Goal: Information Seeking & Learning: Understand process/instructions

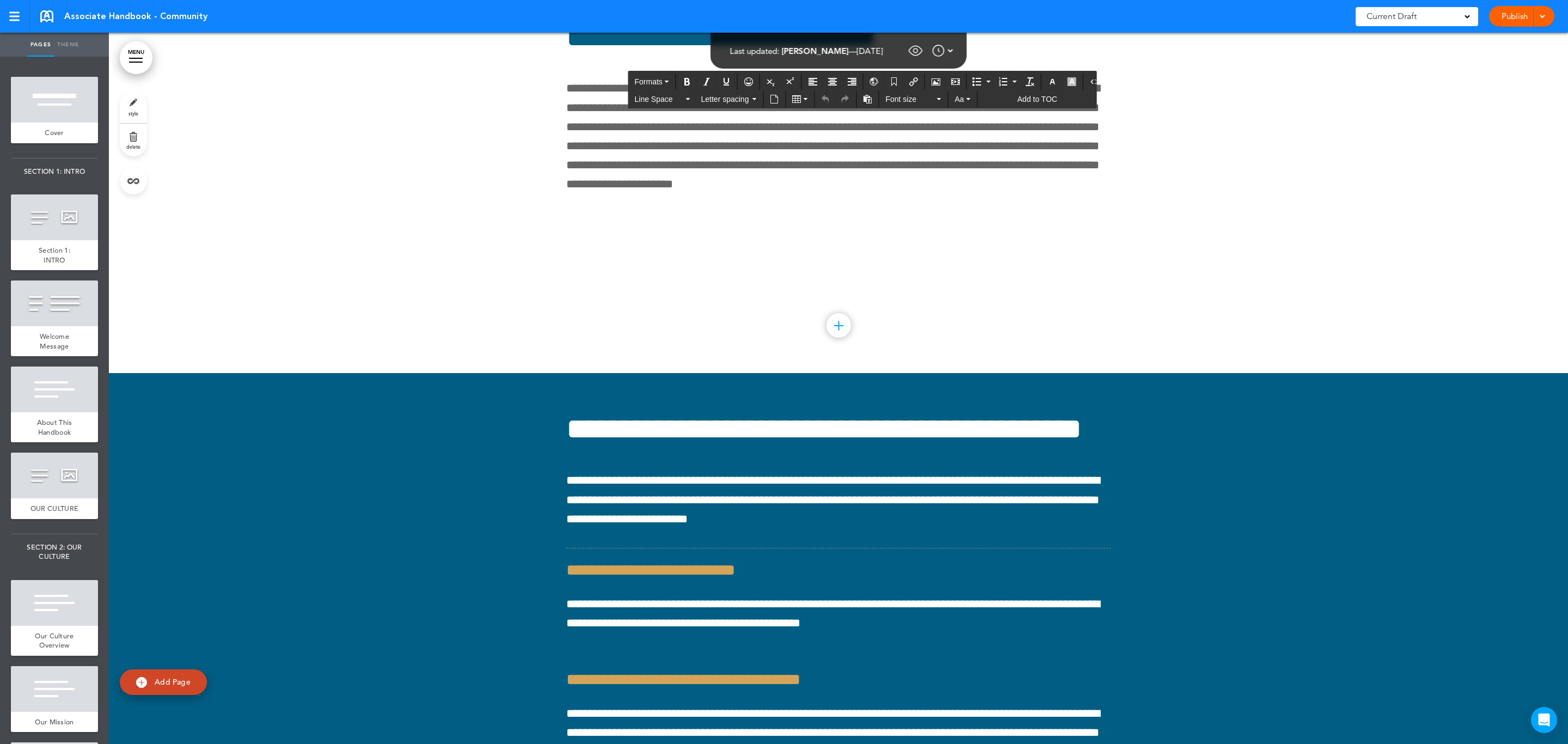
scroll to position [37894, 0]
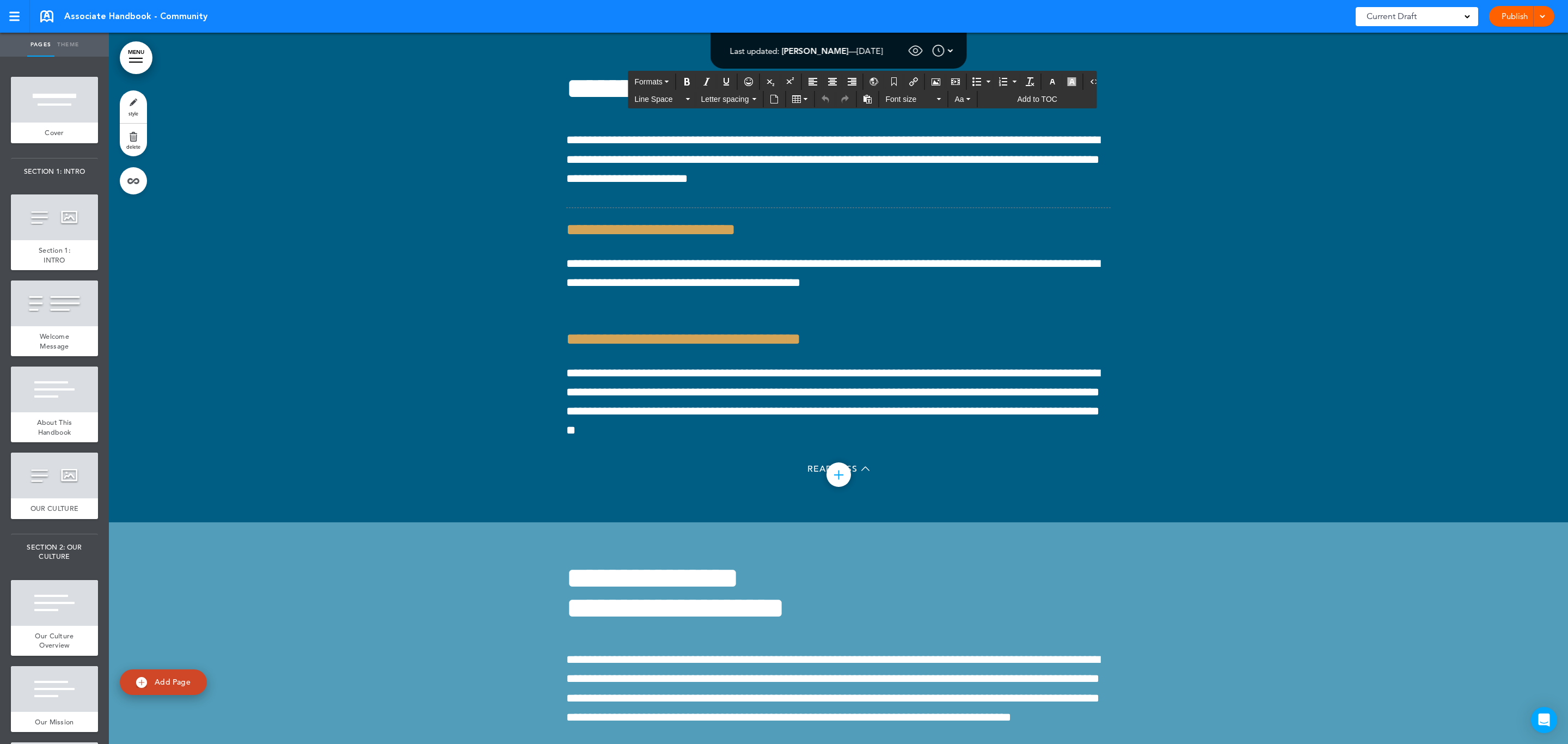
drag, startPoint x: 134, startPoint y: 59, endPoint x: 142, endPoint y: 64, distance: 9.4
click at [134, 59] on link "MENU" at bounding box center [135, 57] width 33 height 33
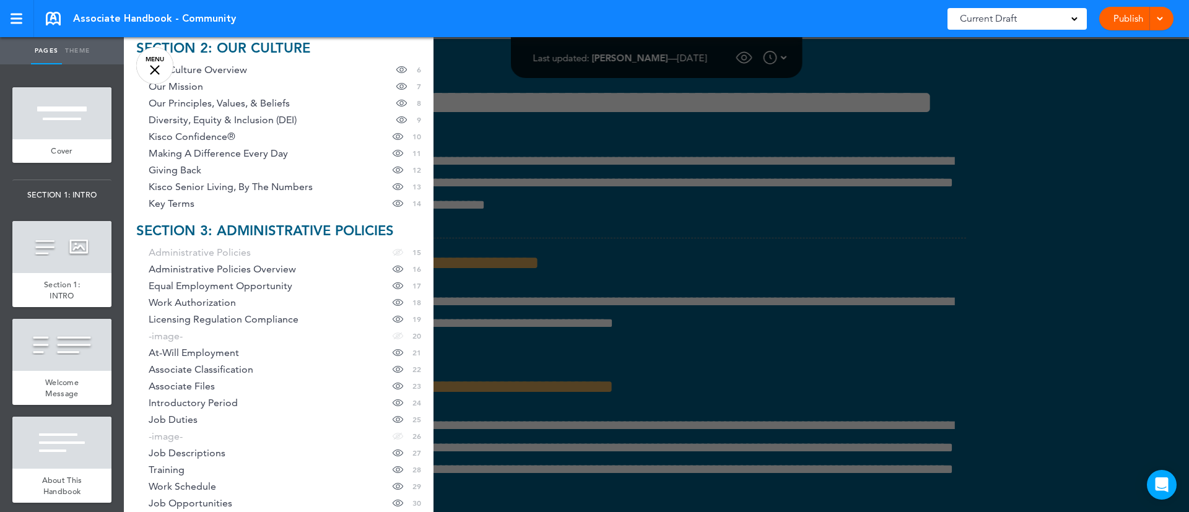
scroll to position [93, 0]
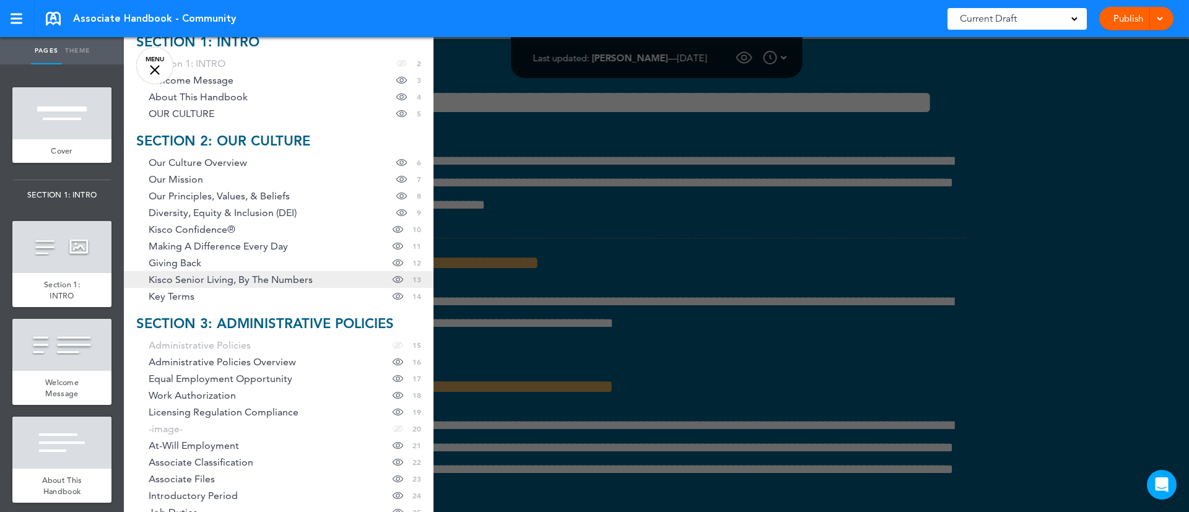
click at [254, 282] on span "Kisco Senior Living, By The Numbers" at bounding box center [231, 279] width 164 height 11
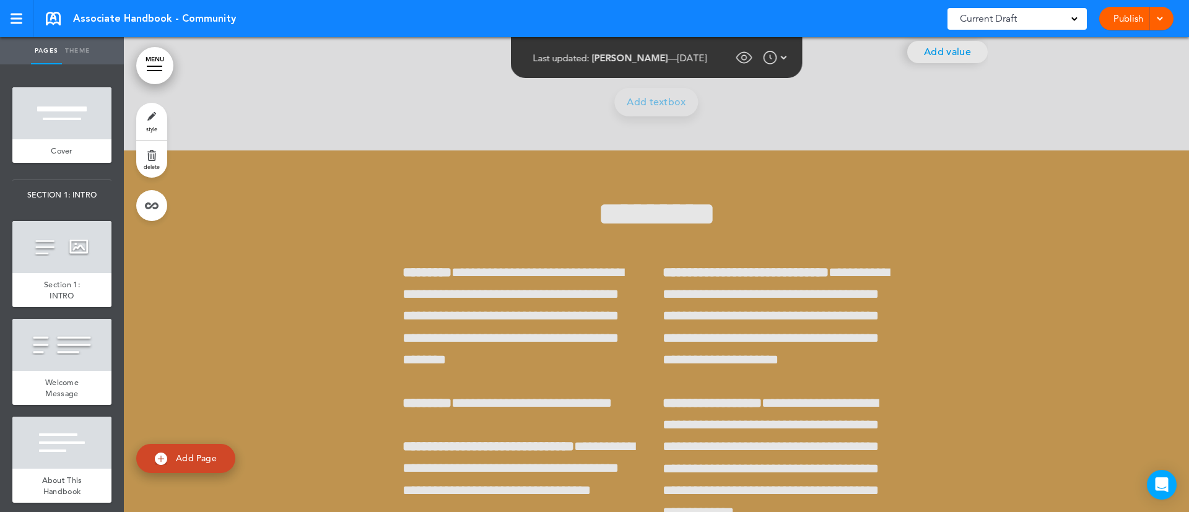
scroll to position [7283, 0]
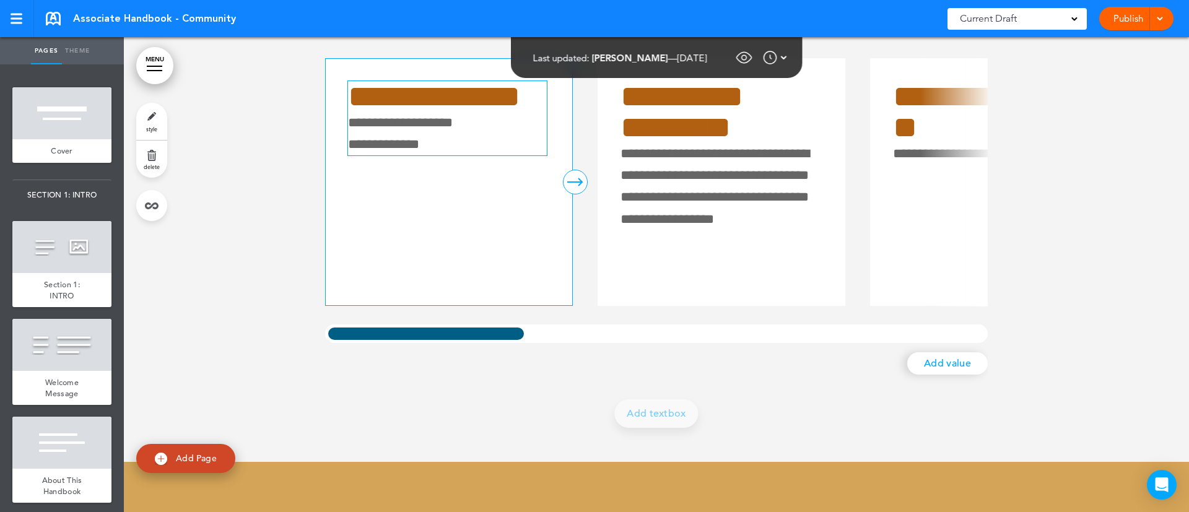
click at [439, 155] on p "**********" at bounding box center [447, 133] width 199 height 43
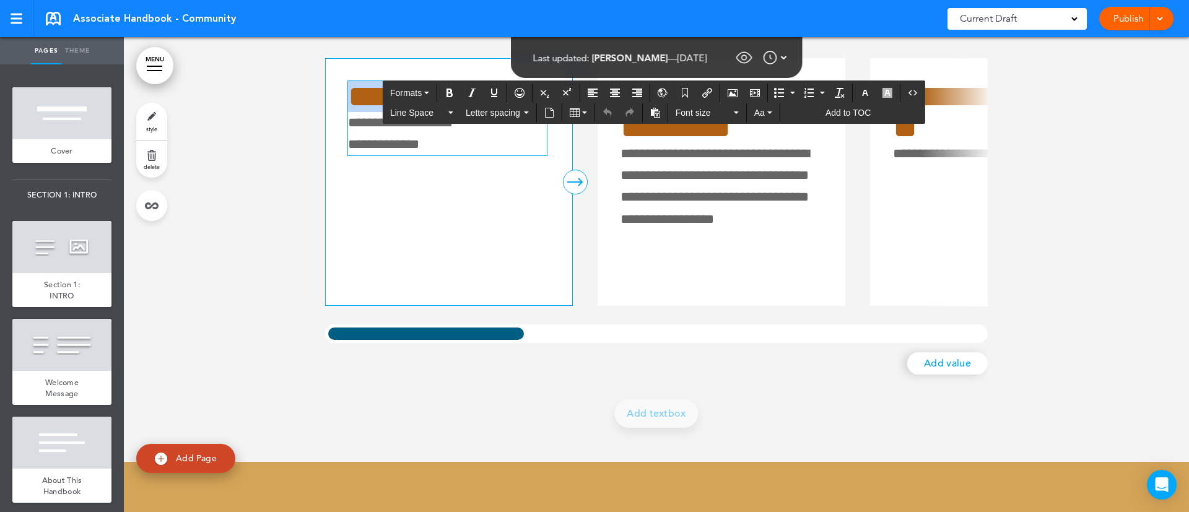
copy span "**********"
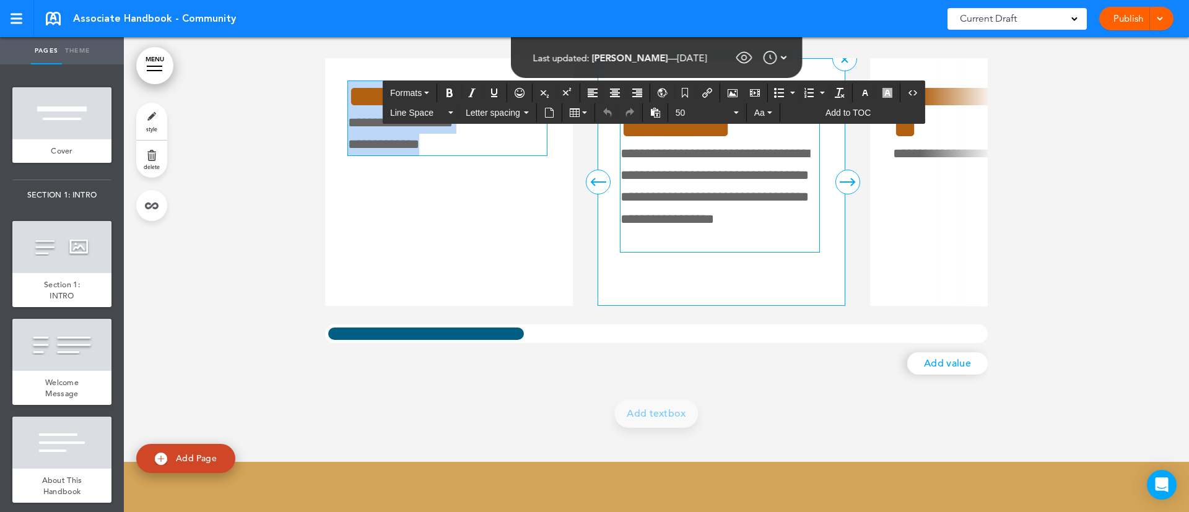
click at [676, 252] on p "**********" at bounding box center [719, 197] width 199 height 109
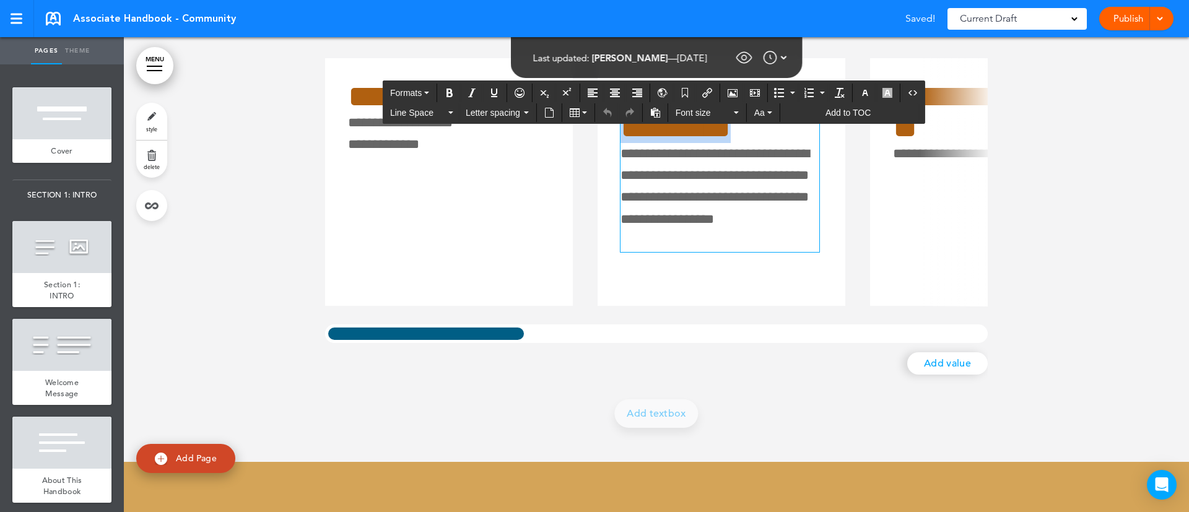
copy span "**********"
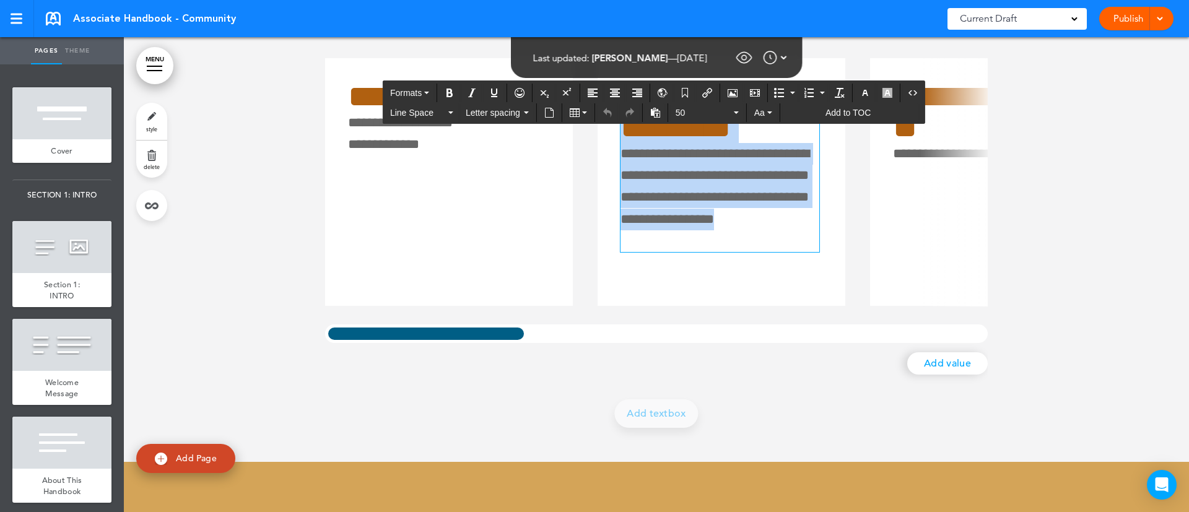
click at [880, 248] on div "**********" at bounding box center [656, 222] width 662 height 329
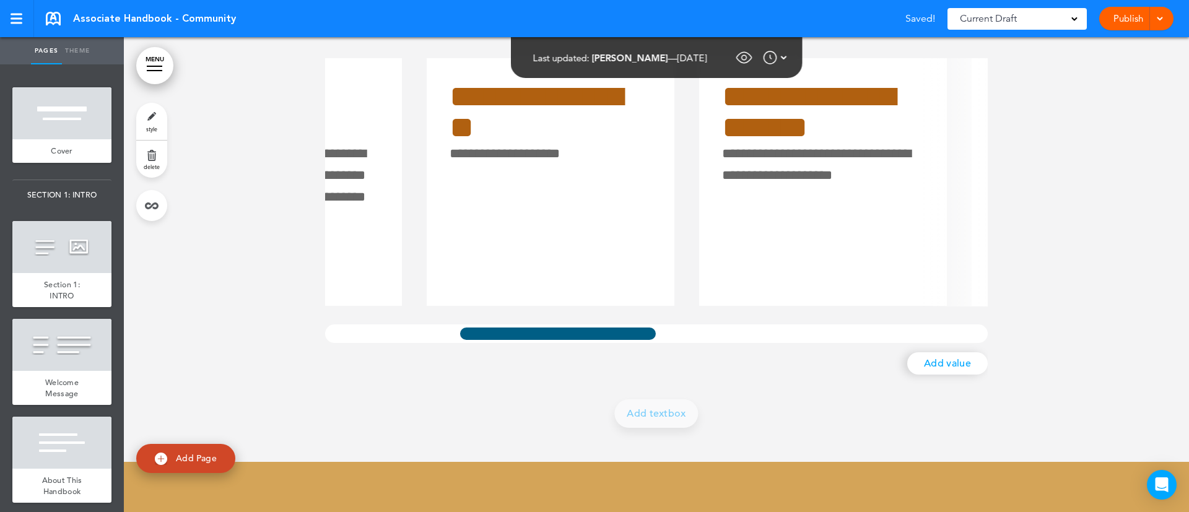
click at [611, 343] on div at bounding box center [558, 333] width 202 height 19
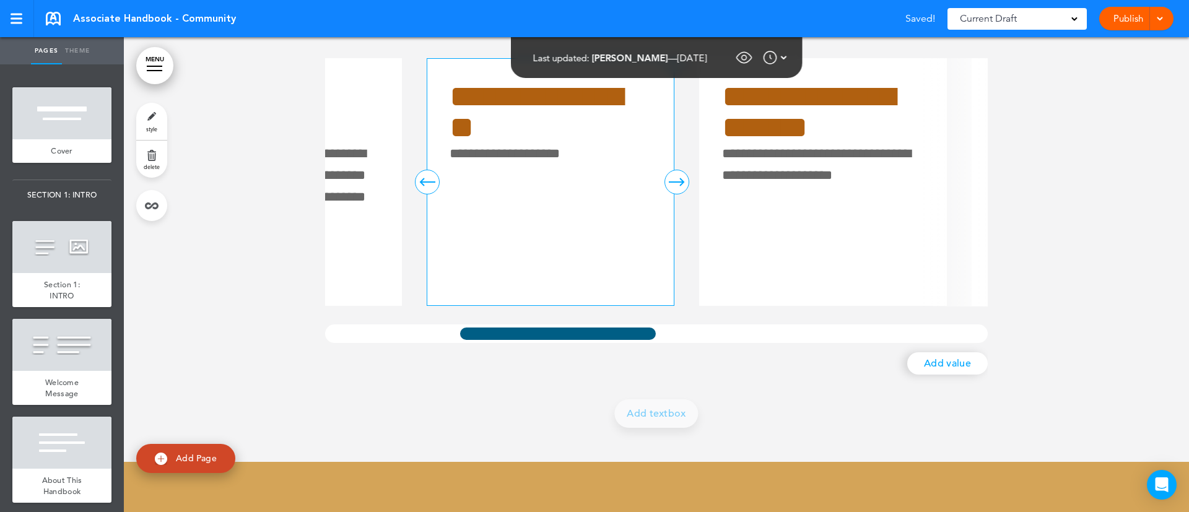
scroll to position [0, 545]
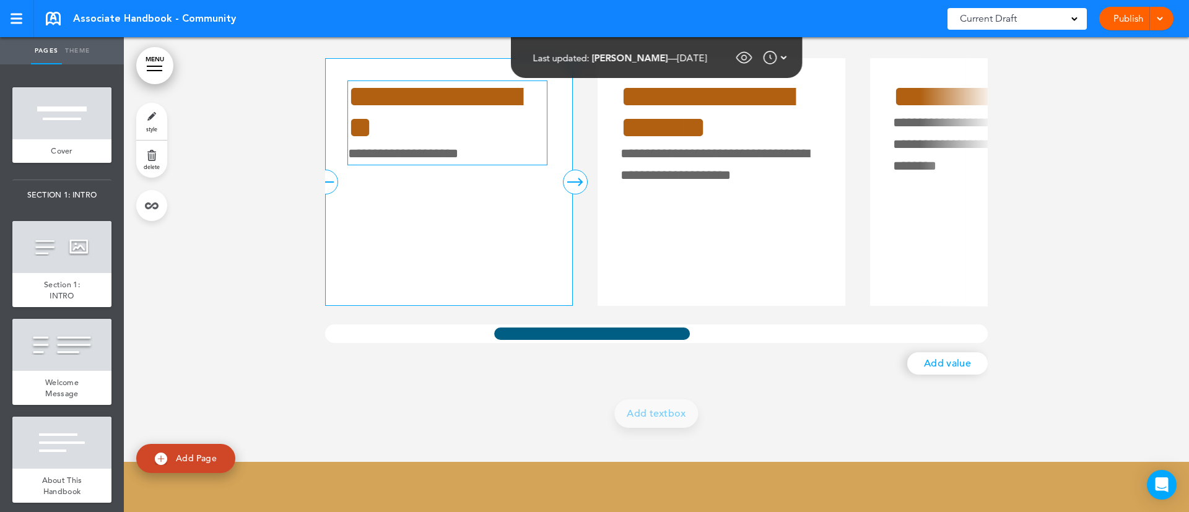
click at [397, 142] on span "**********" at bounding box center [434, 111] width 173 height 61
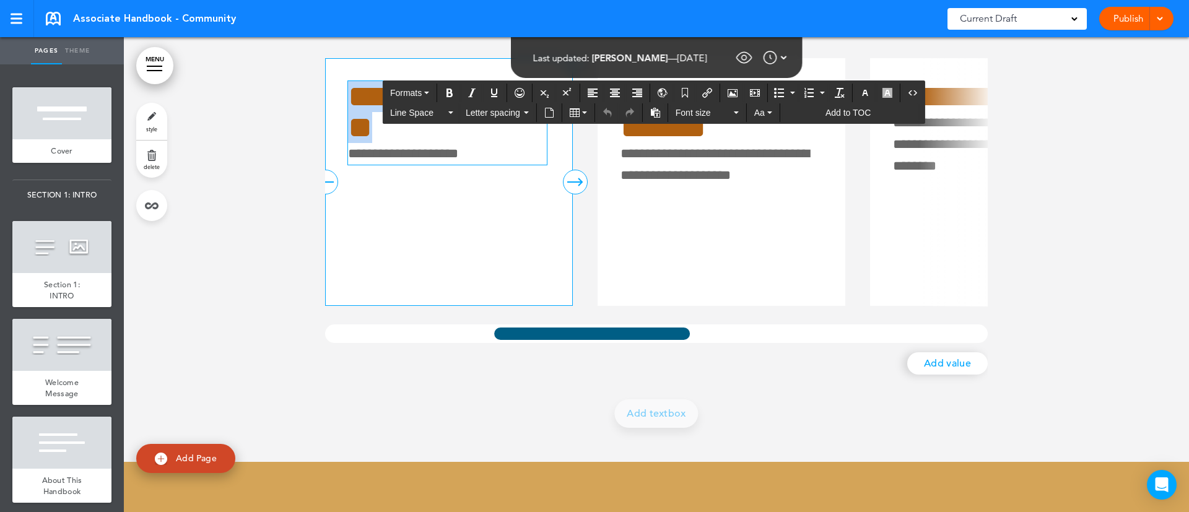
copy span "**********"
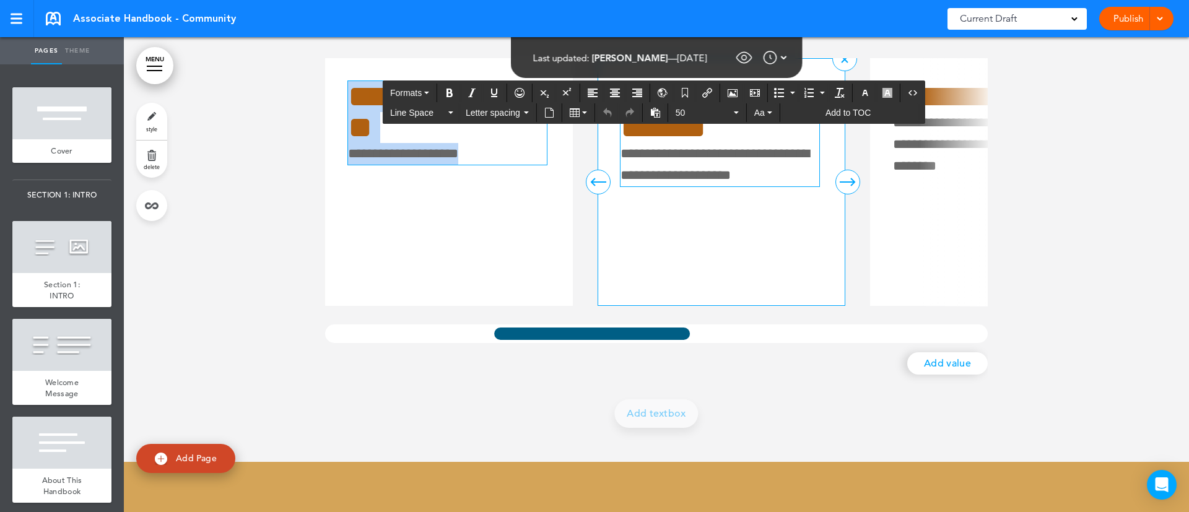
click at [697, 142] on span "**********" at bounding box center [706, 111] width 173 height 61
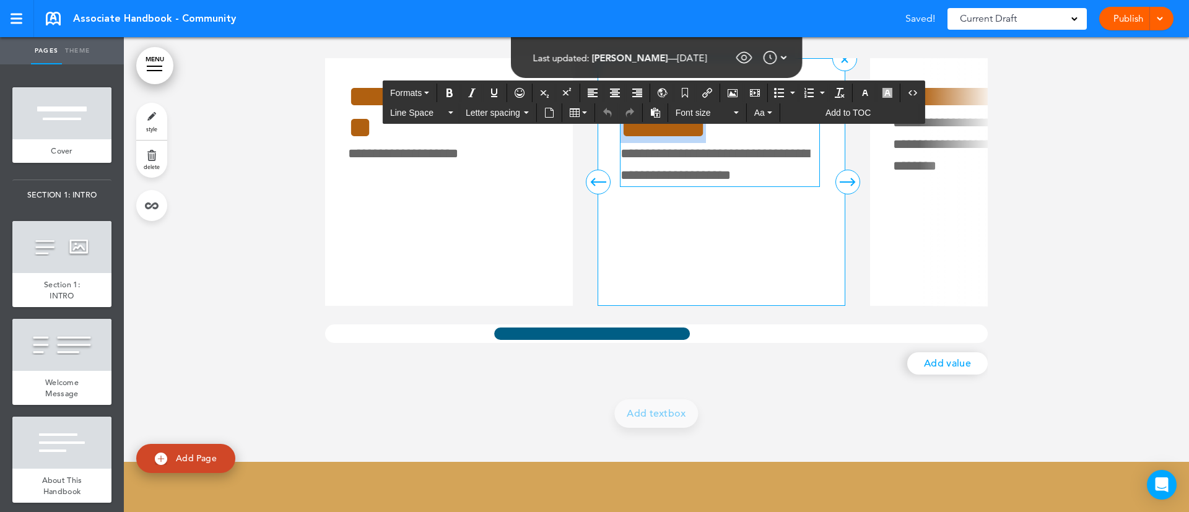
copy span "**********"
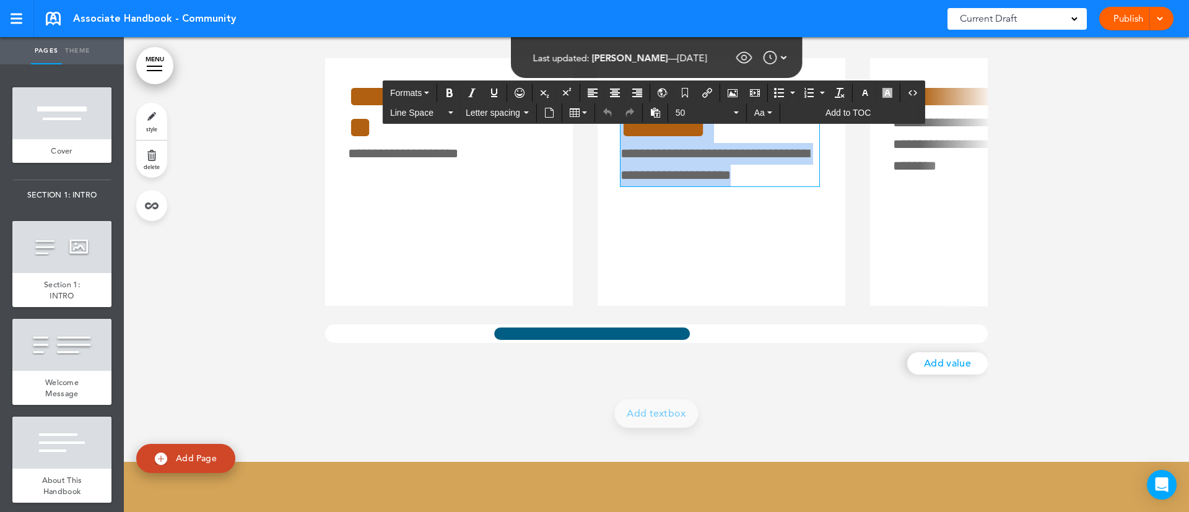
click at [880, 318] on div "**********" at bounding box center [656, 222] width 662 height 329
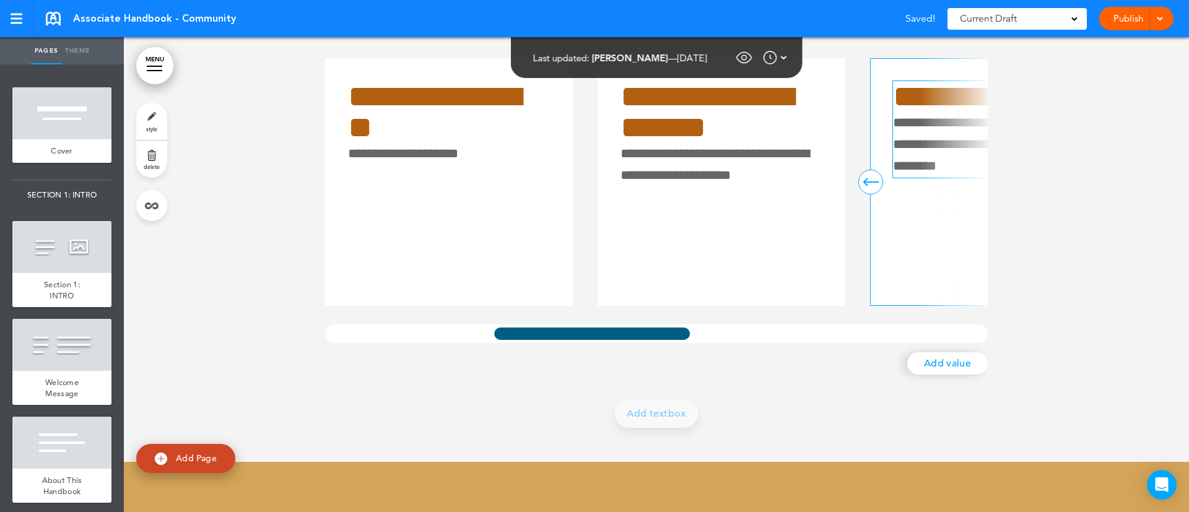
click at [880, 178] on p "**********" at bounding box center [992, 145] width 199 height 66
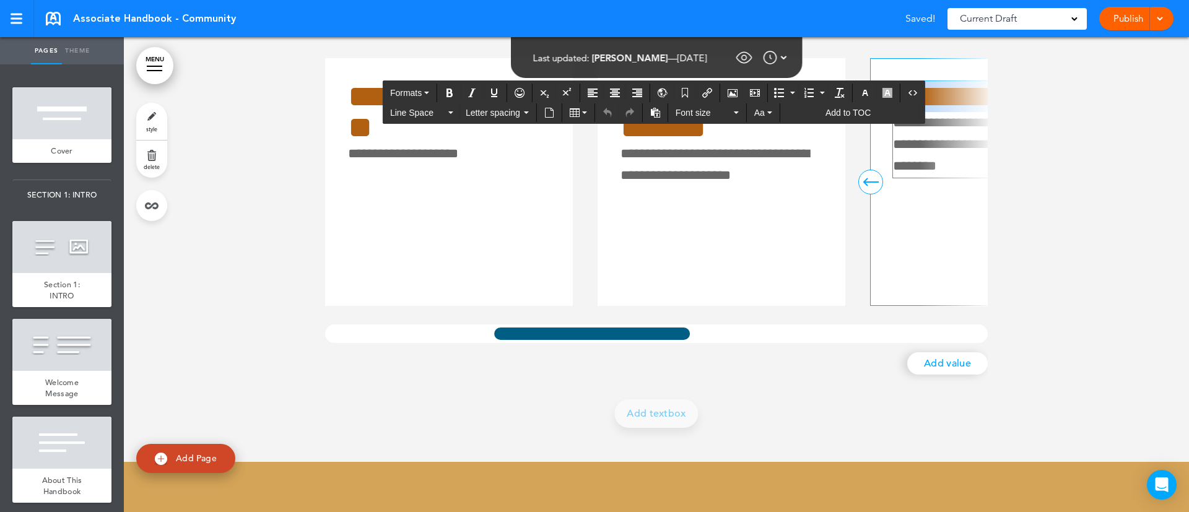
copy span "**********"
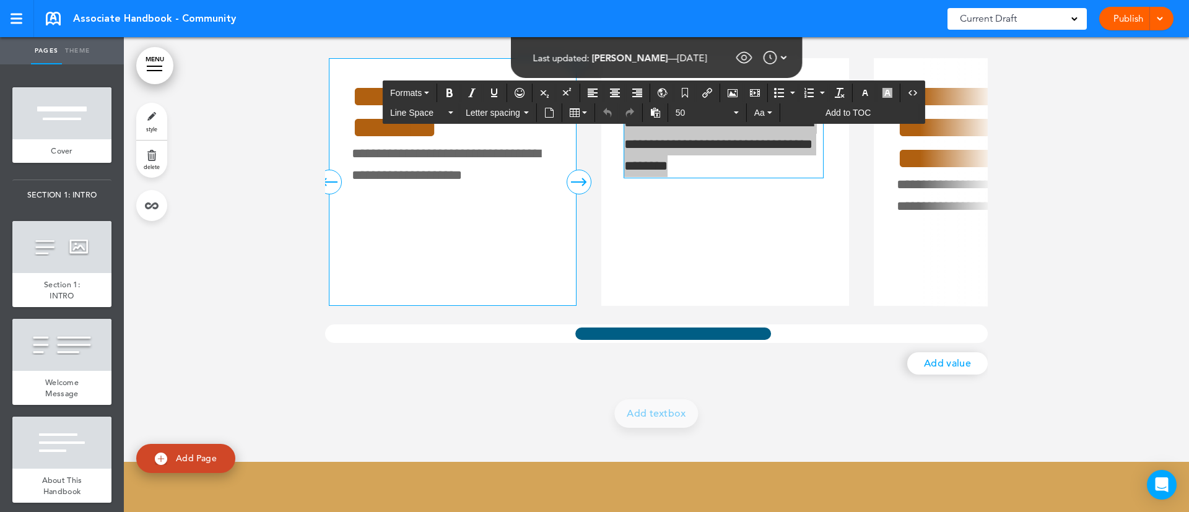
scroll to position [0, 817]
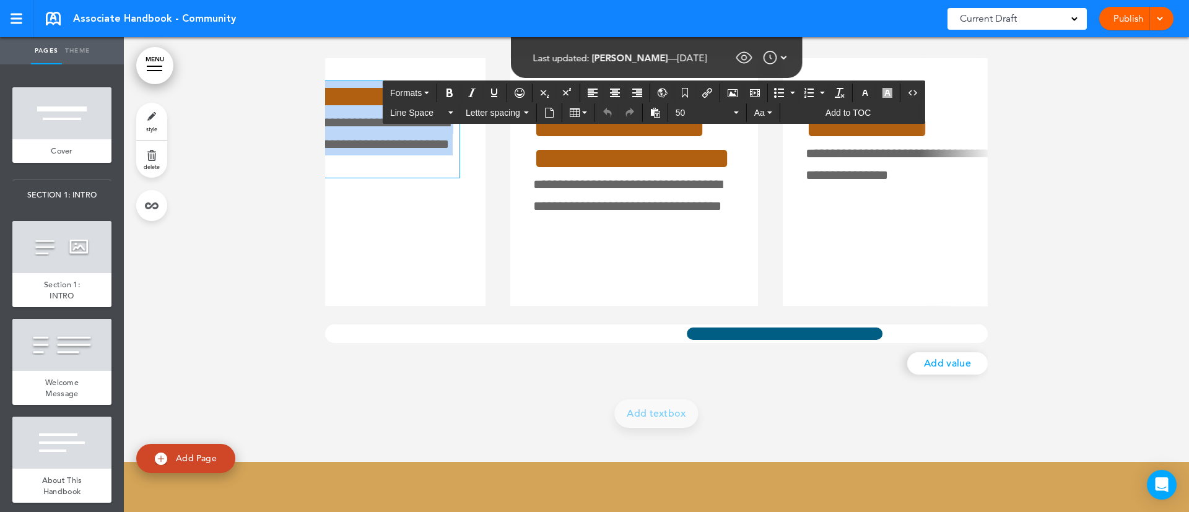
click at [794, 378] on div "**********" at bounding box center [656, 222] width 662 height 329
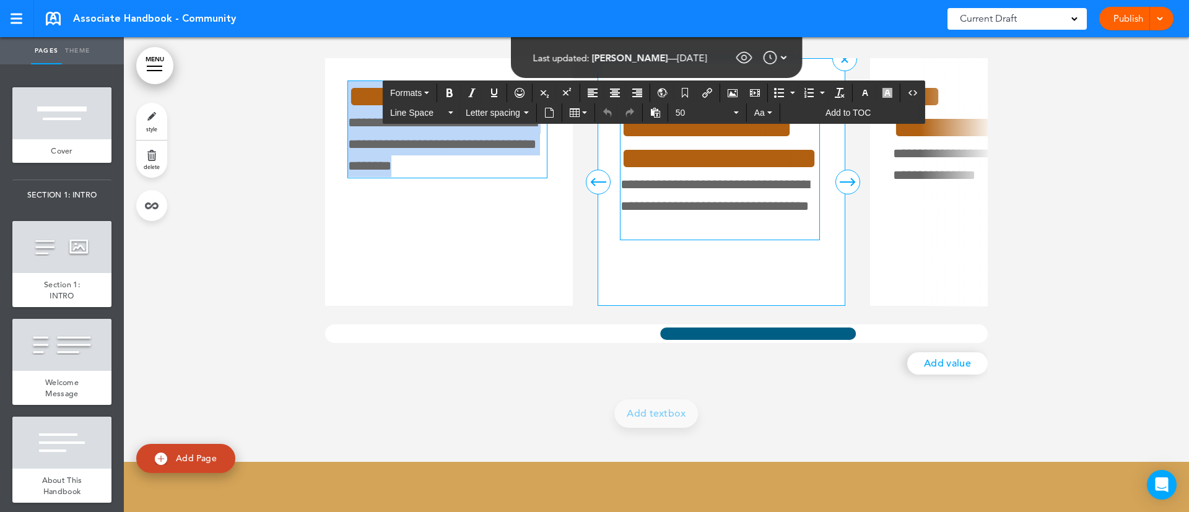
click at [697, 173] on span "**********" at bounding box center [718, 127] width 197 height 92
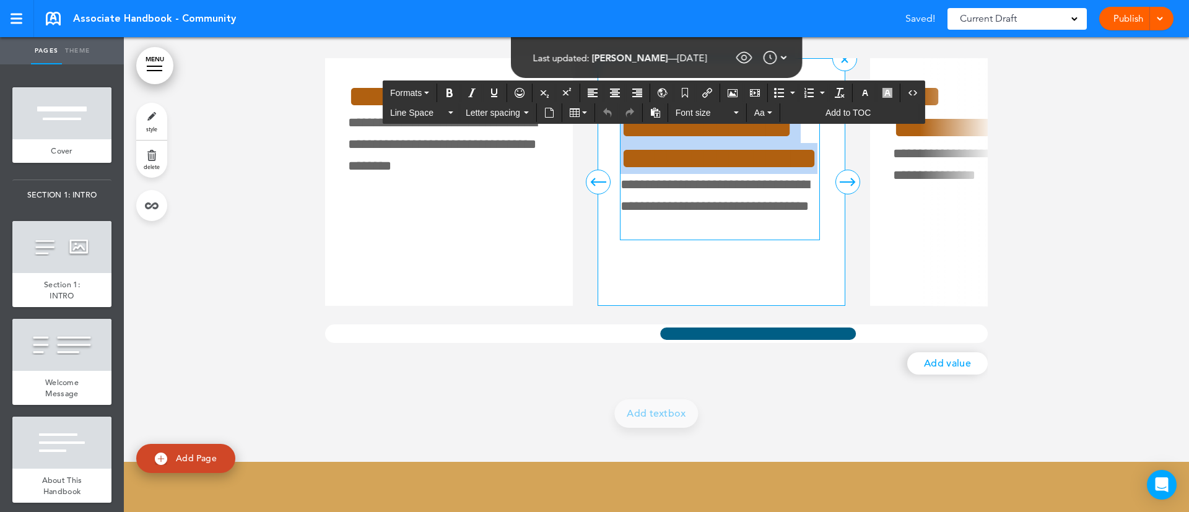
copy span "**********"
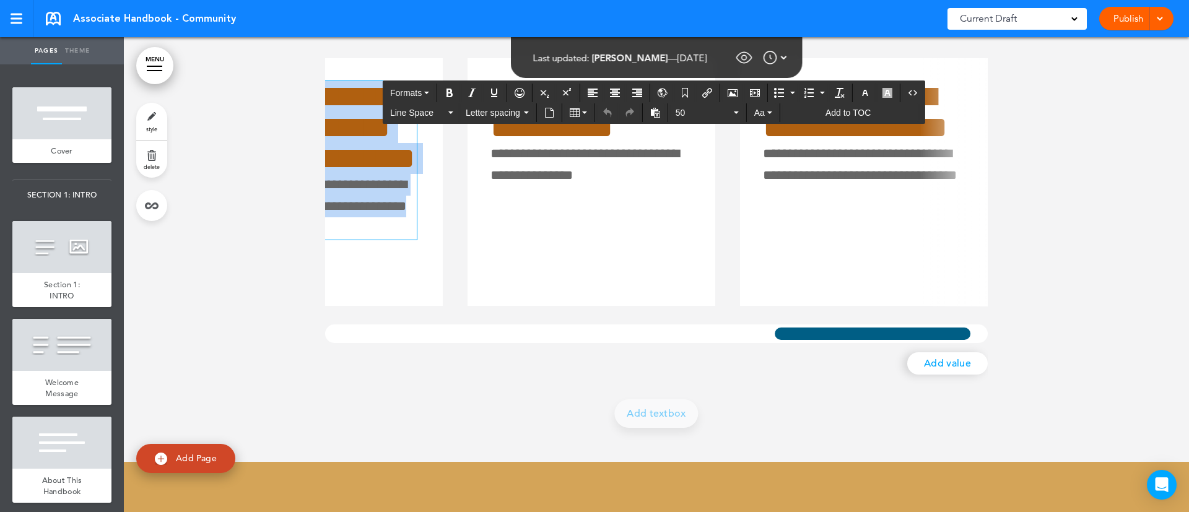
click at [880, 343] on div at bounding box center [872, 333] width 202 height 19
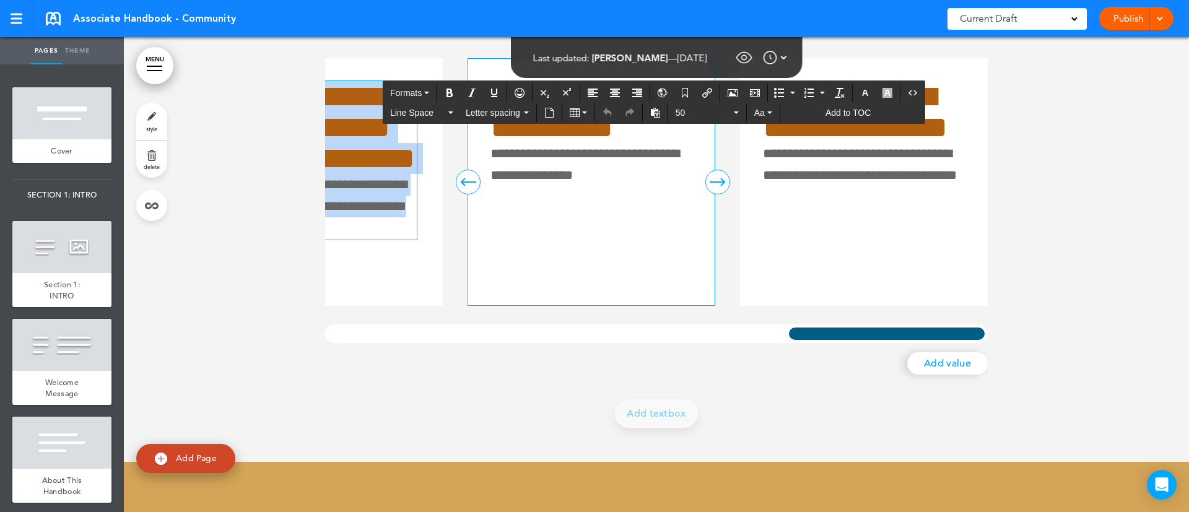
scroll to position [0, 1492]
click at [602, 186] on p "**********" at bounding box center [589, 164] width 199 height 43
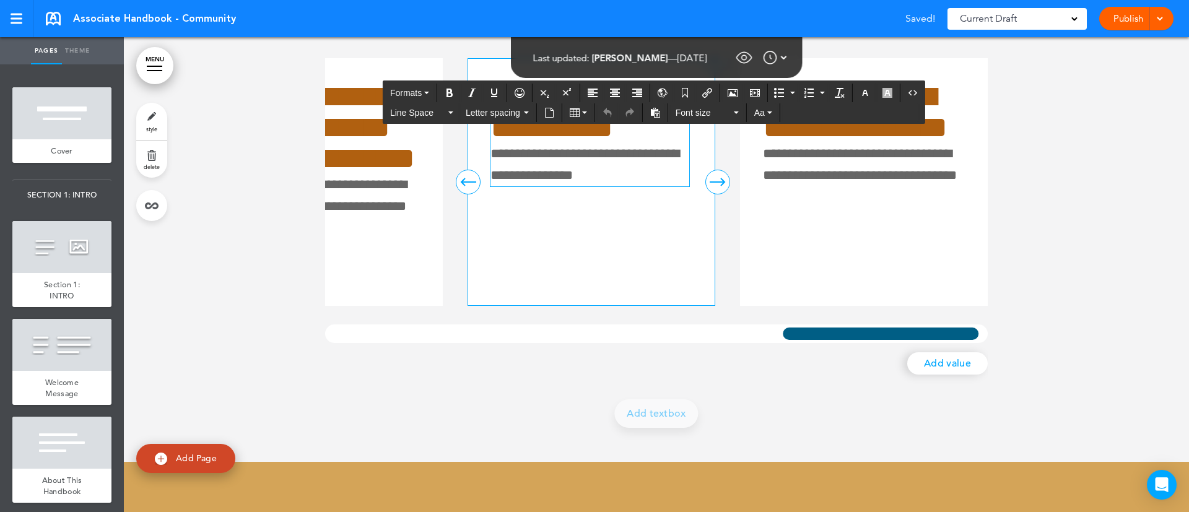
click at [543, 142] on span "**********" at bounding box center [551, 127] width 123 height 30
copy h6 "**********"
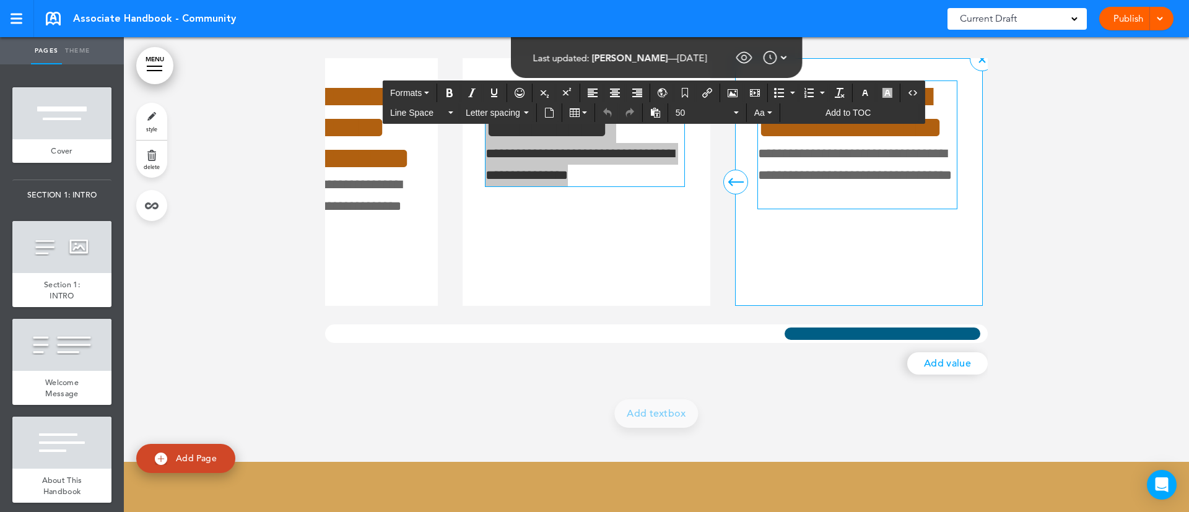
scroll to position [0, 1498]
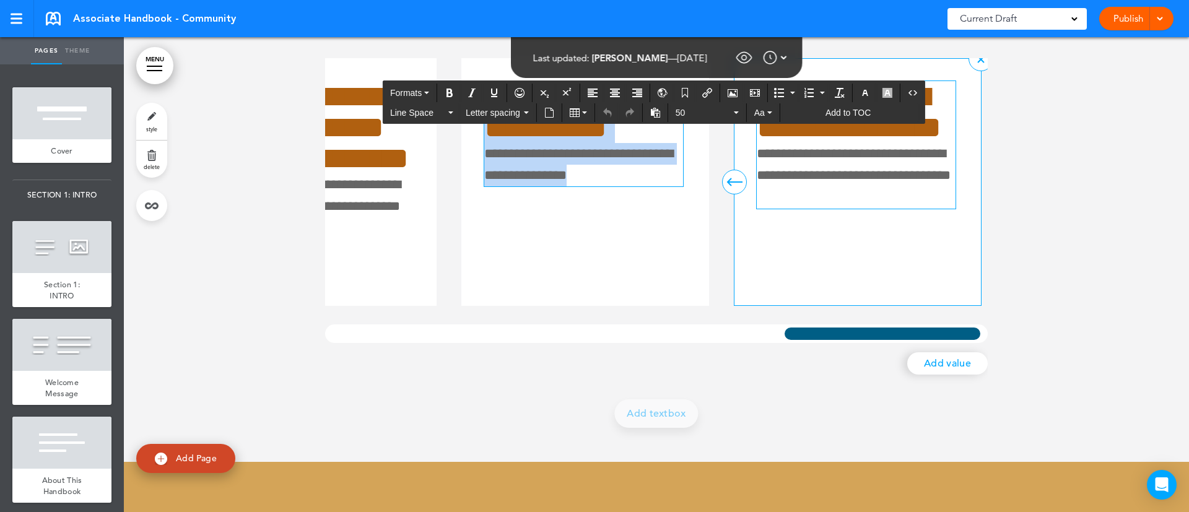
click at [814, 142] on span "**********" at bounding box center [848, 111] width 184 height 61
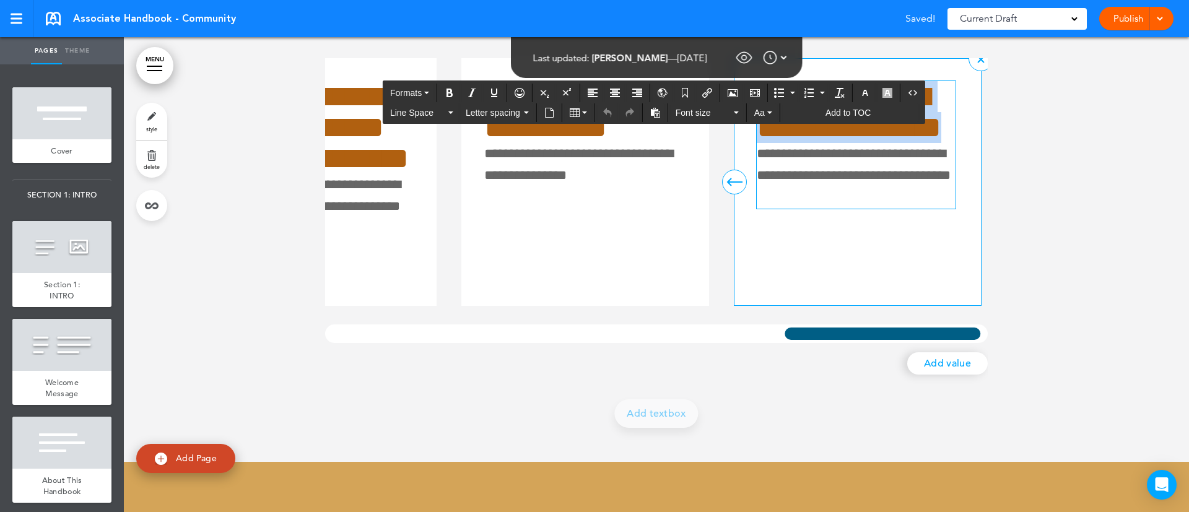
copy span "**********"
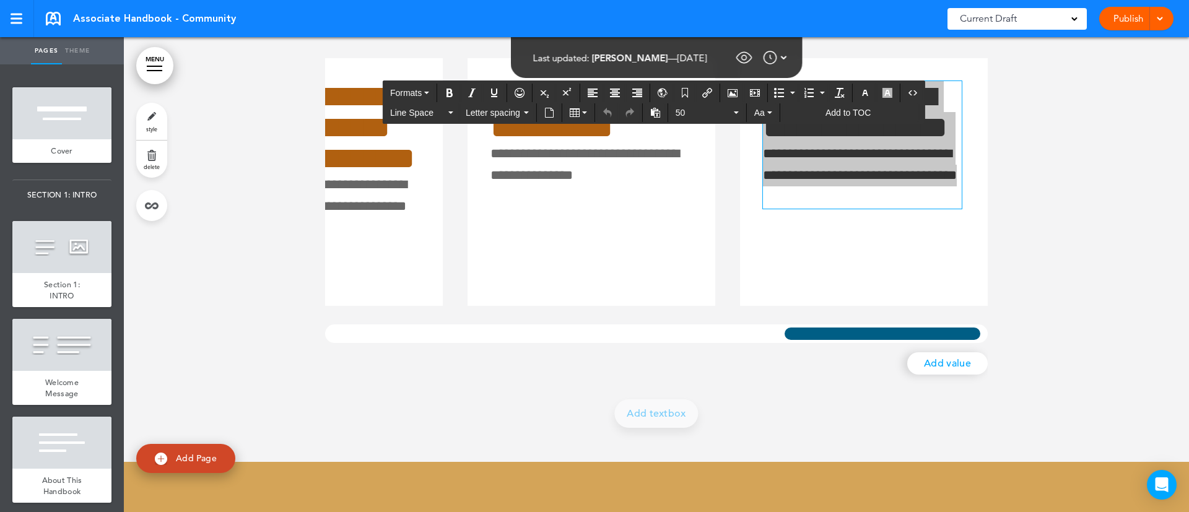
scroll to position [0, 1492]
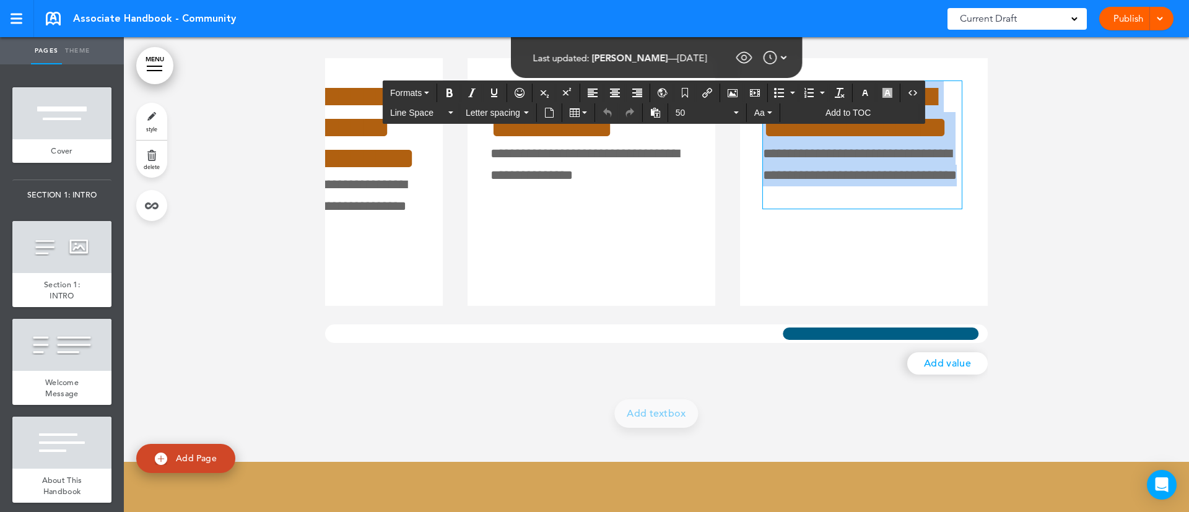
click at [880, 256] on div at bounding box center [656, 187] width 1065 height 549
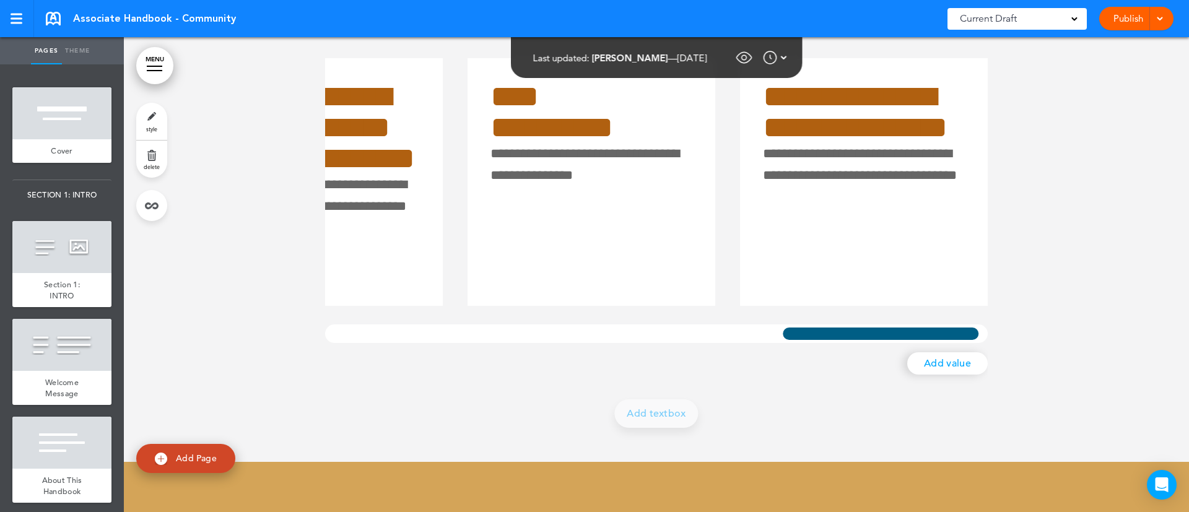
click at [154, 64] on link "MENU" at bounding box center [154, 65] width 37 height 37
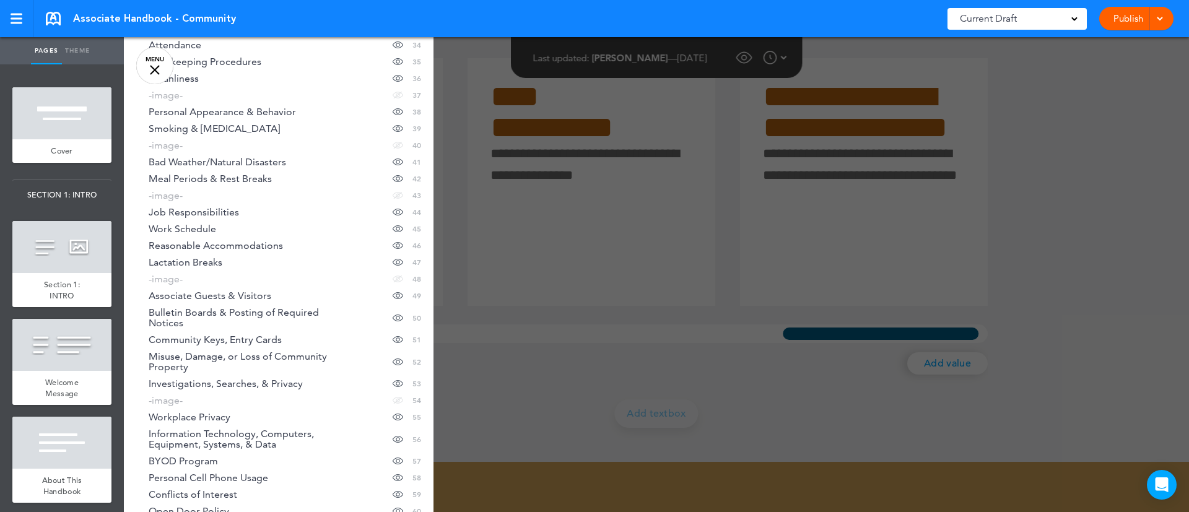
scroll to position [929, 0]
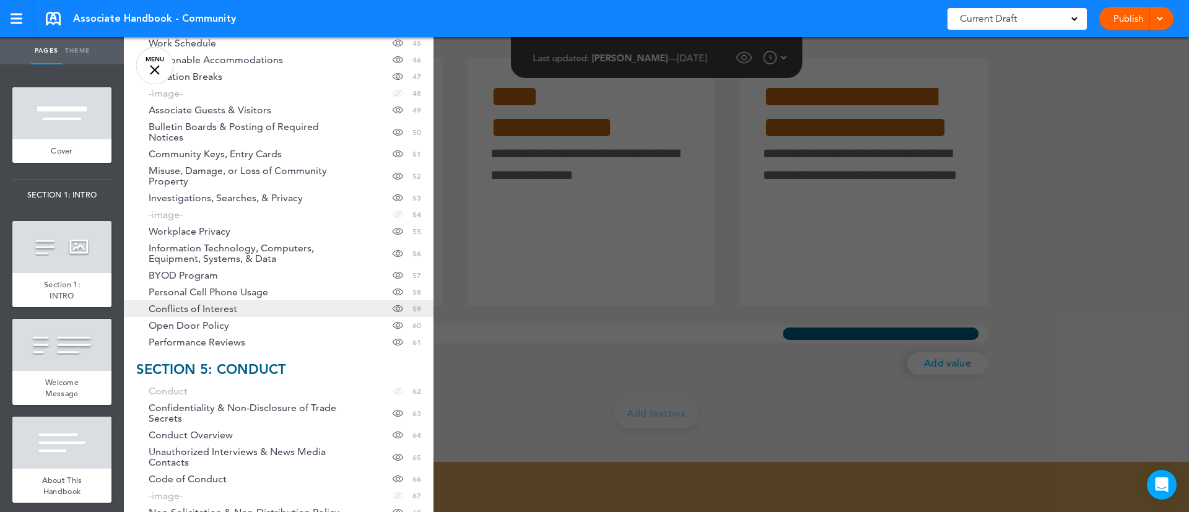
click at [191, 304] on span "Conflicts of Interest" at bounding box center [193, 308] width 89 height 11
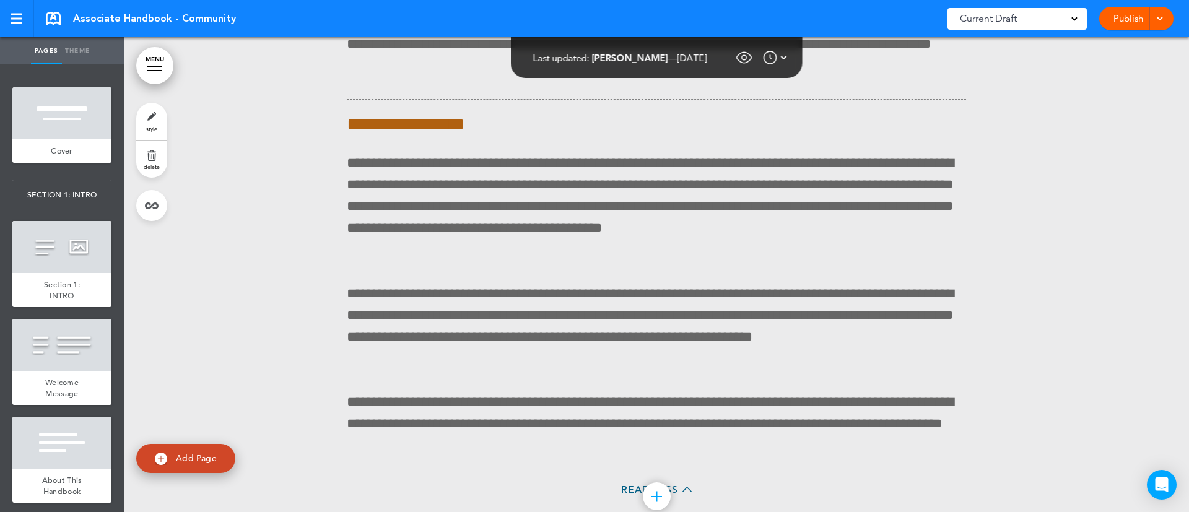
scroll to position [48786, 0]
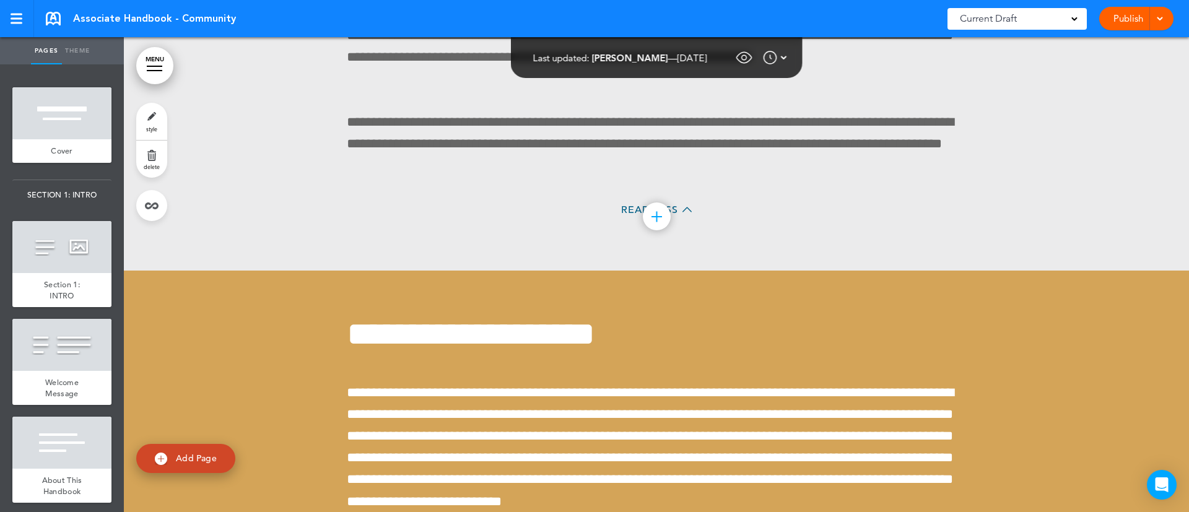
drag, startPoint x: 485, startPoint y: 197, endPoint x: 363, endPoint y: 186, distance: 122.5
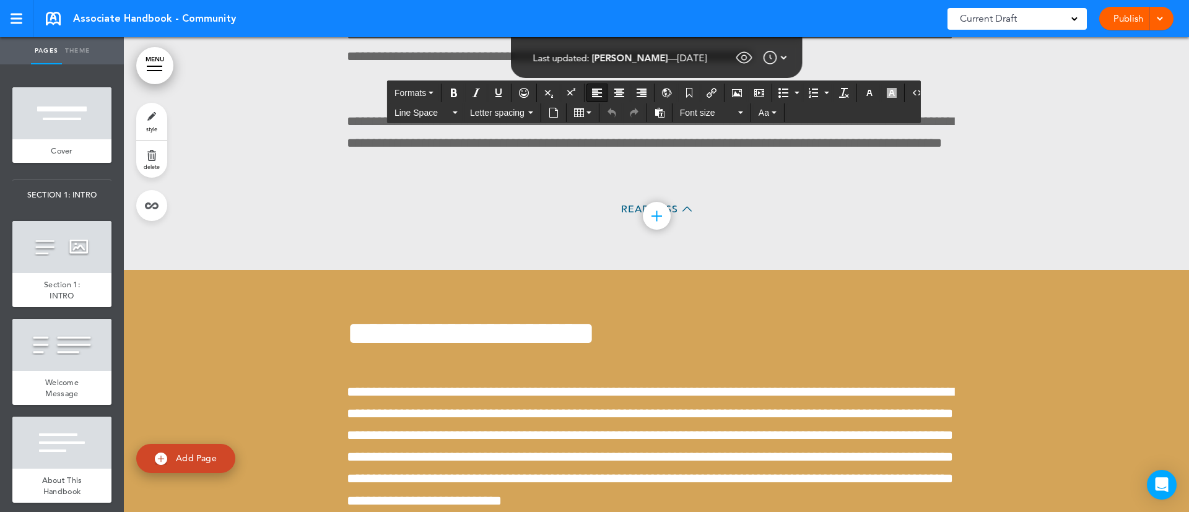
scroll to position [49064, 0]
drag, startPoint x: 341, startPoint y: 186, endPoint x: 566, endPoint y: 300, distance: 252.2
paste div
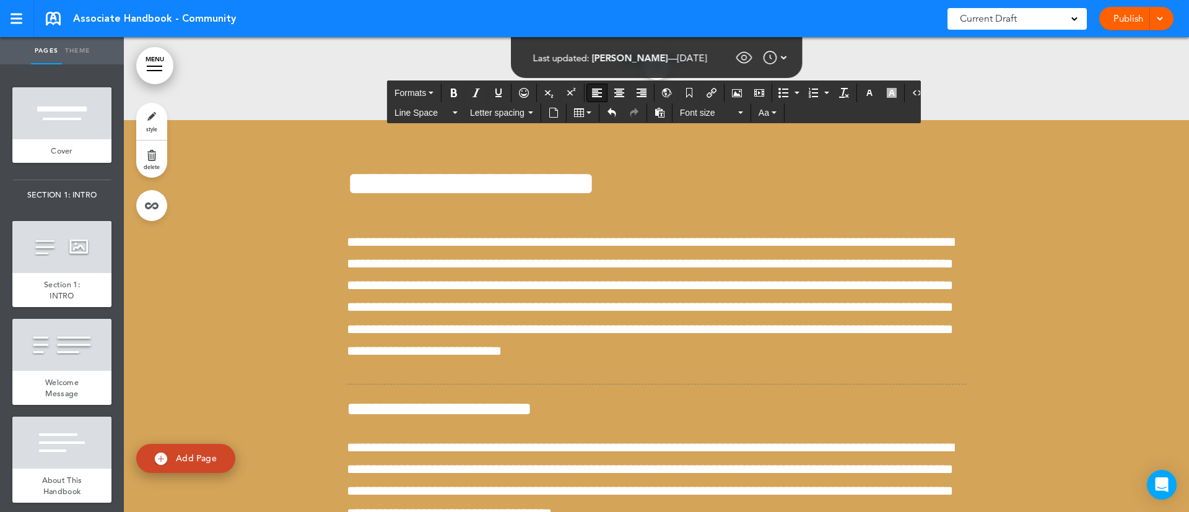
scroll to position [49249, 0]
drag, startPoint x: 346, startPoint y: 253, endPoint x: 929, endPoint y: 335, distance: 588.2
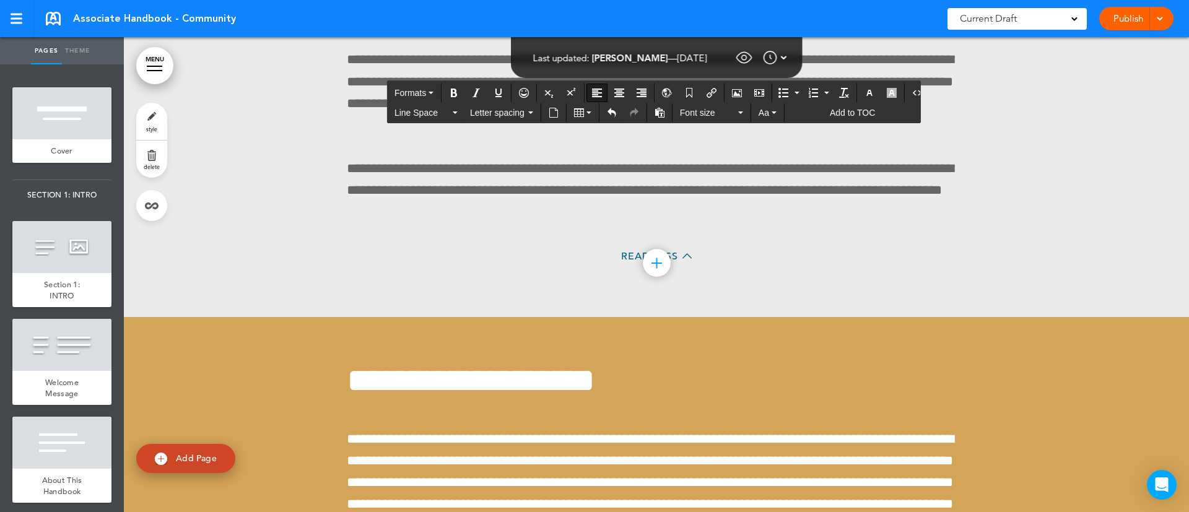
drag, startPoint x: 703, startPoint y: 254, endPoint x: 418, endPoint y: 249, distance: 284.8
copy p "**********"
drag, startPoint x: 595, startPoint y: 201, endPoint x: 427, endPoint y: 203, distance: 167.8
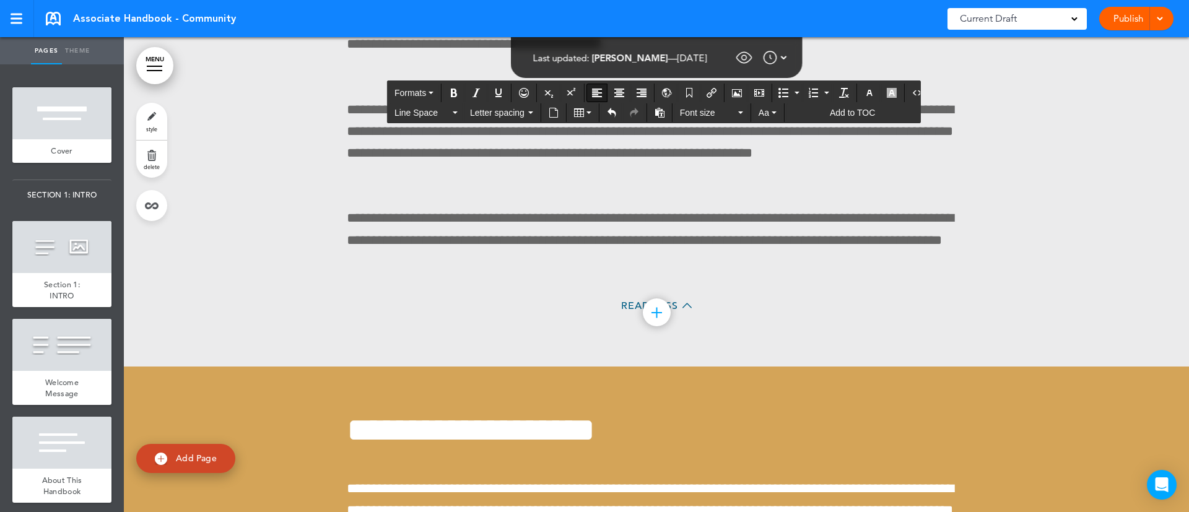
scroll to position [49312, 0]
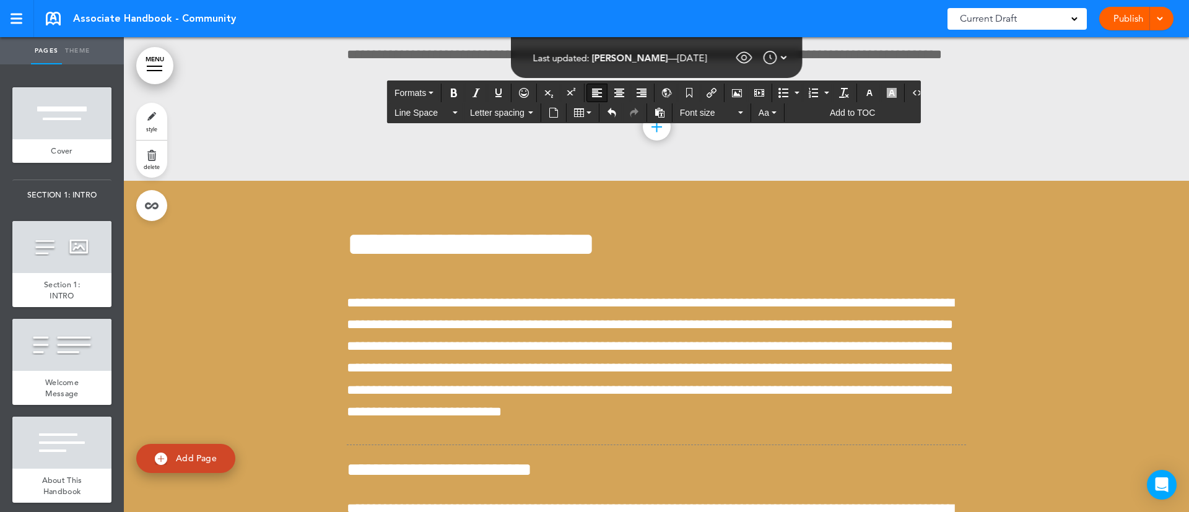
drag, startPoint x: 375, startPoint y: 297, endPoint x: 916, endPoint y: 407, distance: 551.4
copy div "**********"
drag, startPoint x: 948, startPoint y: 214, endPoint x: 970, endPoint y: 232, distance: 29.0
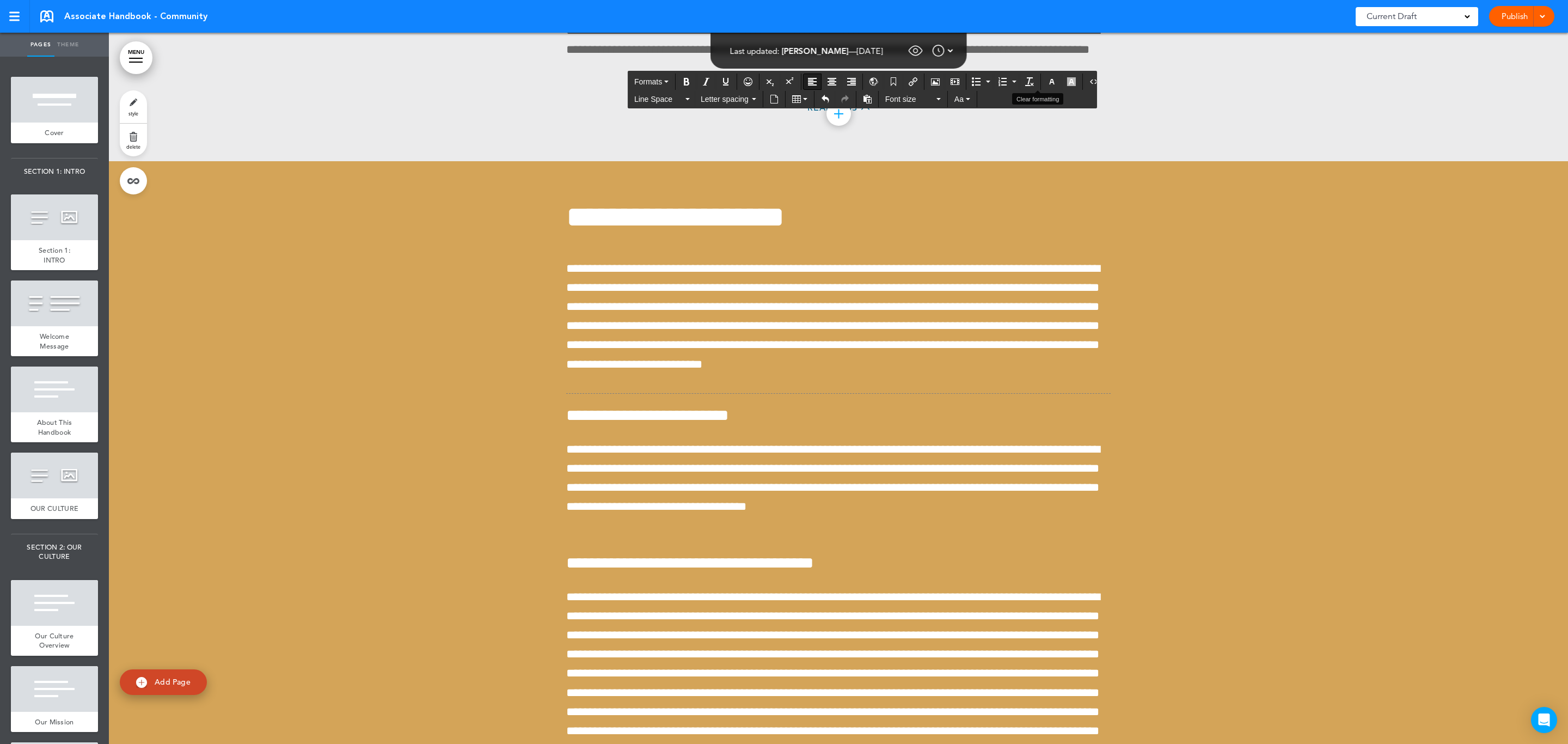
scroll to position [48364, 0]
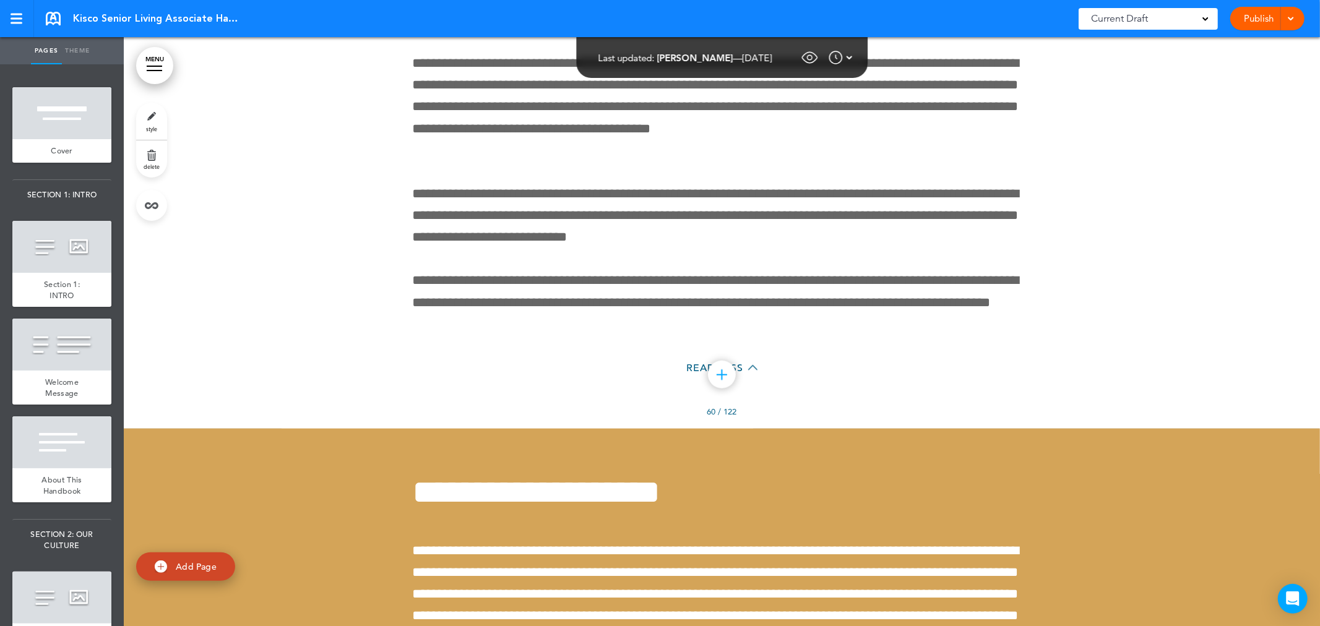
scroll to position [48627, 0]
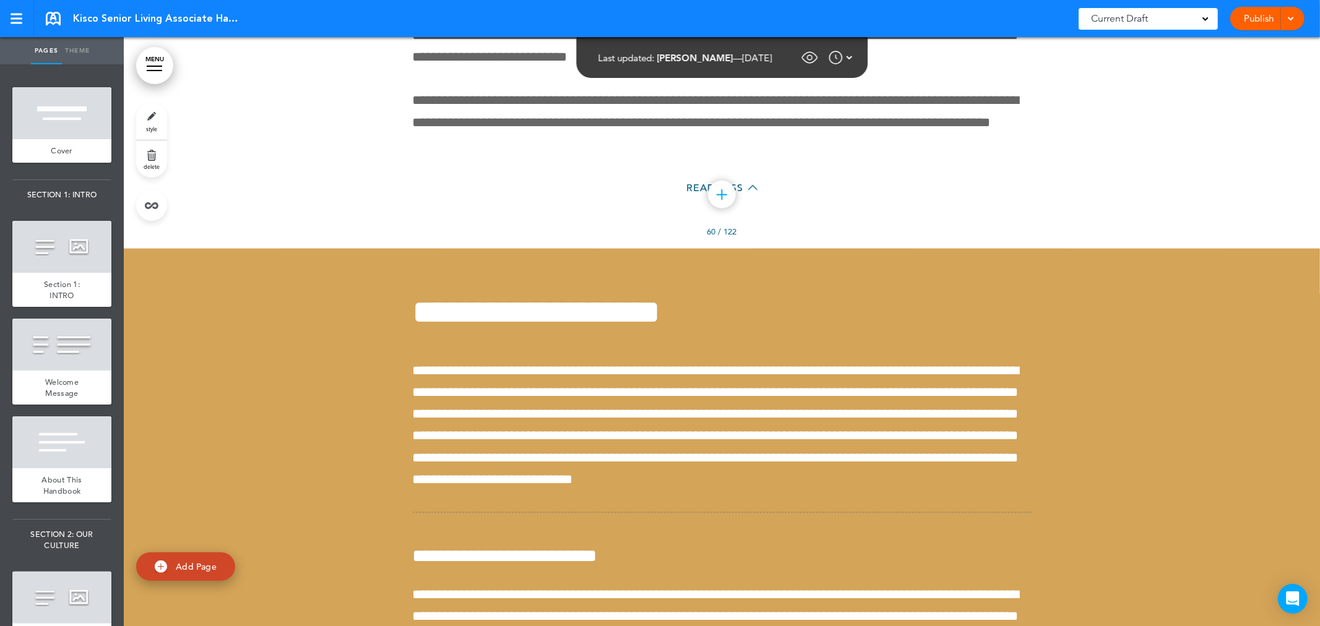
scroll to position [48834, 0]
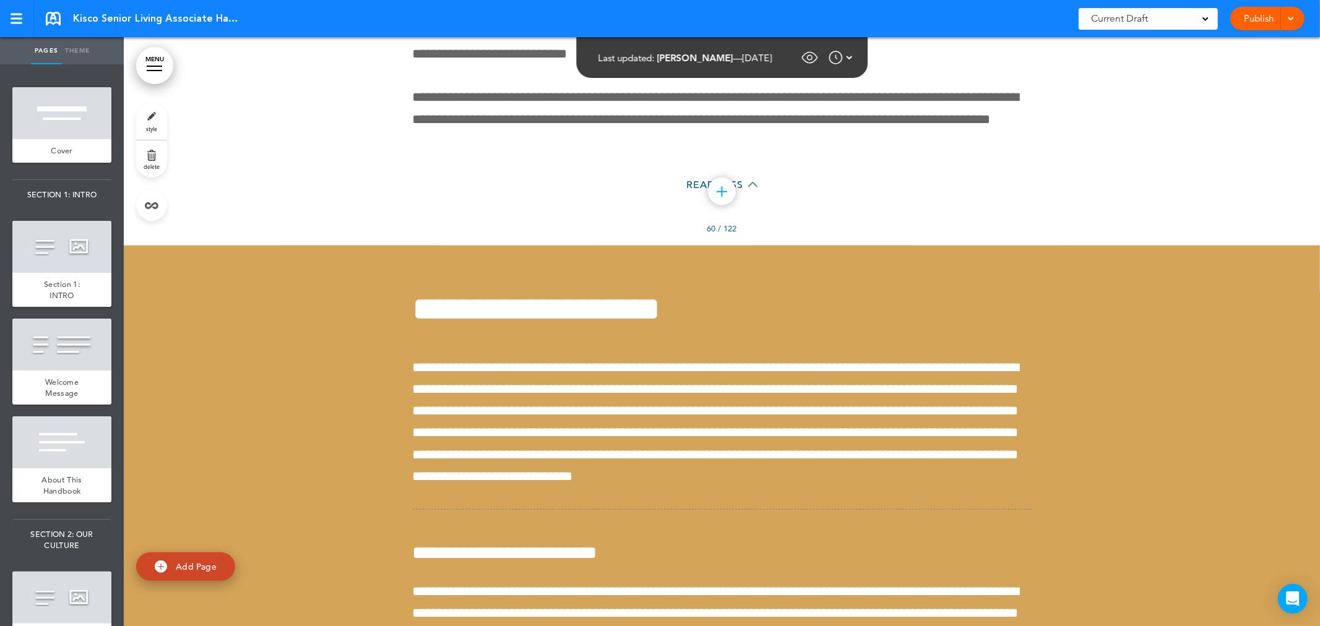
click at [154, 123] on link "style" at bounding box center [151, 121] width 31 height 37
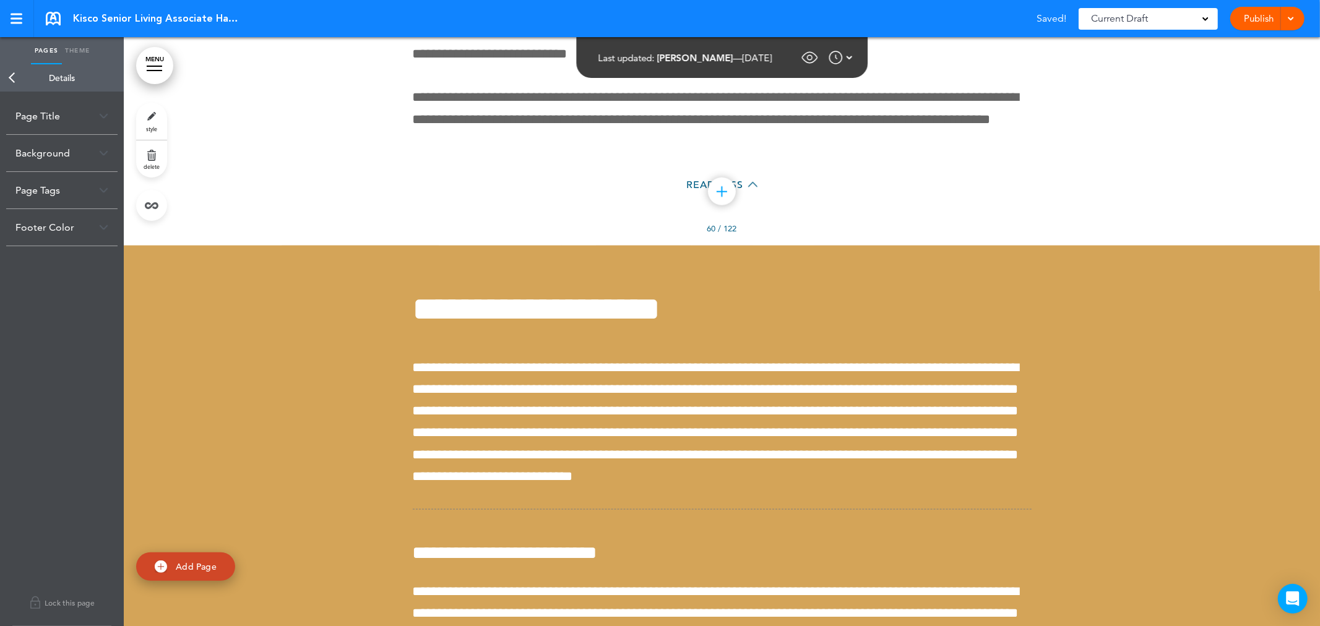
click at [65, 149] on div "Background" at bounding box center [61, 153] width 111 height 37
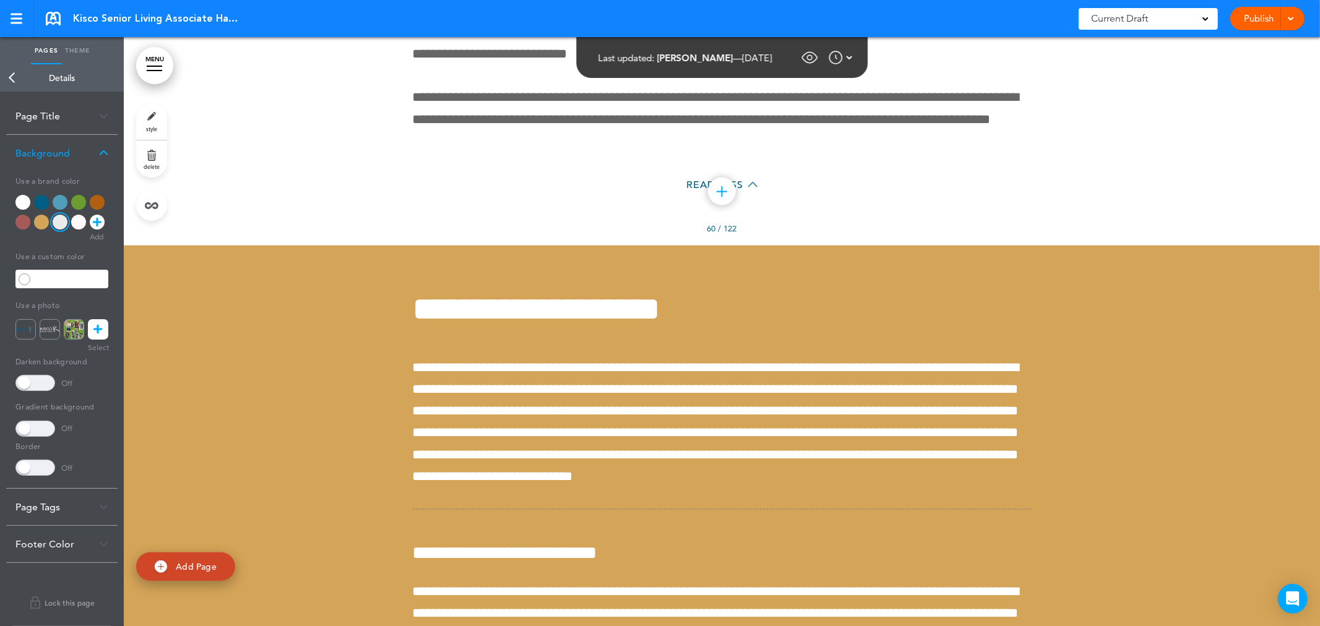
click at [91, 204] on div at bounding box center [97, 202] width 15 height 15
click at [21, 201] on div at bounding box center [22, 202] width 15 height 15
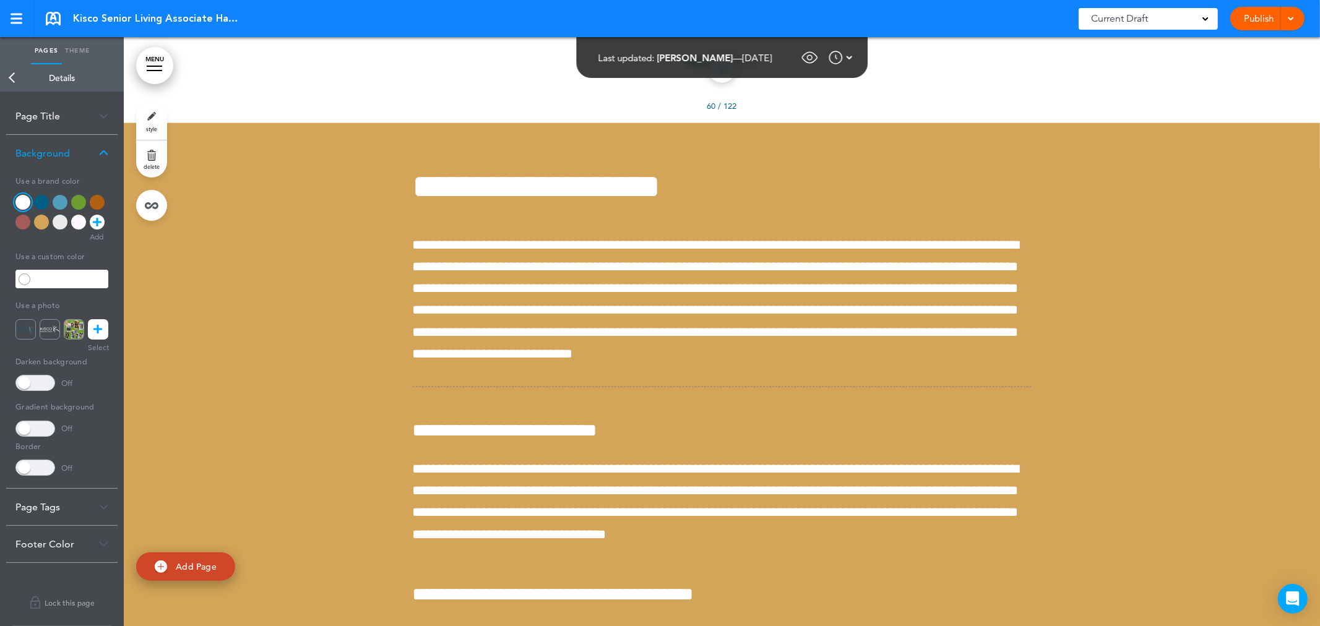
scroll to position [48971, 0]
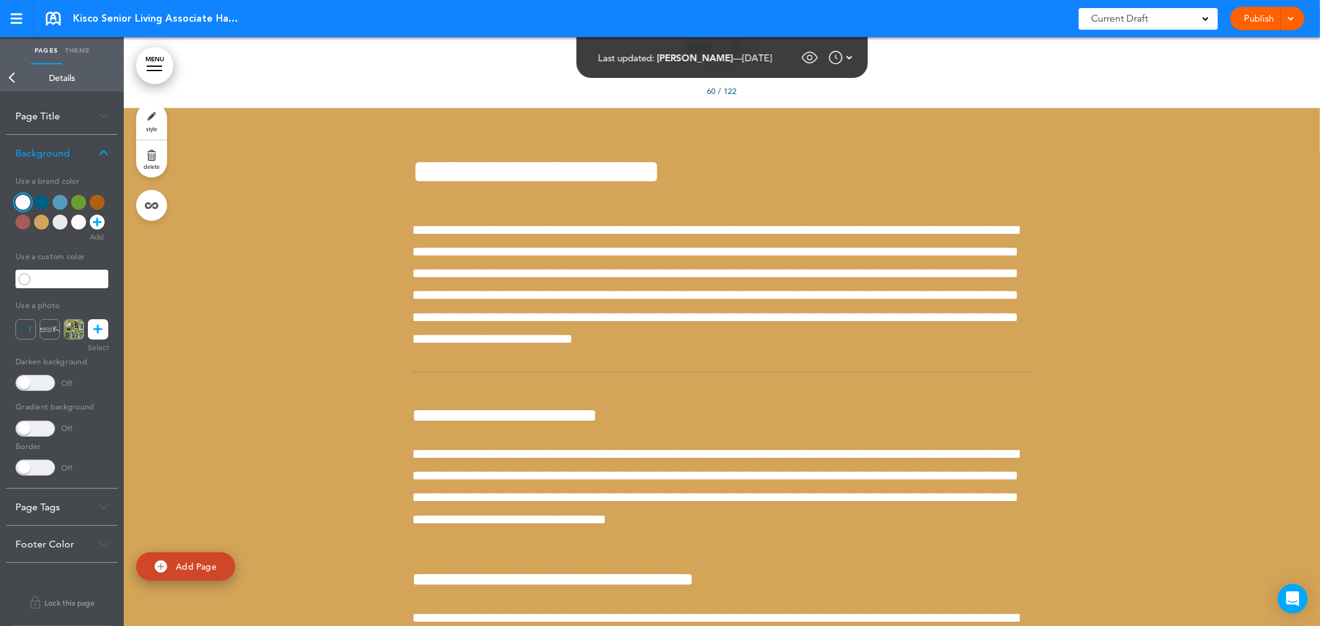
click at [94, 202] on div at bounding box center [97, 202] width 15 height 15
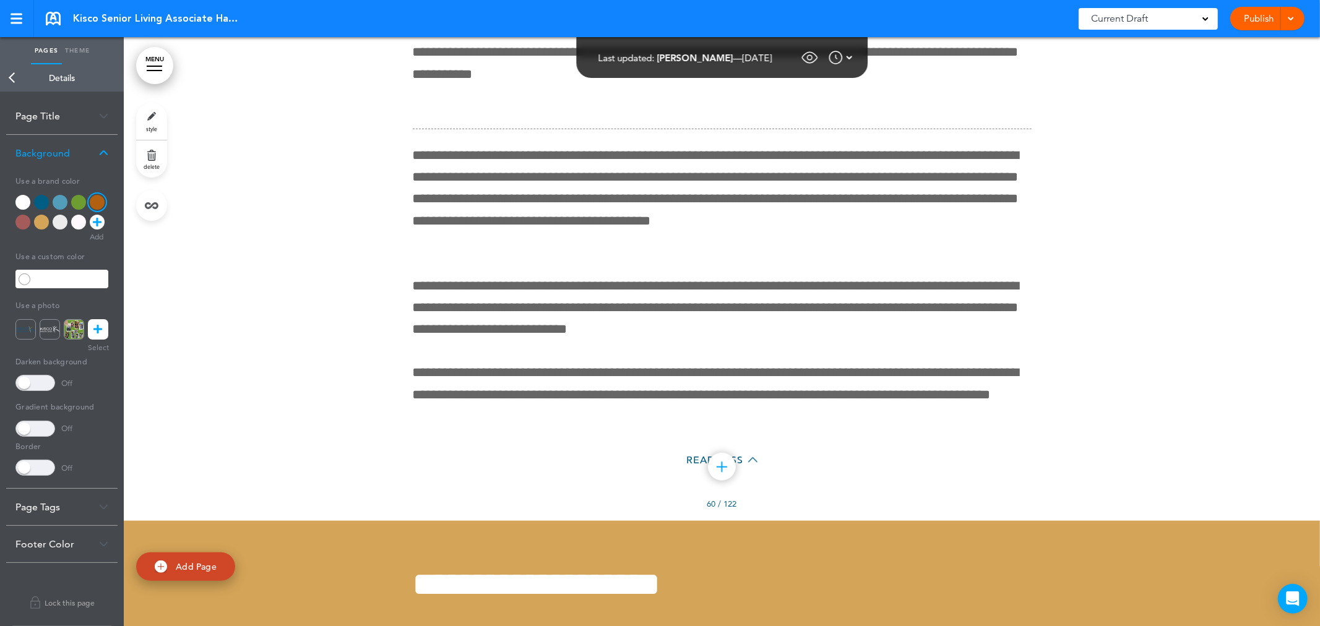
scroll to position [48352, 0]
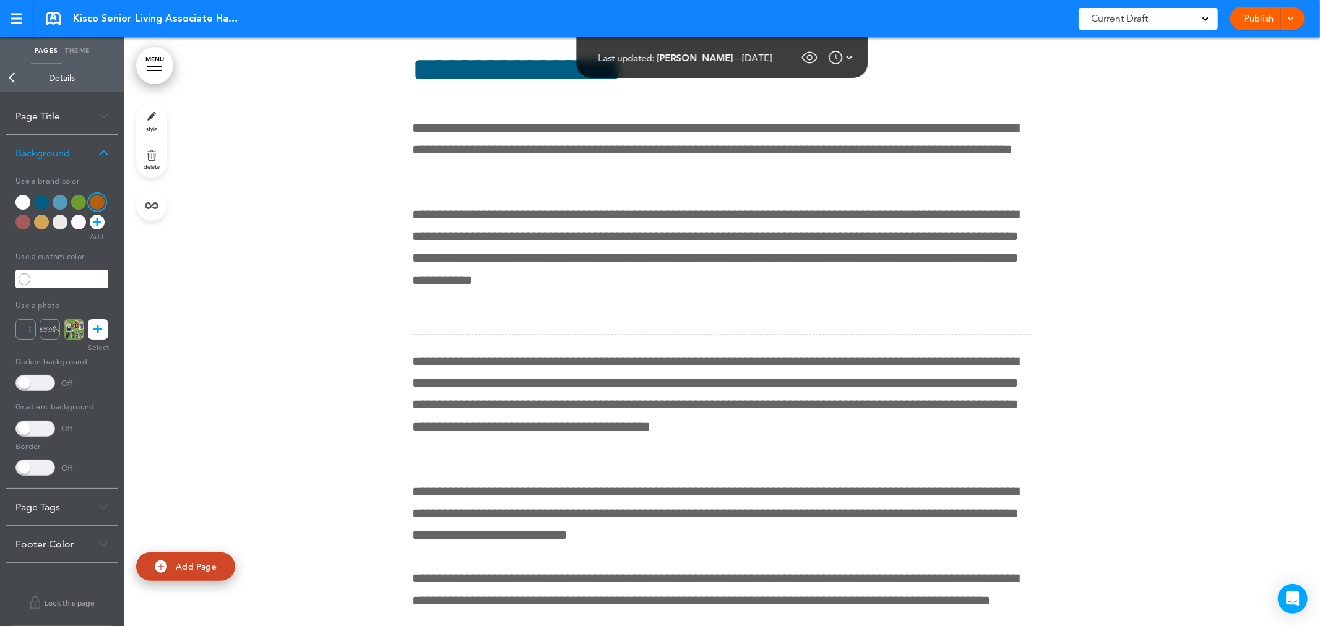
click at [27, 201] on div at bounding box center [22, 202] width 15 height 15
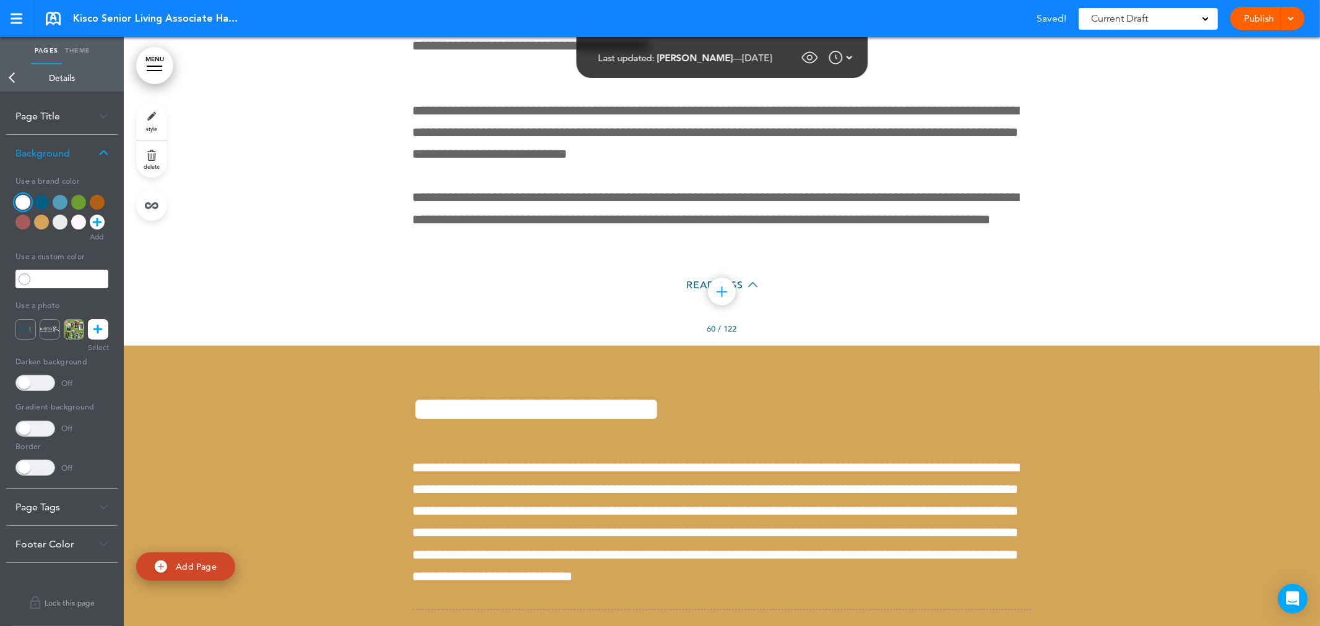
scroll to position [48765, 0]
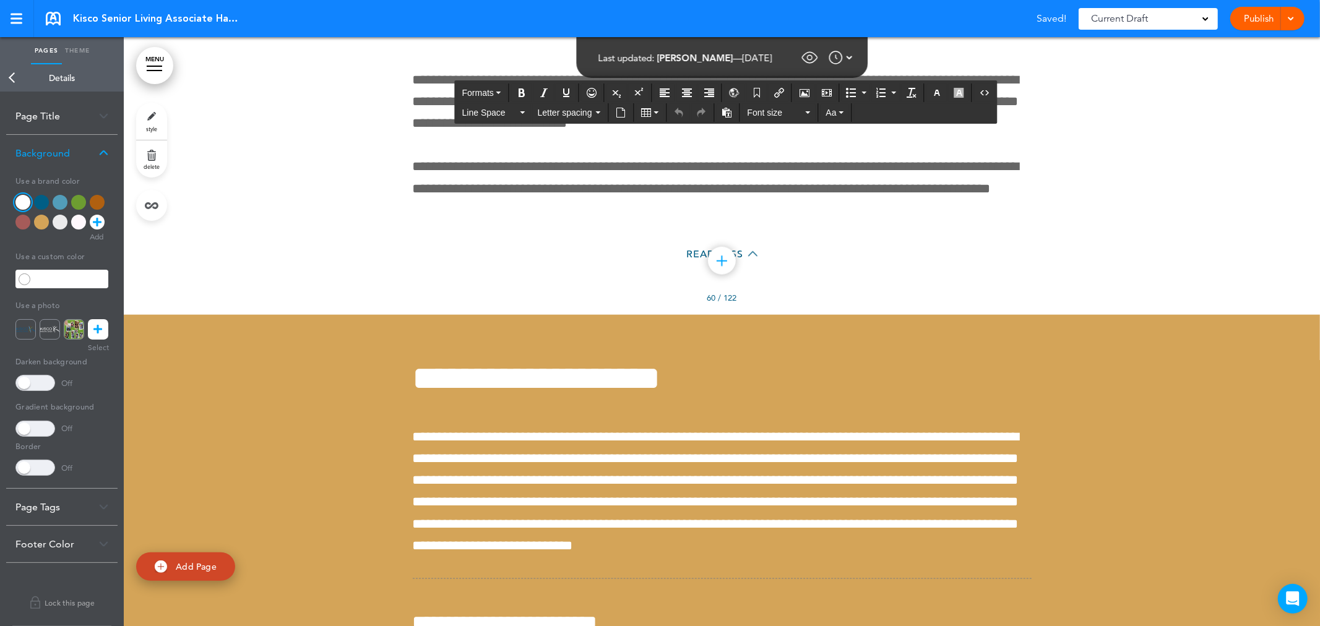
click at [147, 116] on link "style" at bounding box center [151, 121] width 31 height 37
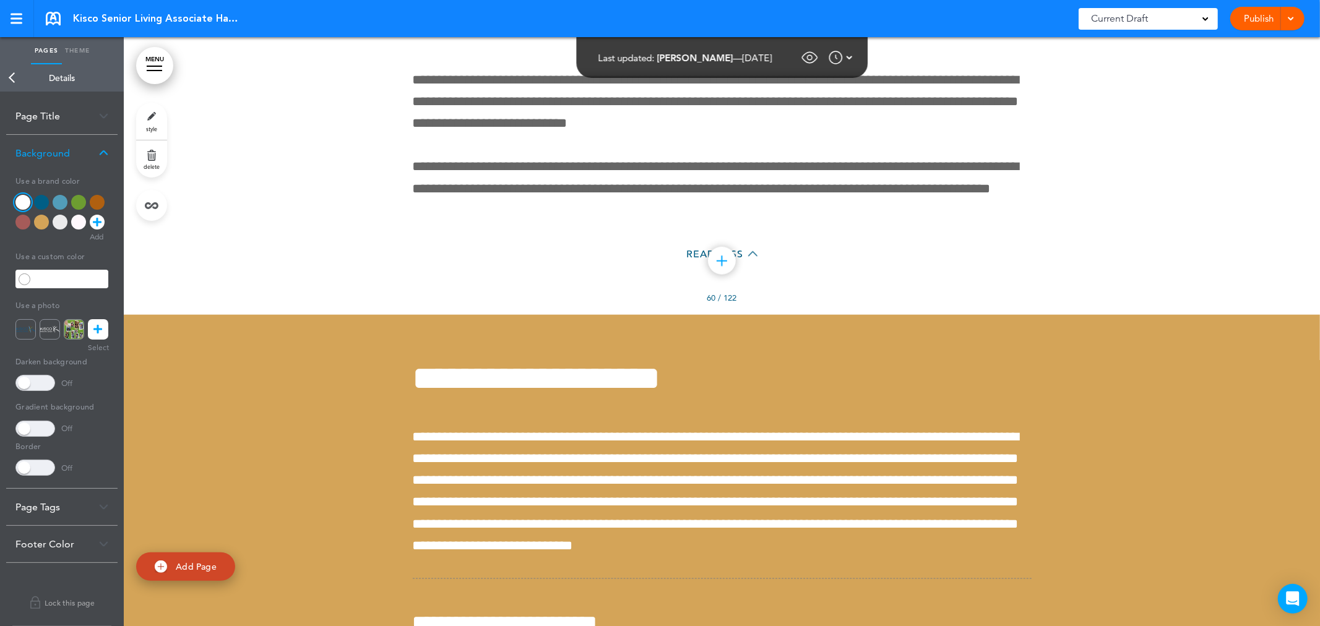
click at [100, 204] on div at bounding box center [97, 202] width 15 height 15
click at [24, 204] on div at bounding box center [22, 202] width 15 height 15
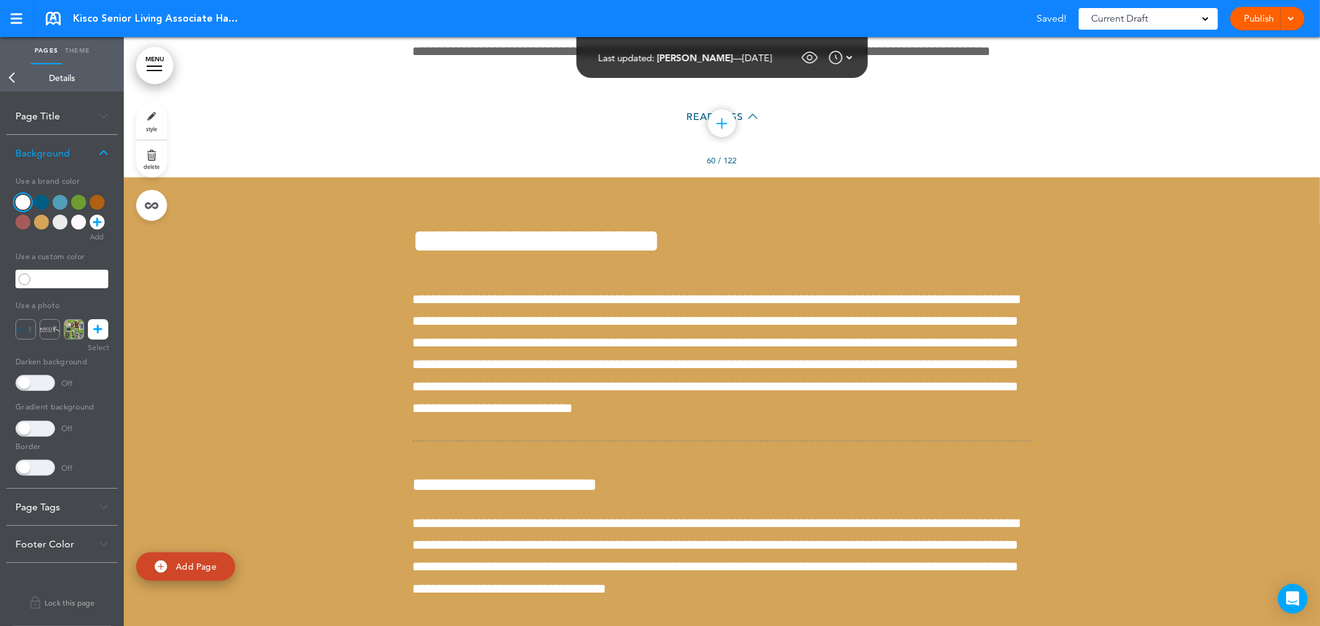
scroll to position [48903, 0]
click at [82, 108] on div "Page Title" at bounding box center [61, 116] width 111 height 37
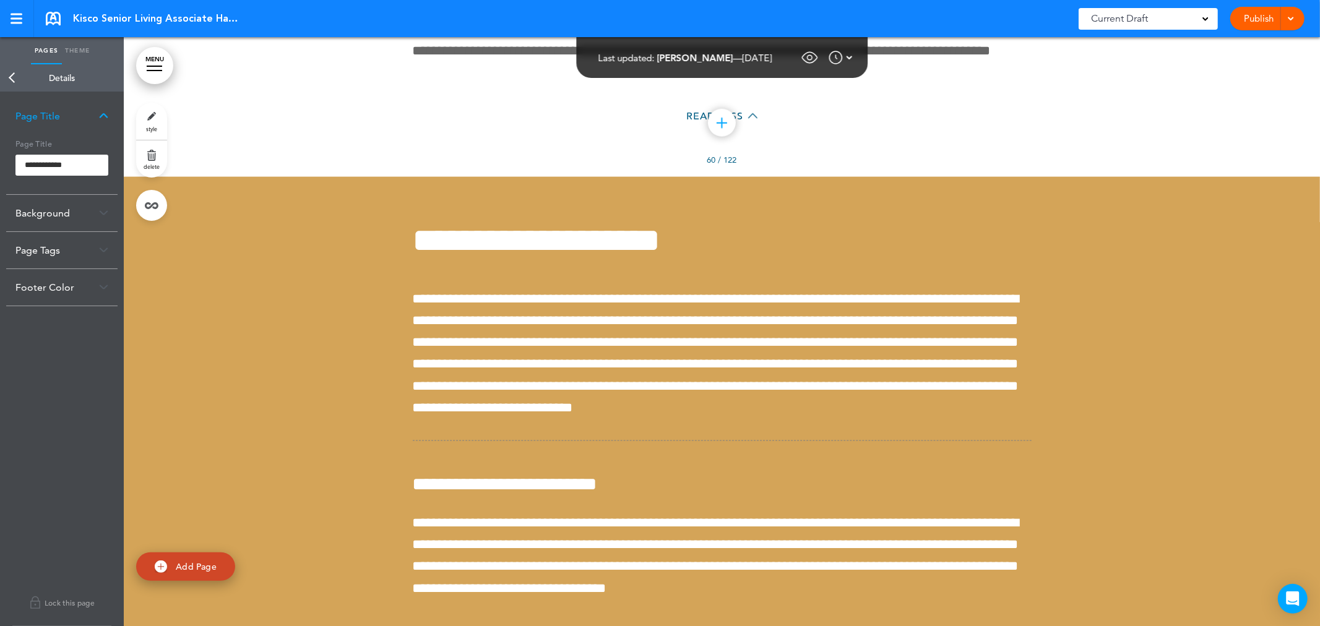
click at [150, 118] on link "style" at bounding box center [151, 121] width 31 height 37
click at [63, 210] on div "Background" at bounding box center [61, 213] width 111 height 37
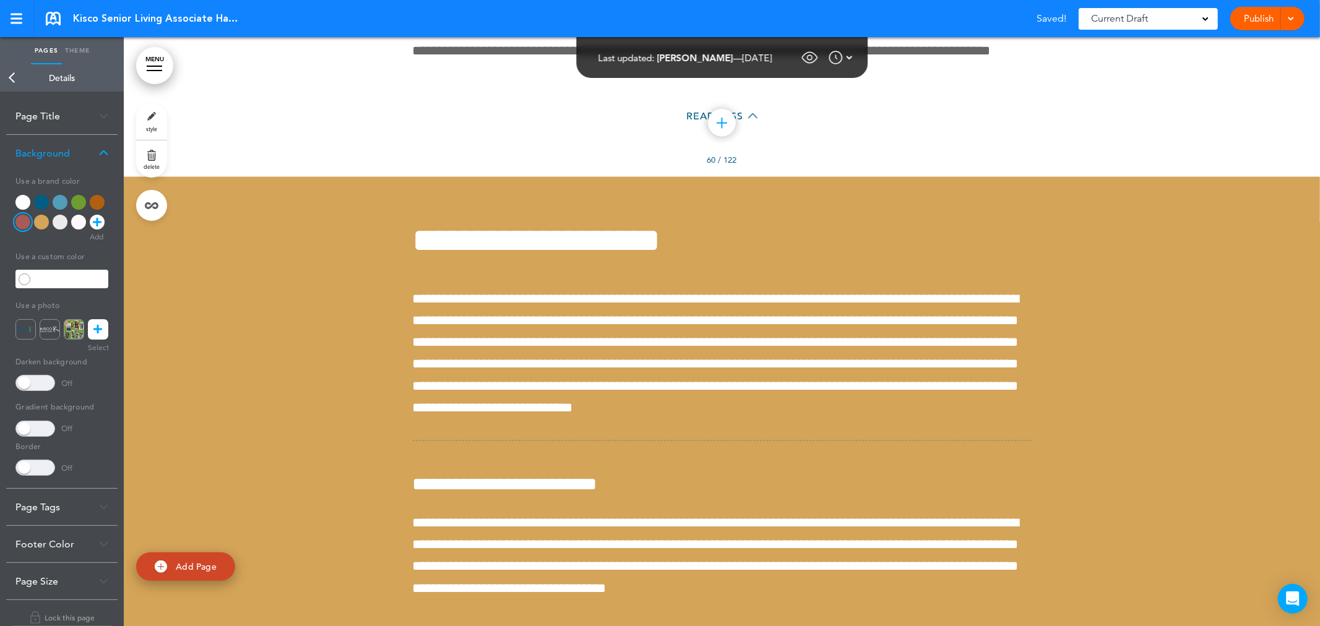
click at [100, 199] on div at bounding box center [97, 202] width 15 height 15
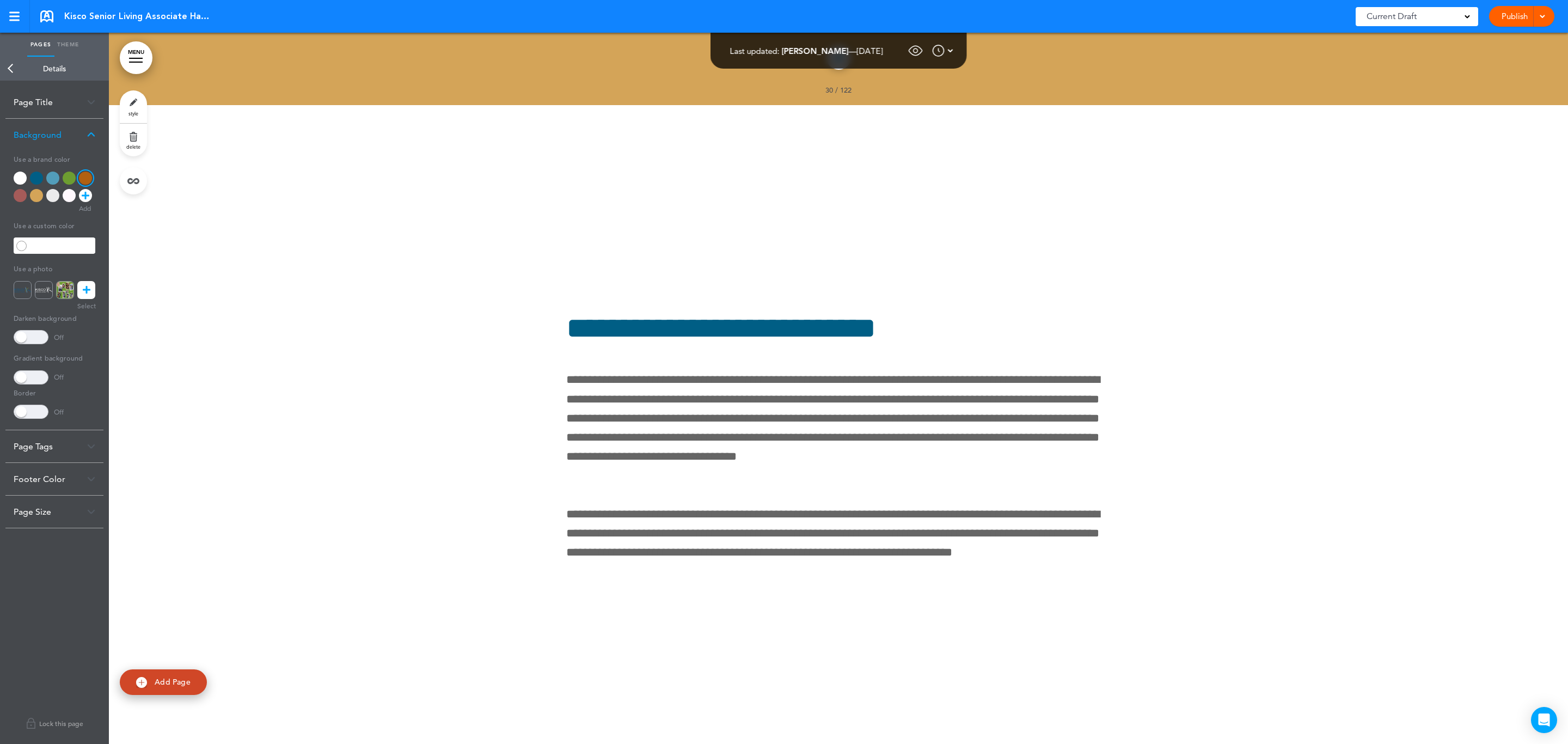
scroll to position [20940, 0]
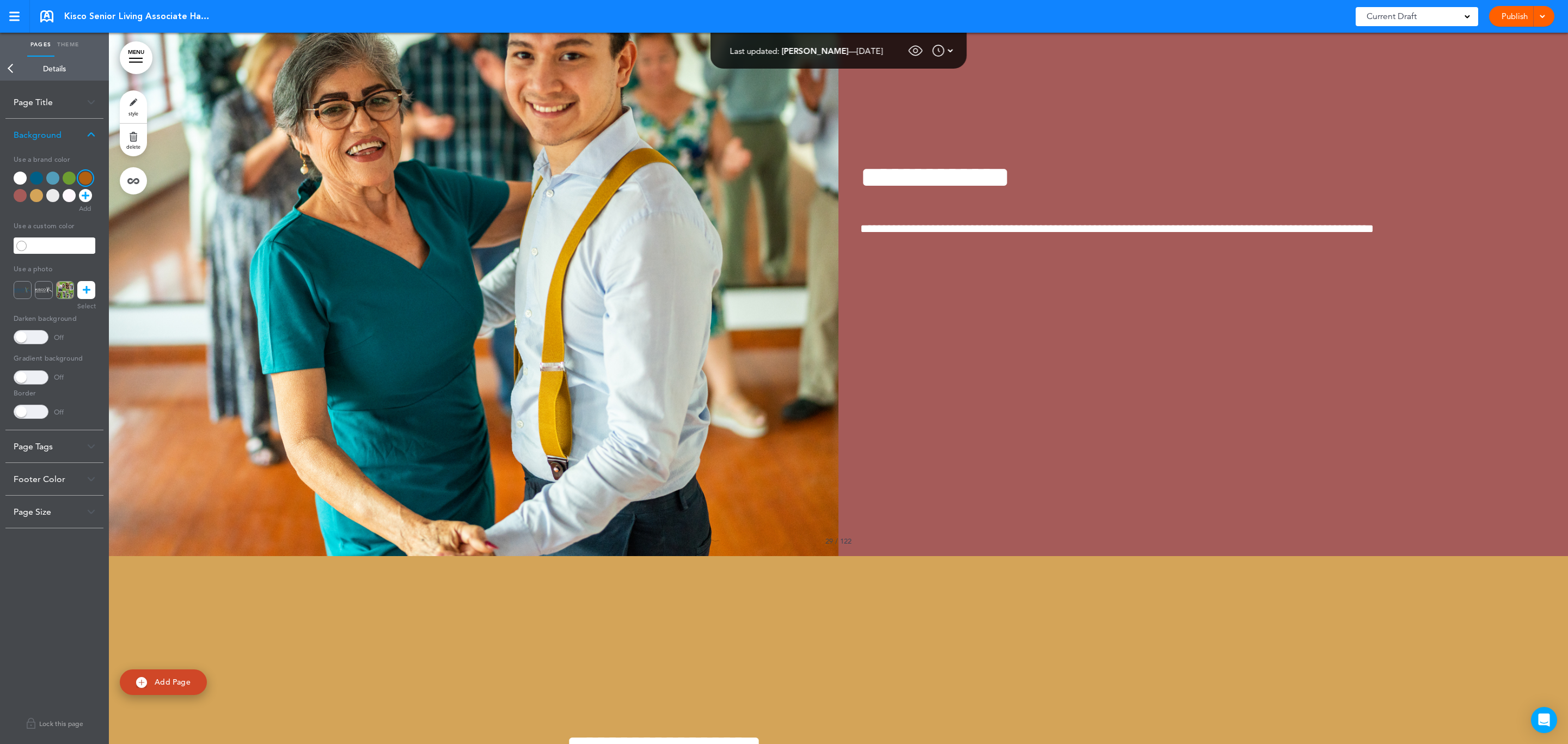
click at [1161, 551] on div "**********" at bounding box center [838, 201] width 1459 height 711
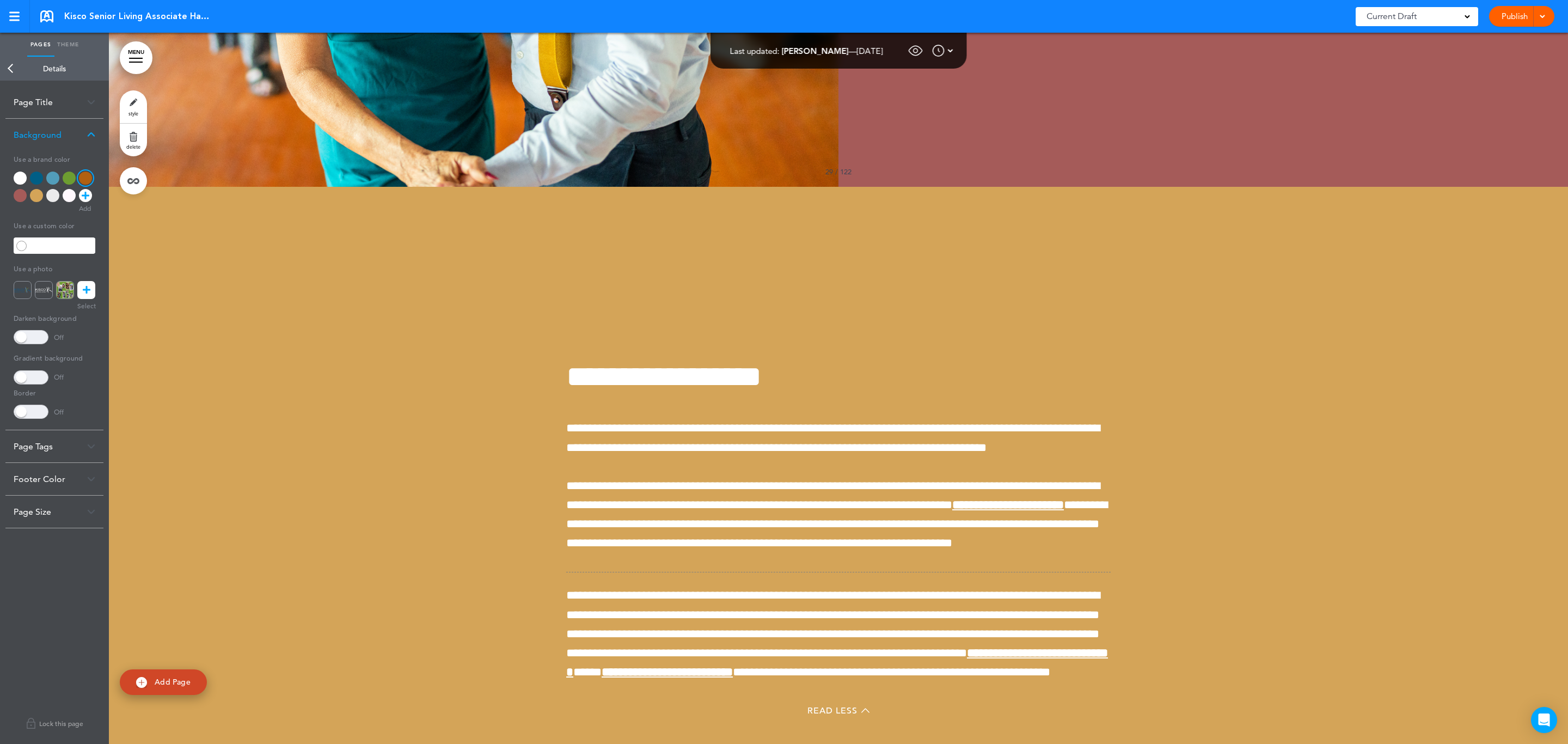
scroll to position [21348, 0]
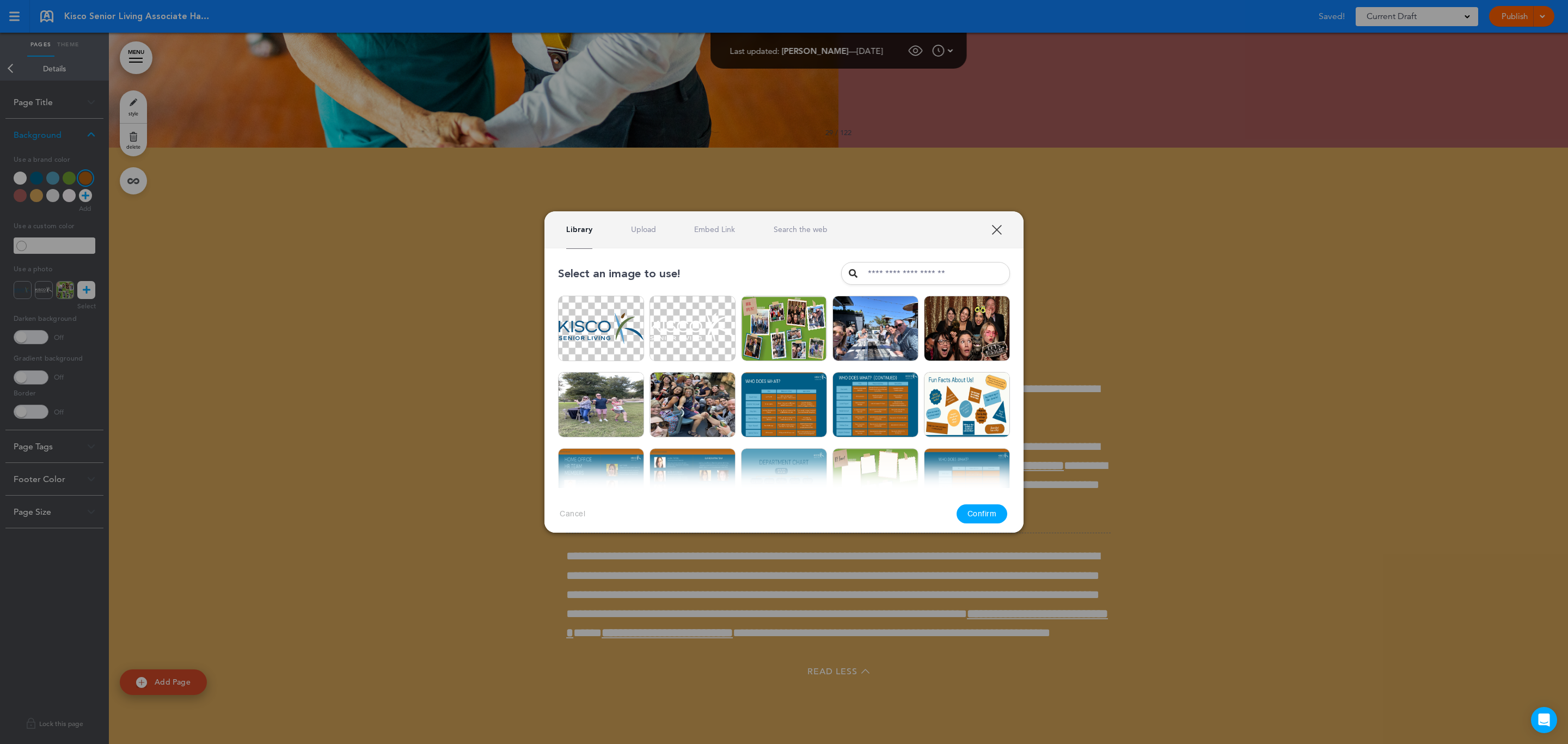
click at [1000, 227] on link "XXX" at bounding box center [996, 230] width 11 height 11
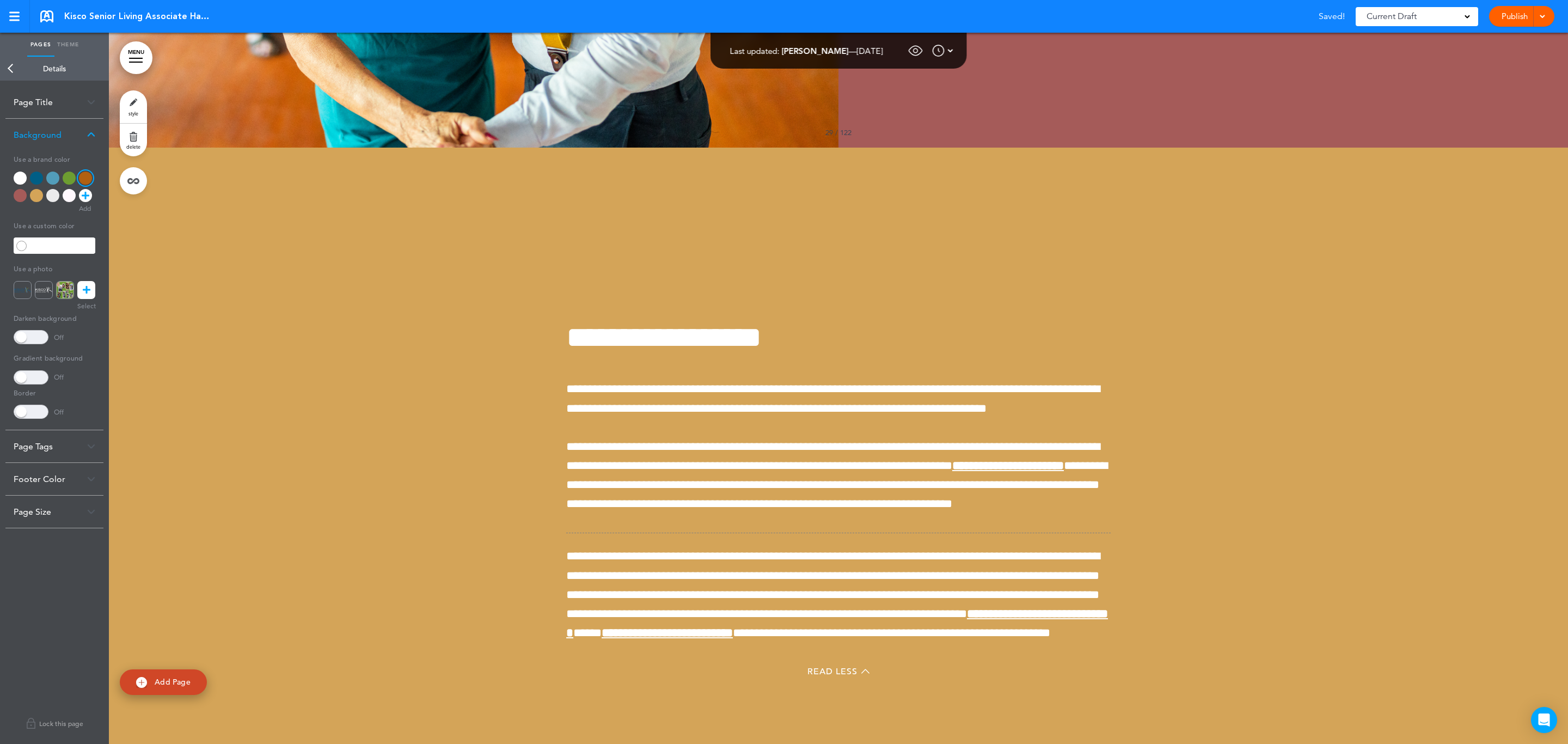
click at [75, 100] on div "Page Title" at bounding box center [54, 102] width 98 height 33
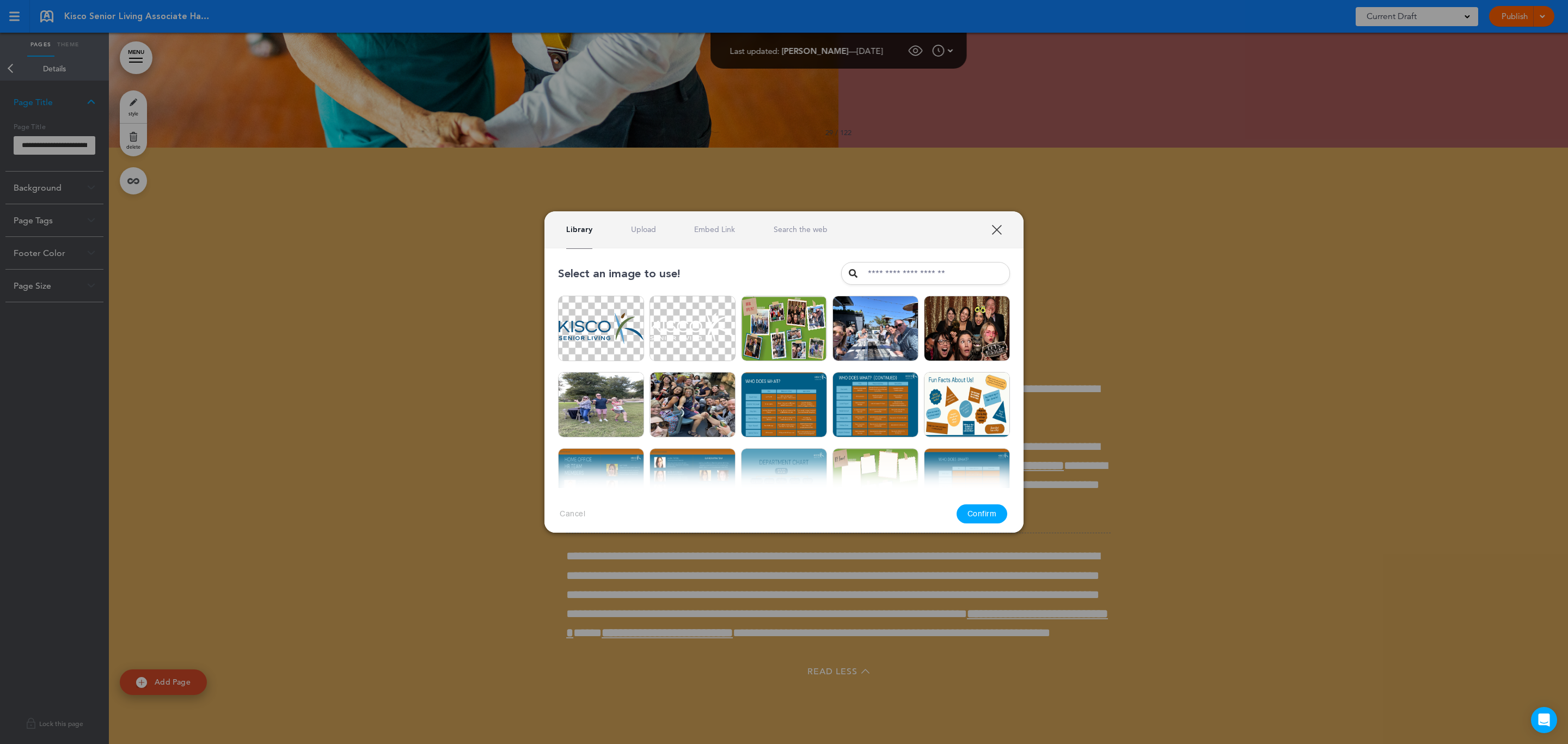
click at [1161, 234] on div at bounding box center [784, 372] width 1568 height 744
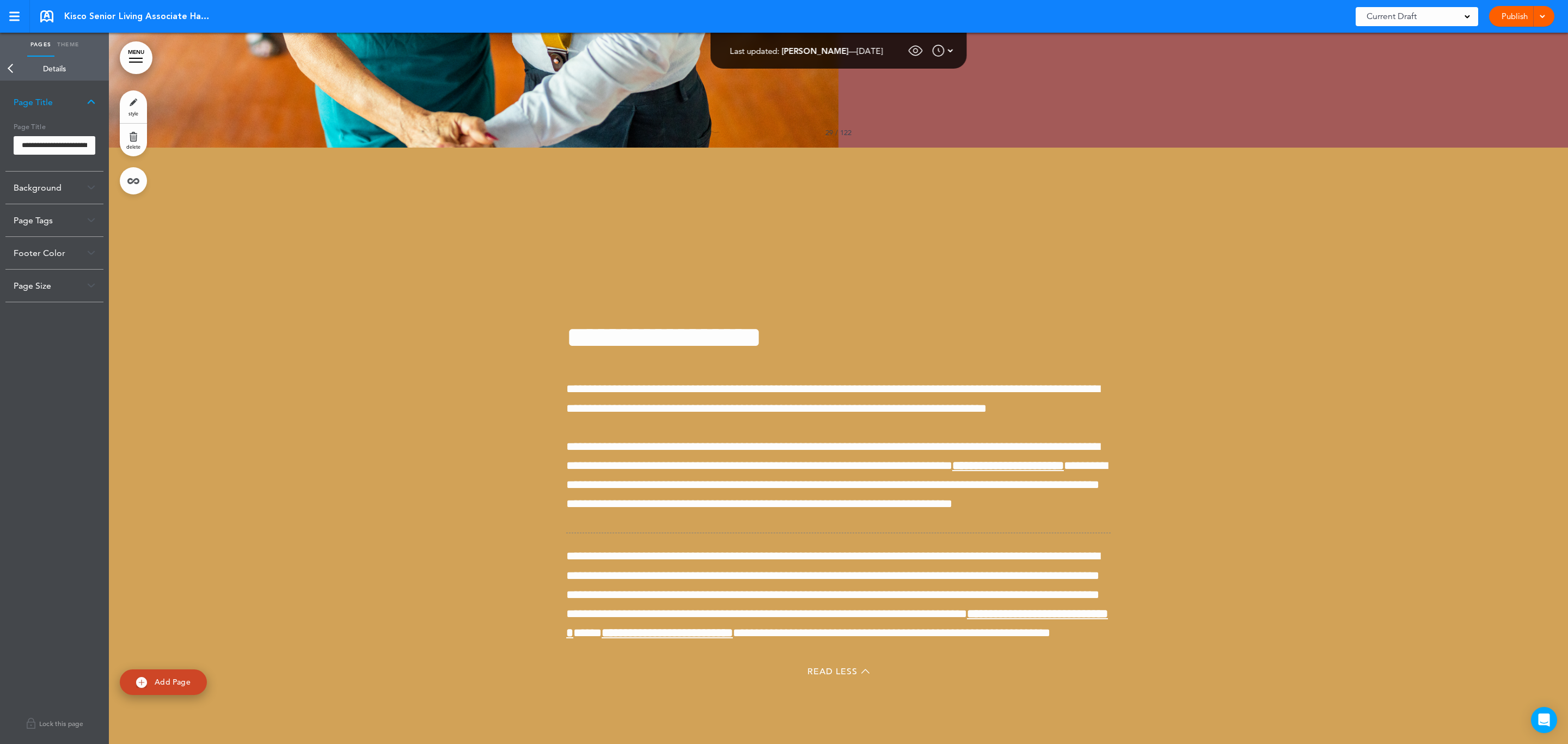
click at [136, 118] on link "style" at bounding box center [133, 106] width 27 height 33
type input "**********"
click at [46, 188] on div "Background" at bounding box center [54, 187] width 98 height 33
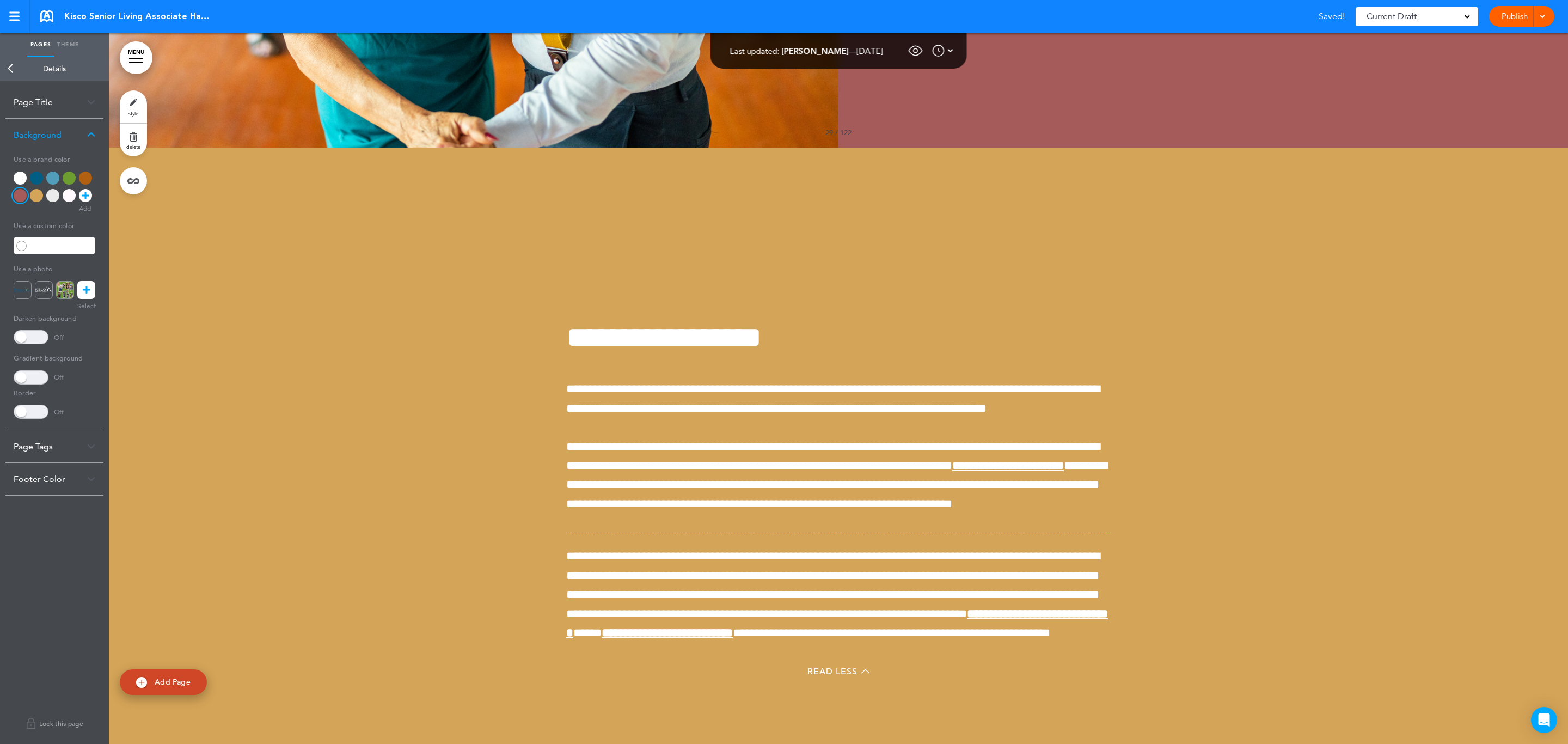
click at [84, 181] on div at bounding box center [85, 178] width 13 height 13
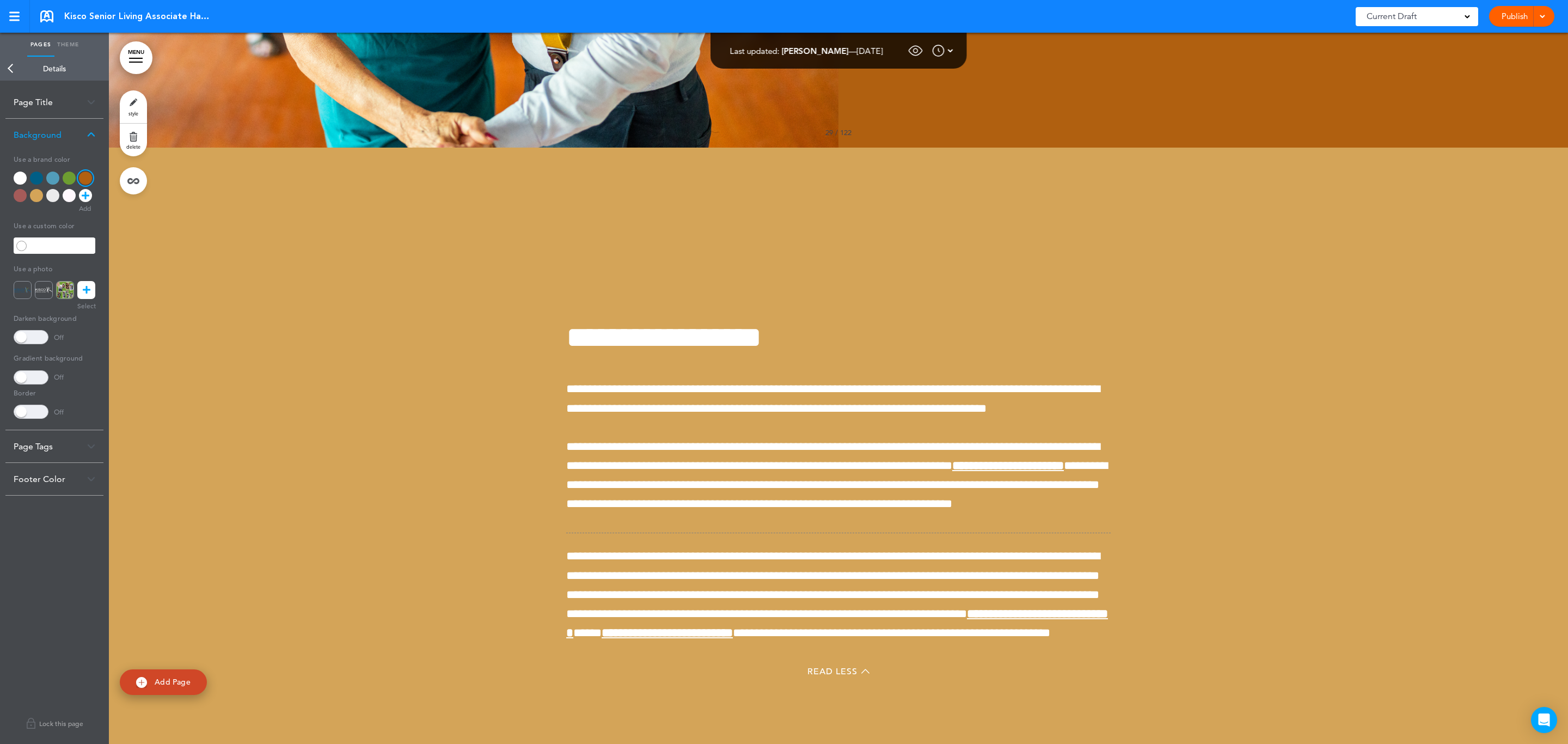
scroll to position [21492, 0]
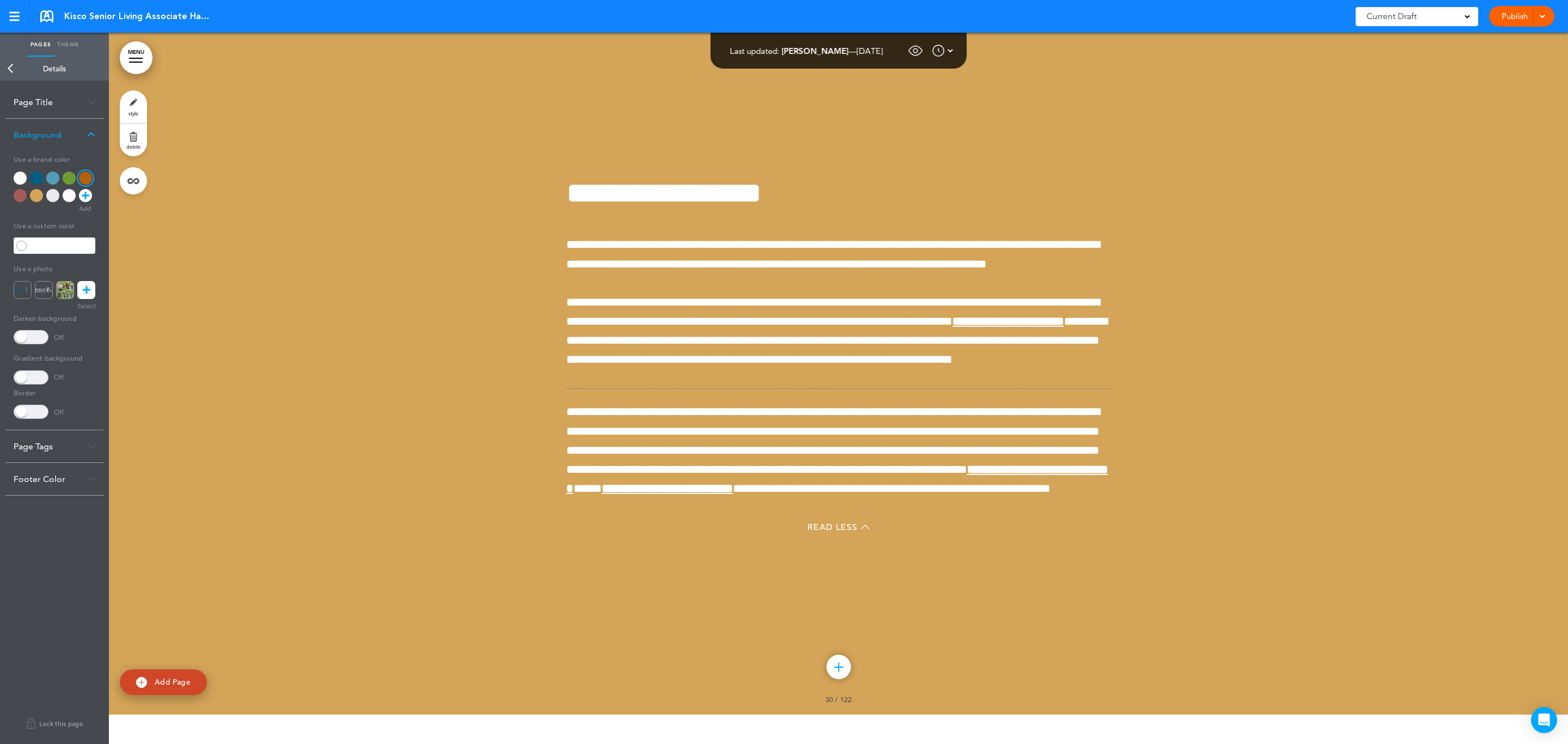
click at [51, 178] on div at bounding box center [53, 178] width 13 height 13
click at [84, 179] on div at bounding box center [85, 178] width 13 height 13
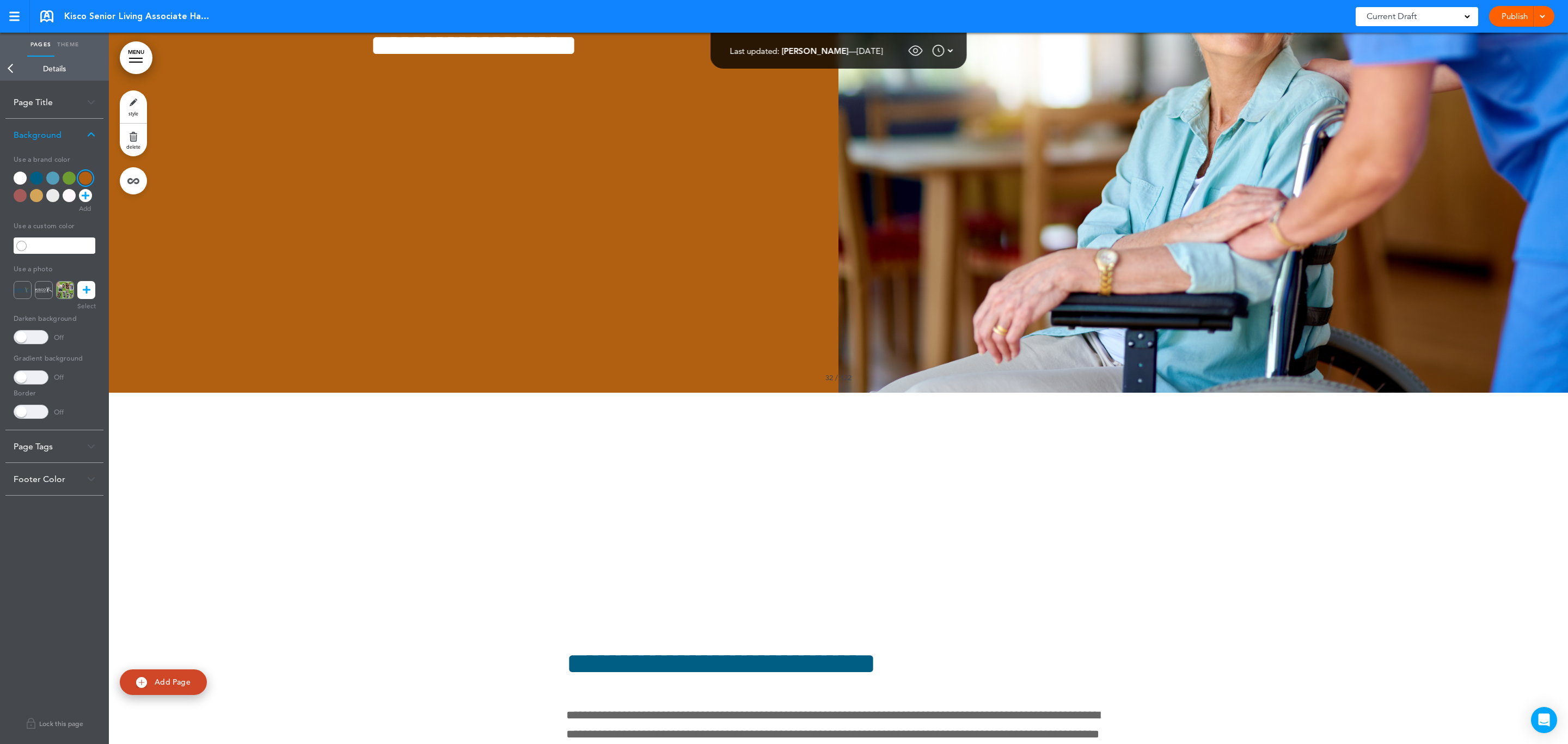
scroll to position [23527, 0]
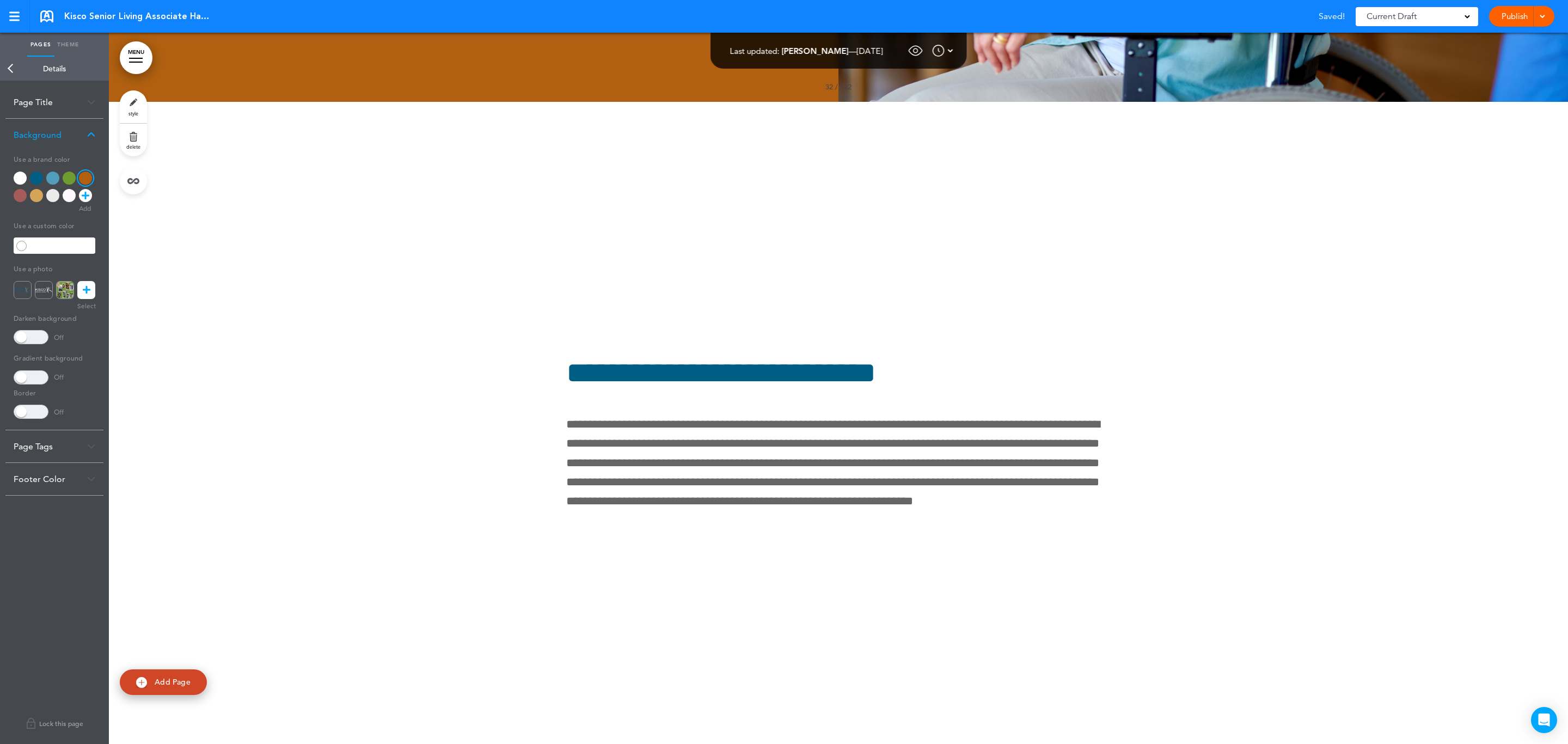
click at [53, 180] on div at bounding box center [53, 178] width 13 height 13
click at [88, 179] on div at bounding box center [85, 178] width 13 height 13
click at [138, 105] on link "style" at bounding box center [133, 106] width 27 height 33
click at [88, 99] on img at bounding box center [91, 102] width 8 height 6
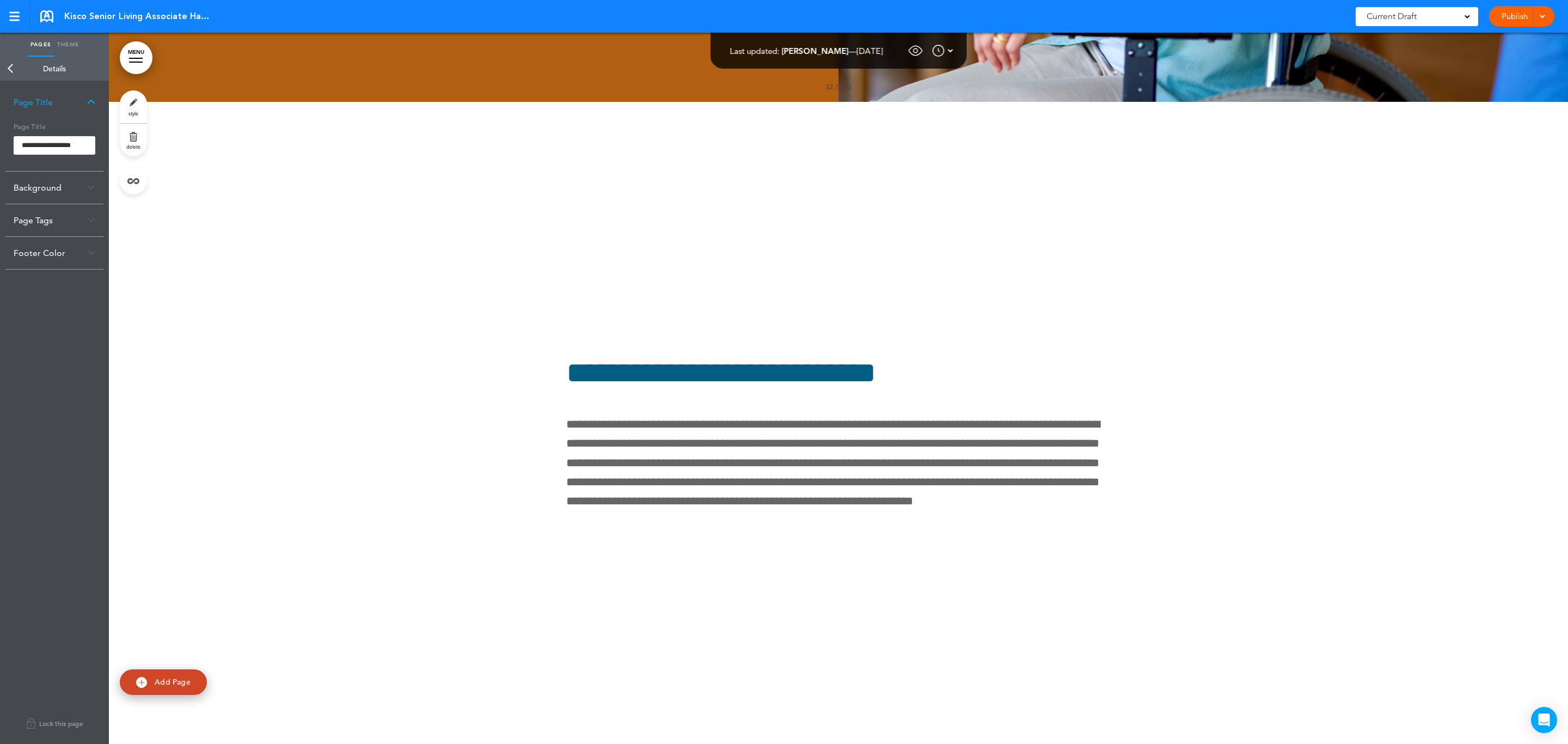
click at [88, 99] on img at bounding box center [91, 102] width 8 height 6
click at [77, 136] on div "Background" at bounding box center [54, 135] width 98 height 33
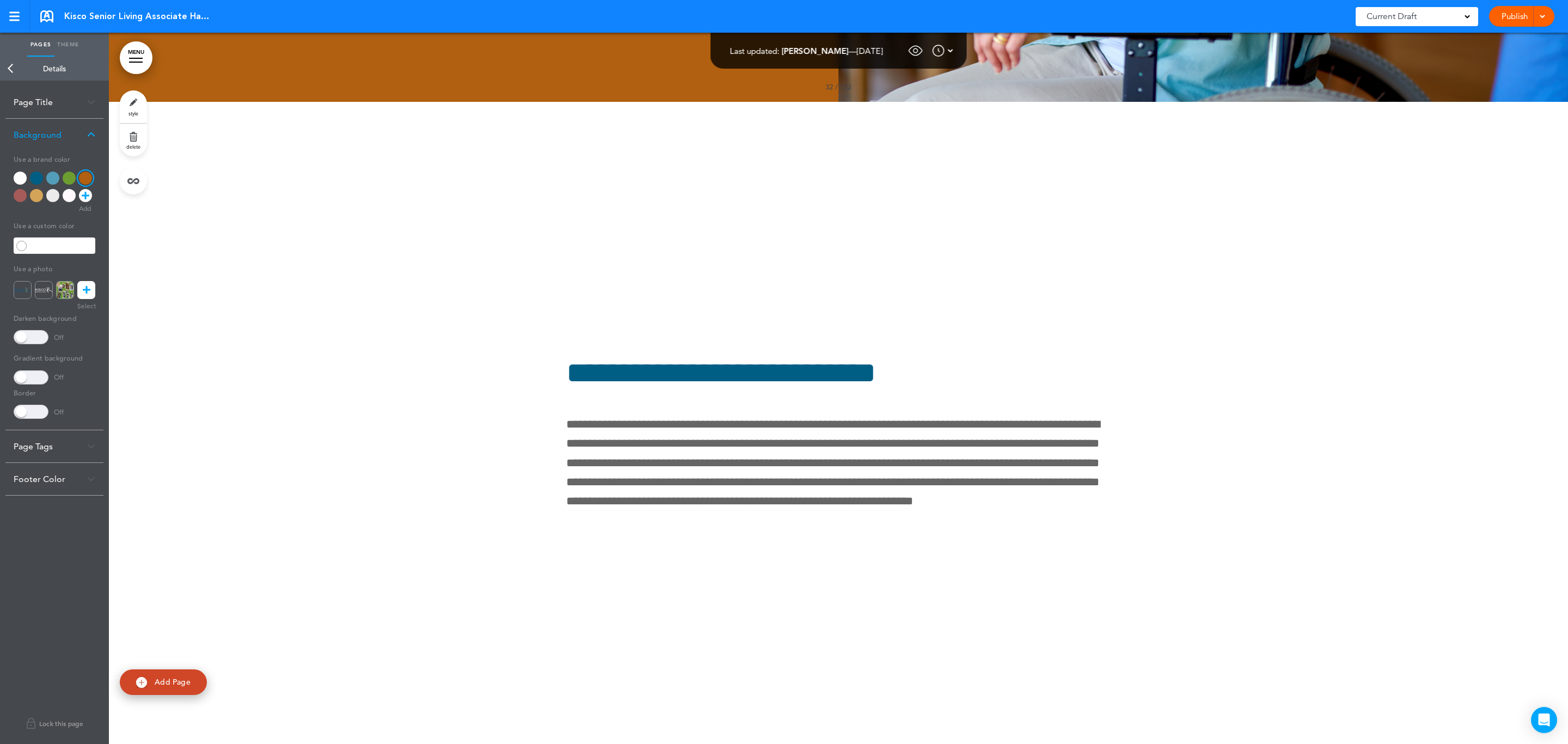
click at [51, 179] on div at bounding box center [53, 178] width 13 height 13
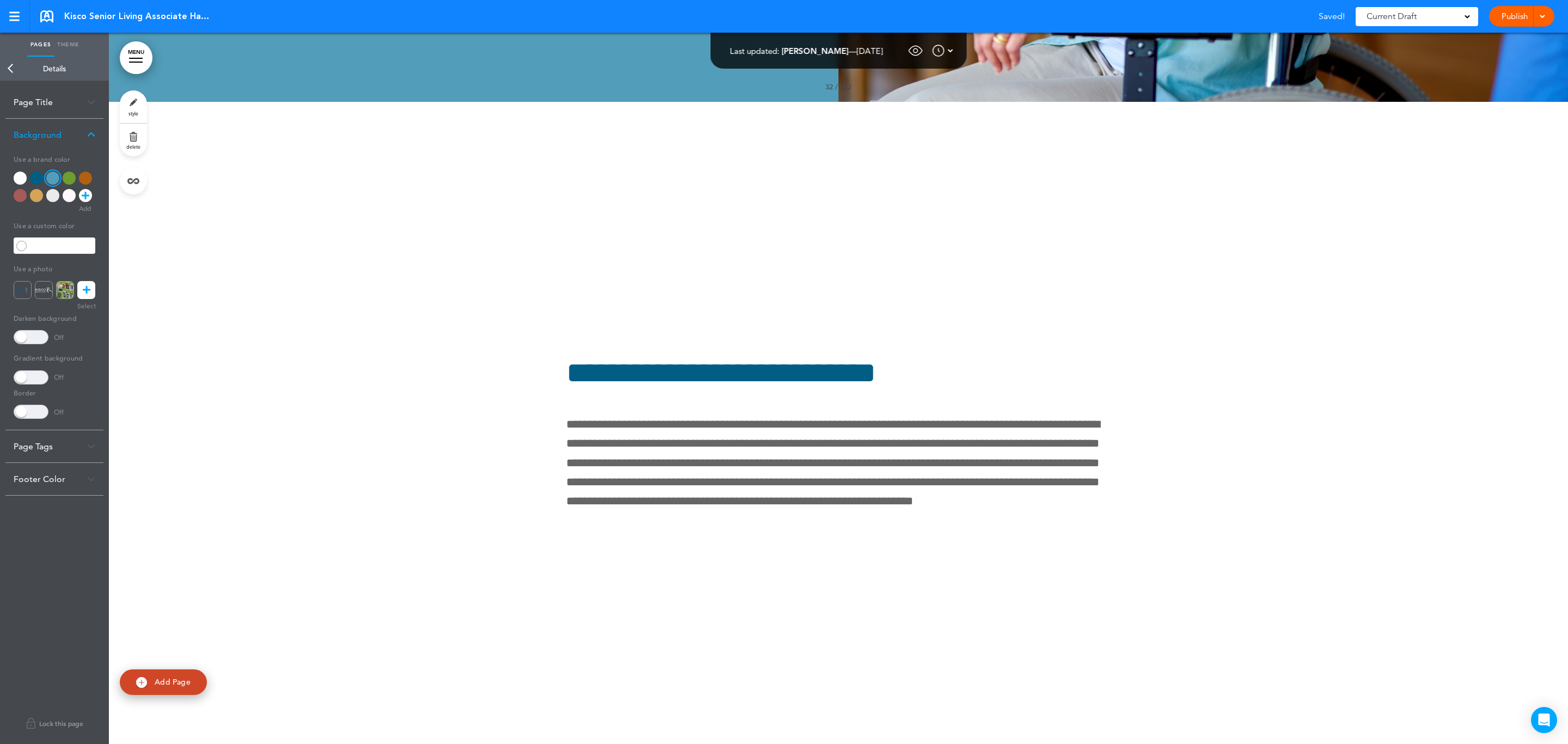
click at [34, 179] on div at bounding box center [36, 178] width 13 height 13
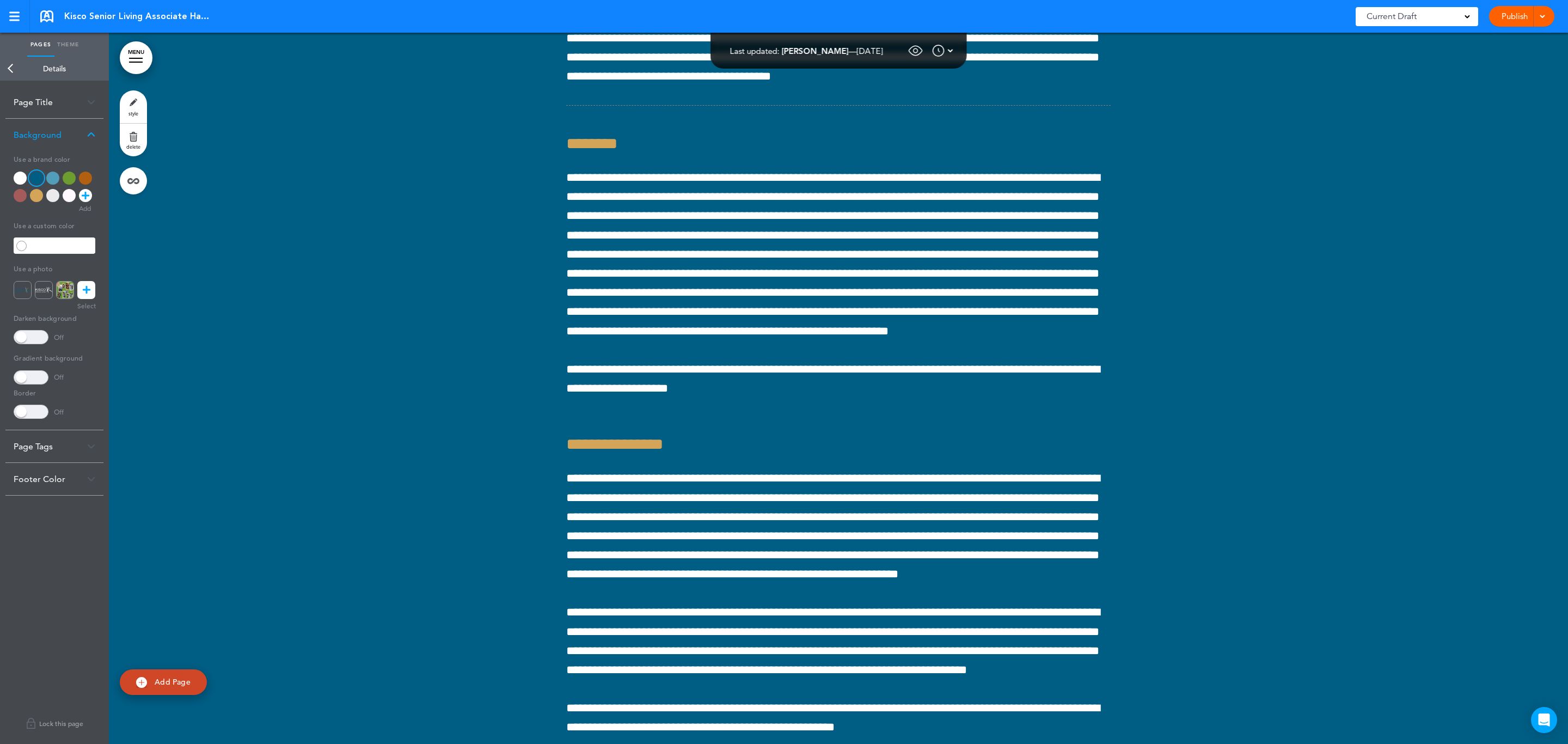
scroll to position [23672, 0]
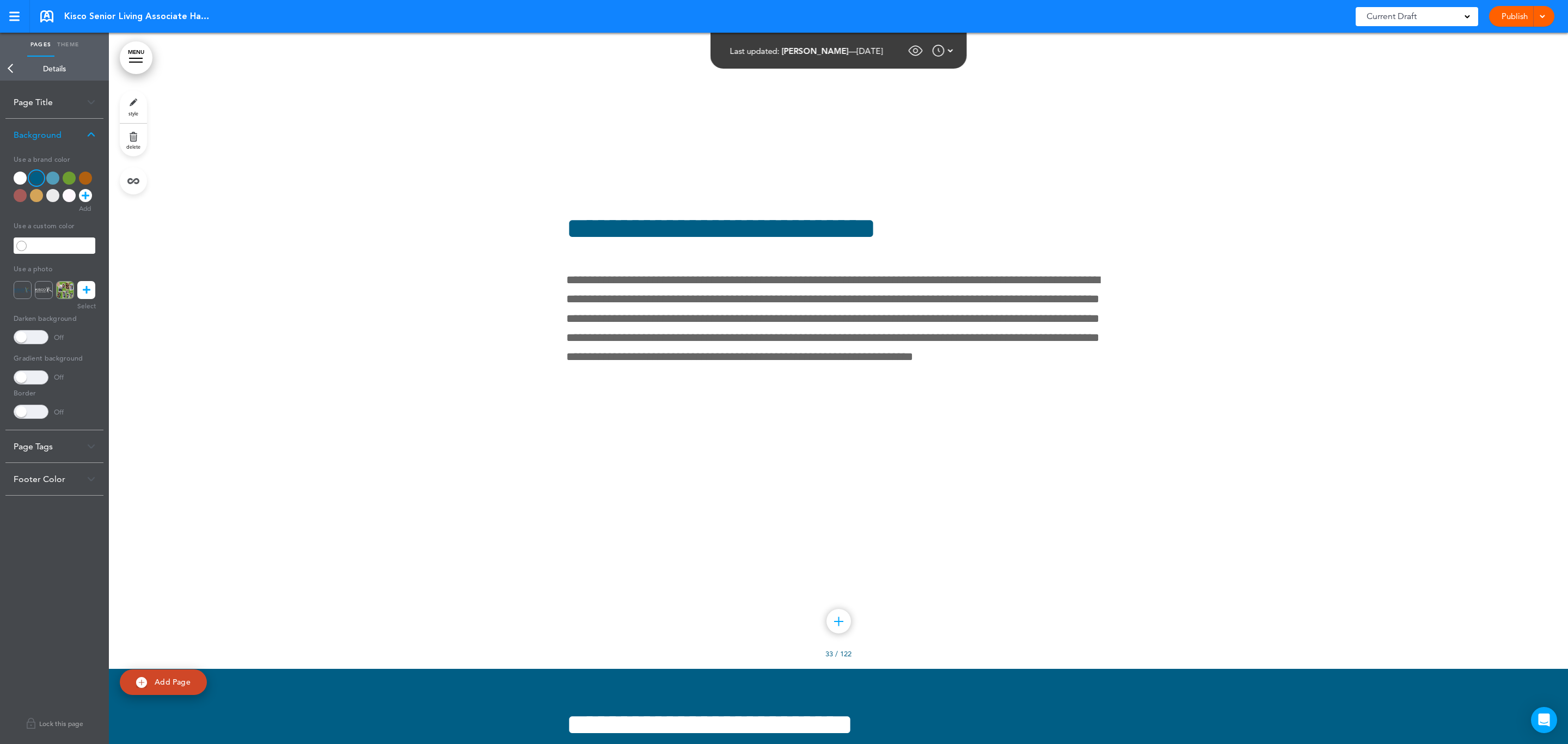
click at [82, 179] on div at bounding box center [85, 178] width 13 height 13
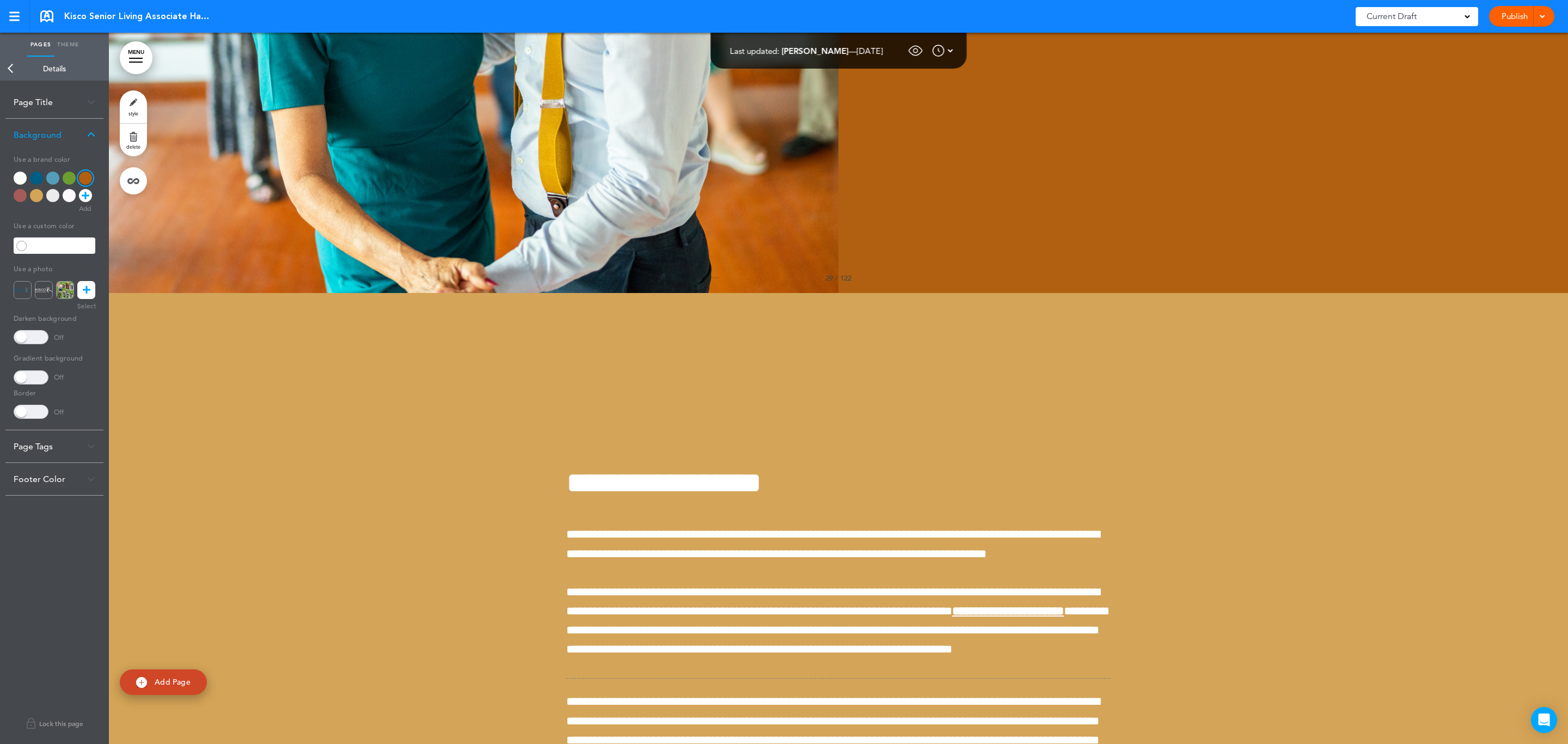
scroll to position [21492, 0]
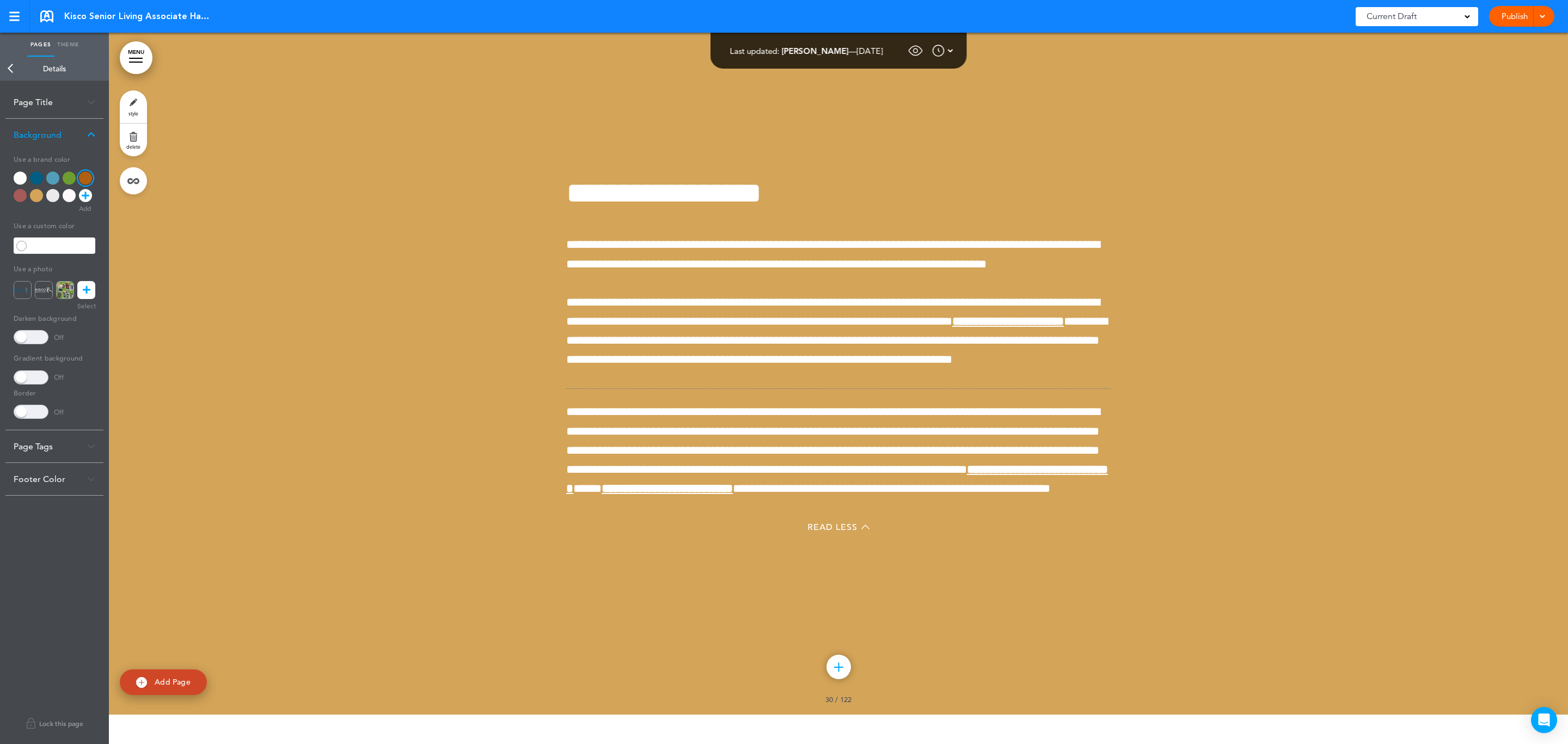
drag, startPoint x: 1558, startPoint y: 188, endPoint x: 1558, endPoint y: 175, distance: 13.0
click at [1161, 175] on div "Pages Theme add page Cover add page SECTION 1: INTRO add page Section 1: INTRO …" at bounding box center [779, 372] width 1559 height 744
click at [131, 105] on link "style" at bounding box center [133, 106] width 27 height 33
click at [85, 99] on div "Page Title" at bounding box center [54, 102] width 98 height 33
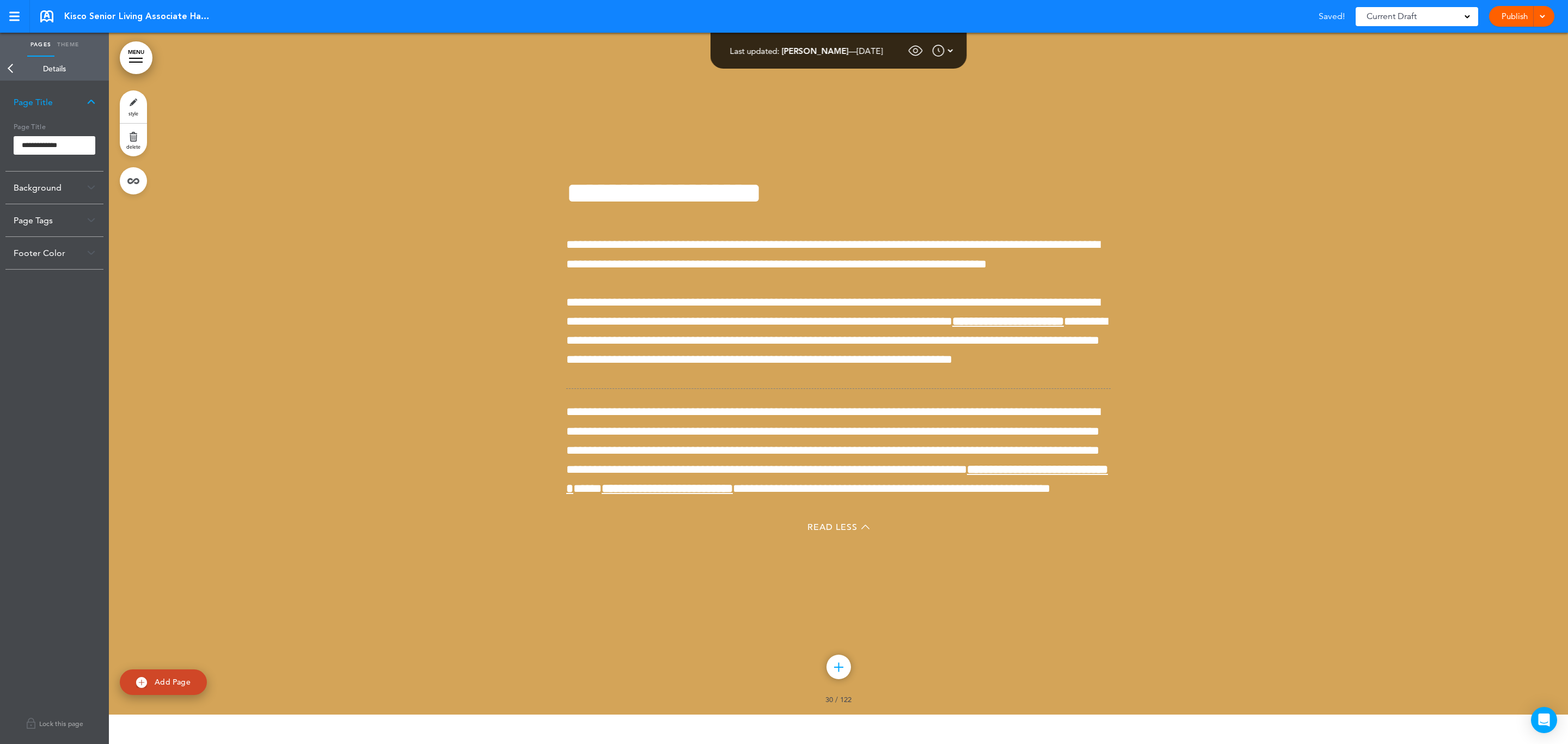
click at [85, 99] on div "Page Title" at bounding box center [54, 102] width 98 height 33
click at [70, 141] on div "Background" at bounding box center [54, 135] width 98 height 33
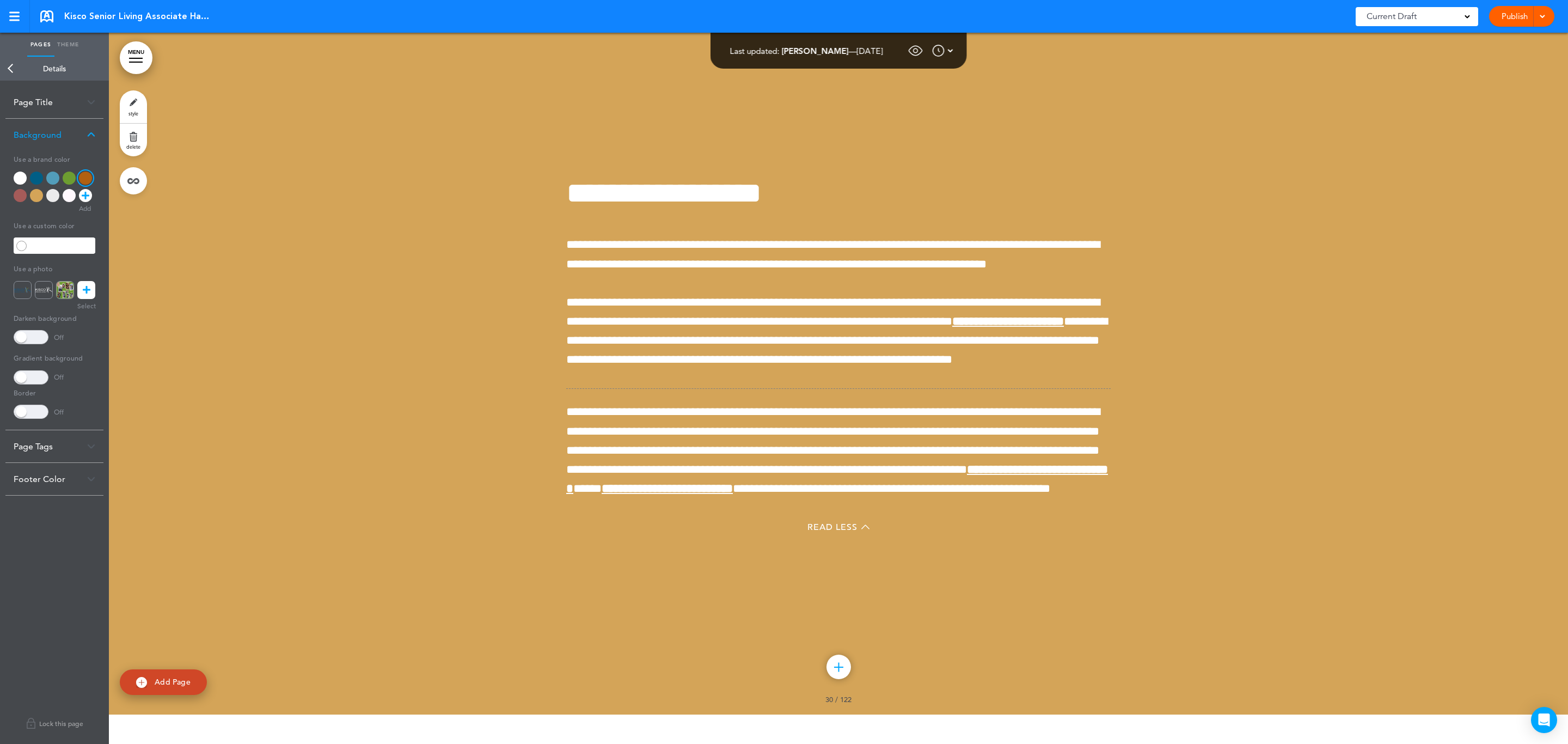
click at [30, 179] on div at bounding box center [36, 178] width 13 height 13
click at [1161, 169] on div "Pages Theme add page Cover add page SECTION 1: INTRO add page Section 1: INTRO …" at bounding box center [779, 372] width 1559 height 744
click at [19, 181] on div at bounding box center [19, 178] width 13 height 13
click at [36, 181] on div at bounding box center [36, 178] width 13 height 13
click at [32, 200] on div at bounding box center [36, 195] width 13 height 13
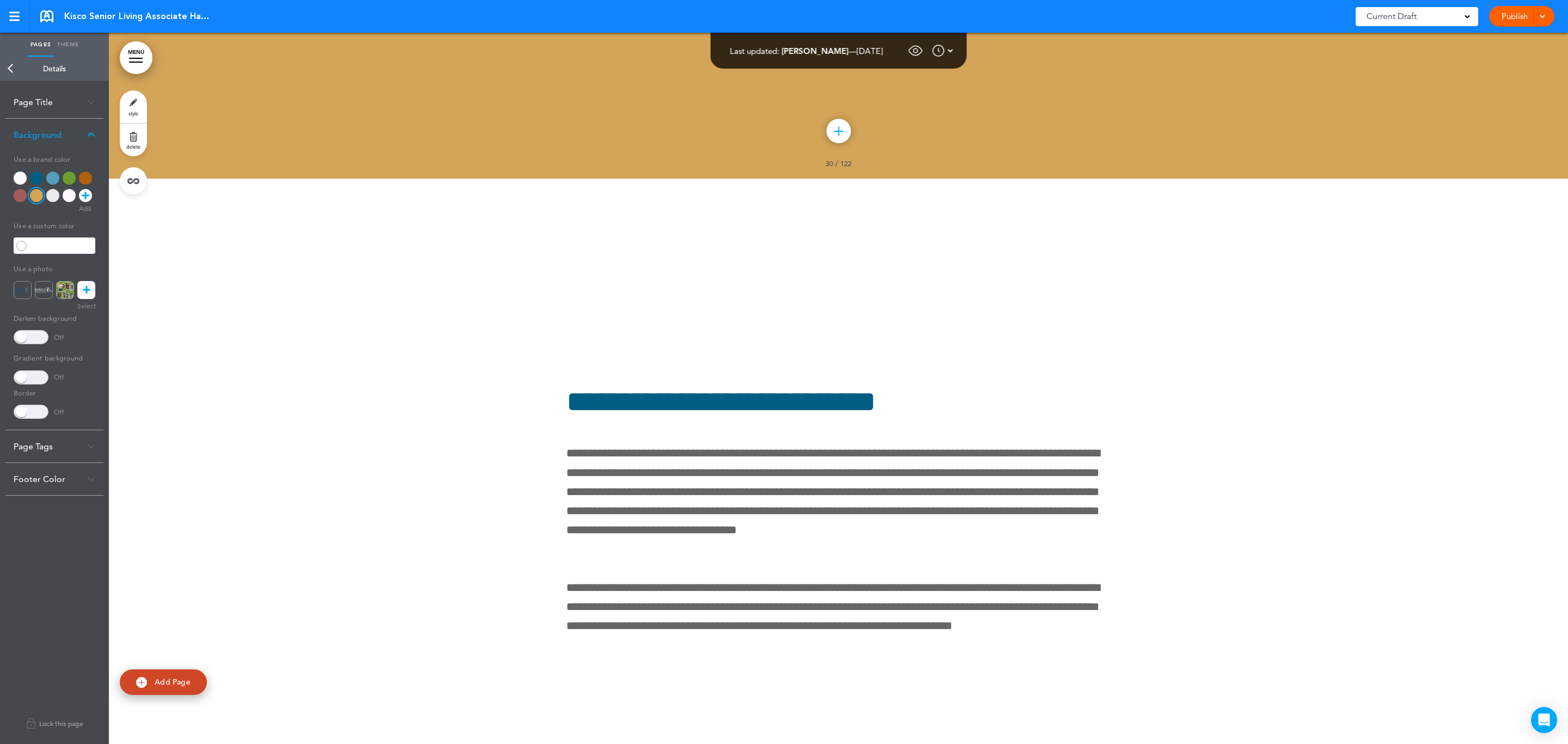
scroll to position [22174, 0]
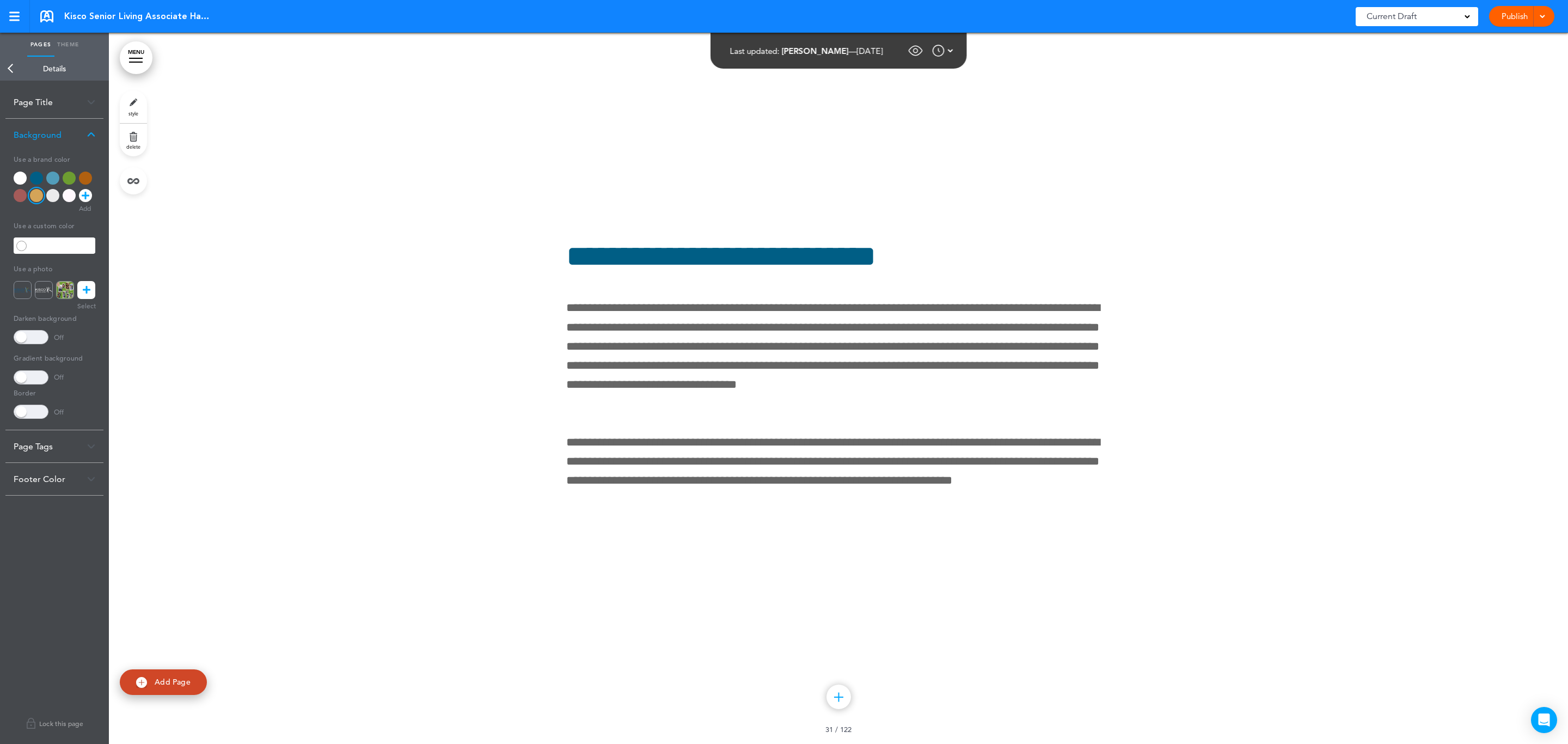
click at [129, 105] on link "style" at bounding box center [133, 106] width 27 height 33
click at [38, 177] on div at bounding box center [36, 178] width 13 height 13
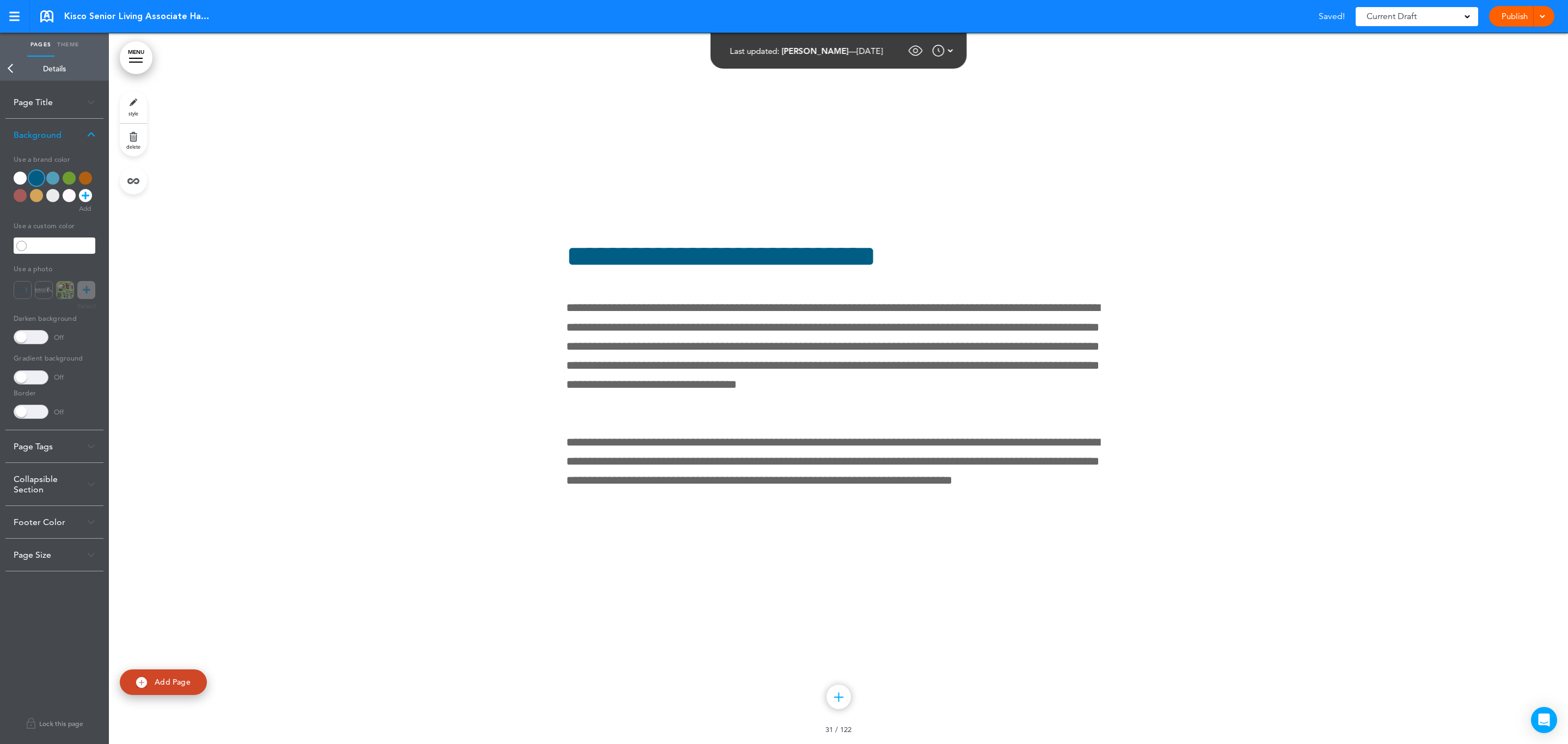
click at [52, 182] on div at bounding box center [53, 178] width 13 height 13
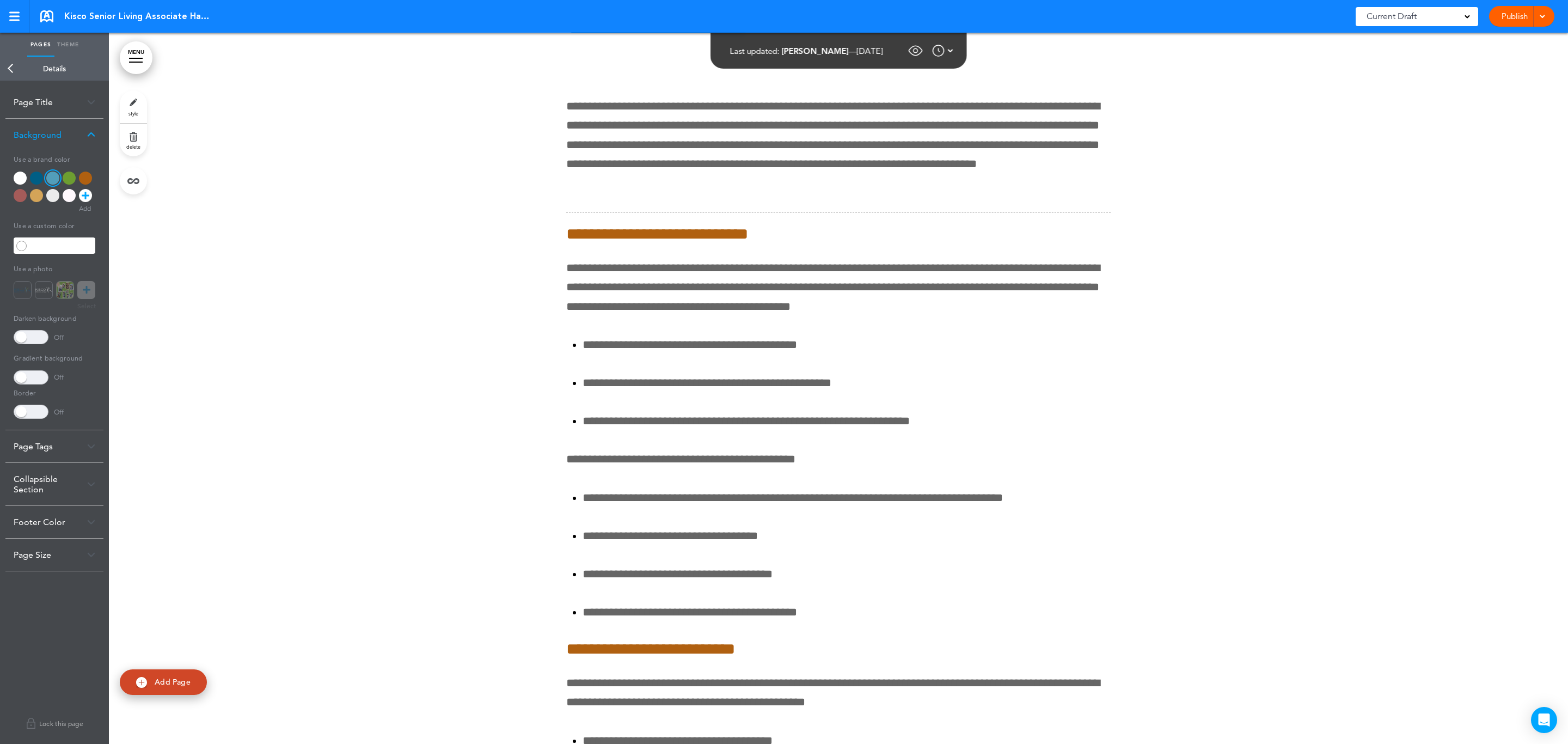
scroll to position [73944, 0]
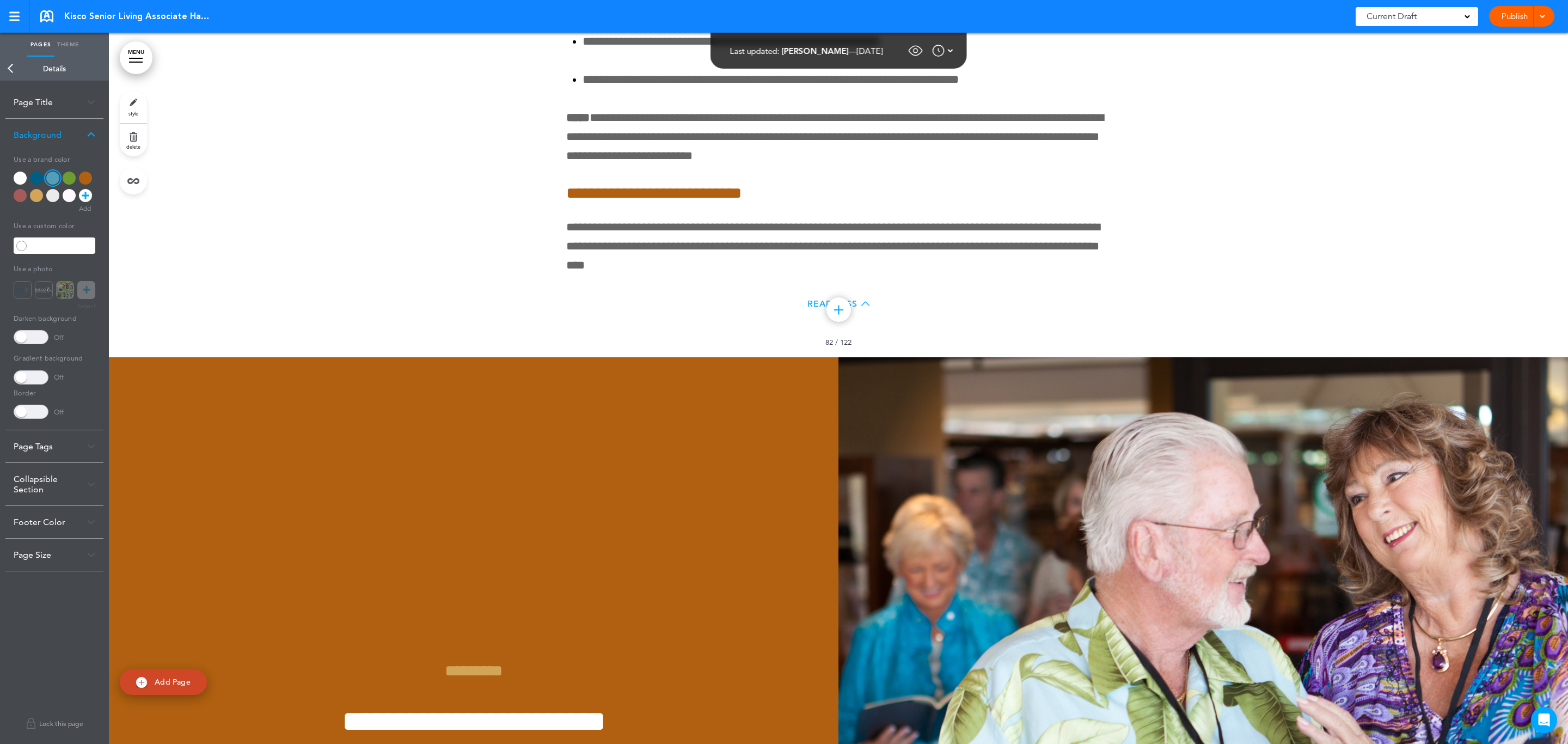
click at [132, 100] on link "style" at bounding box center [133, 106] width 27 height 33
click at [35, 179] on div at bounding box center [36, 178] width 13 height 13
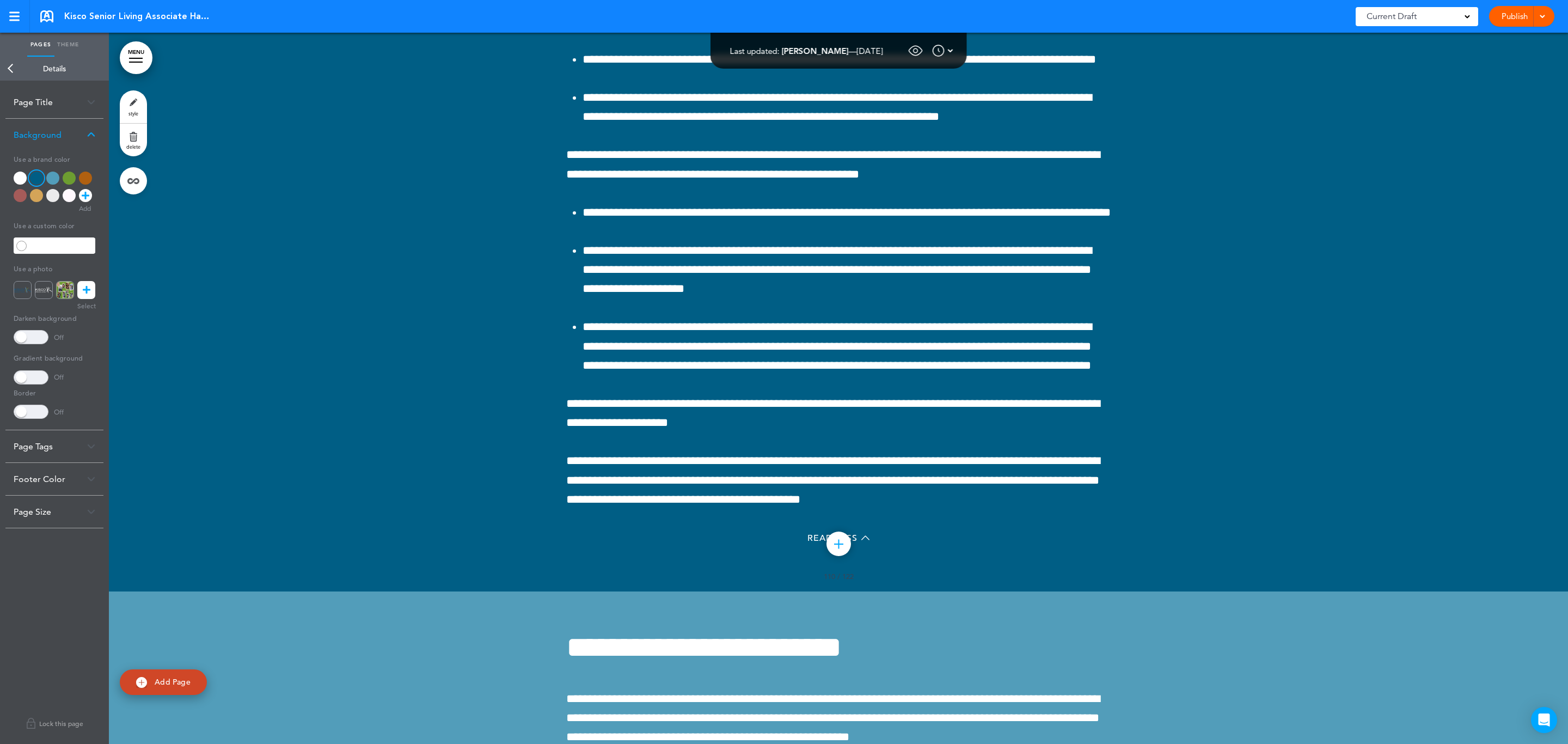
scroll to position [106477, 0]
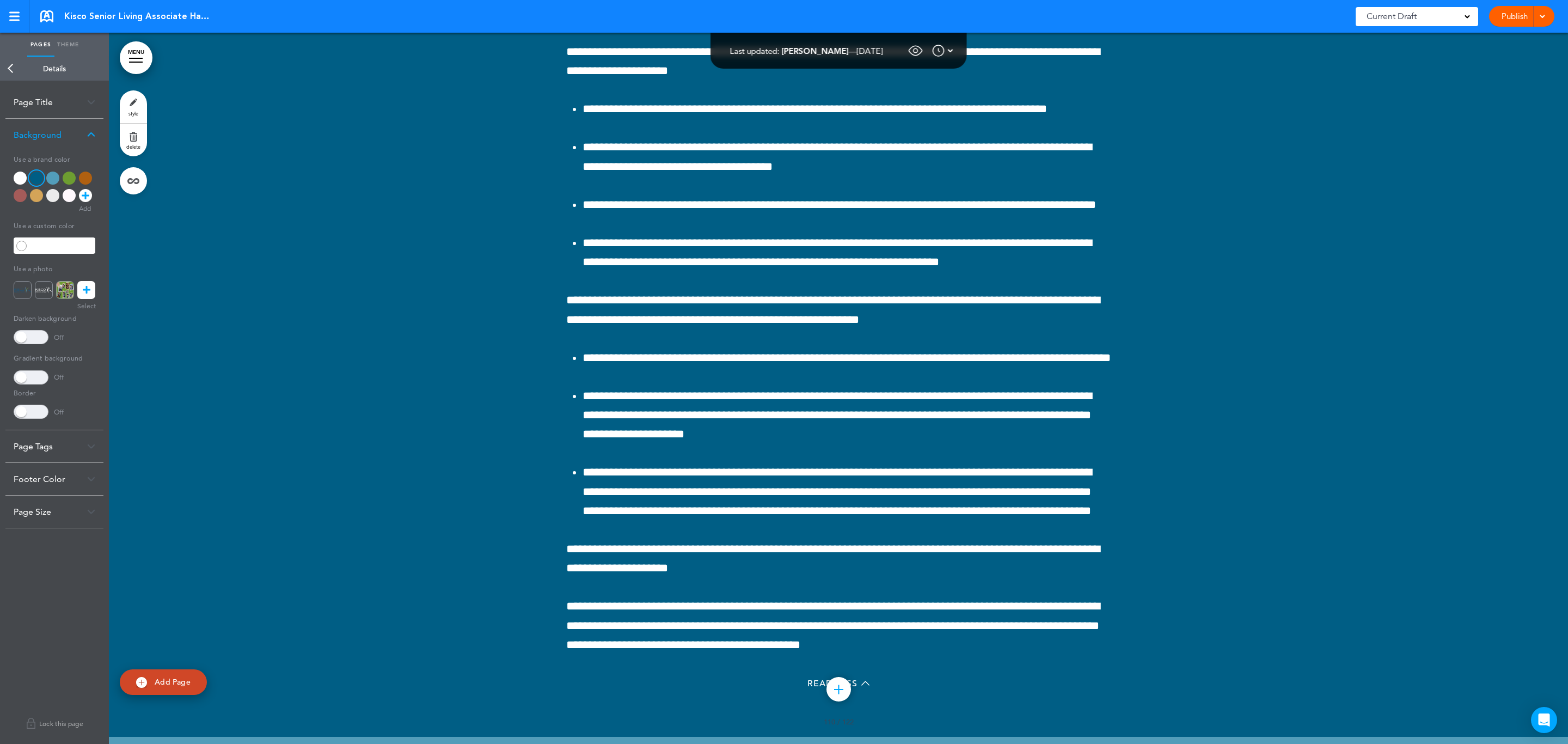
click at [131, 104] on link "style" at bounding box center [133, 106] width 27 height 33
click at [81, 178] on div at bounding box center [85, 178] width 13 height 13
click at [17, 181] on div at bounding box center [19, 178] width 13 height 13
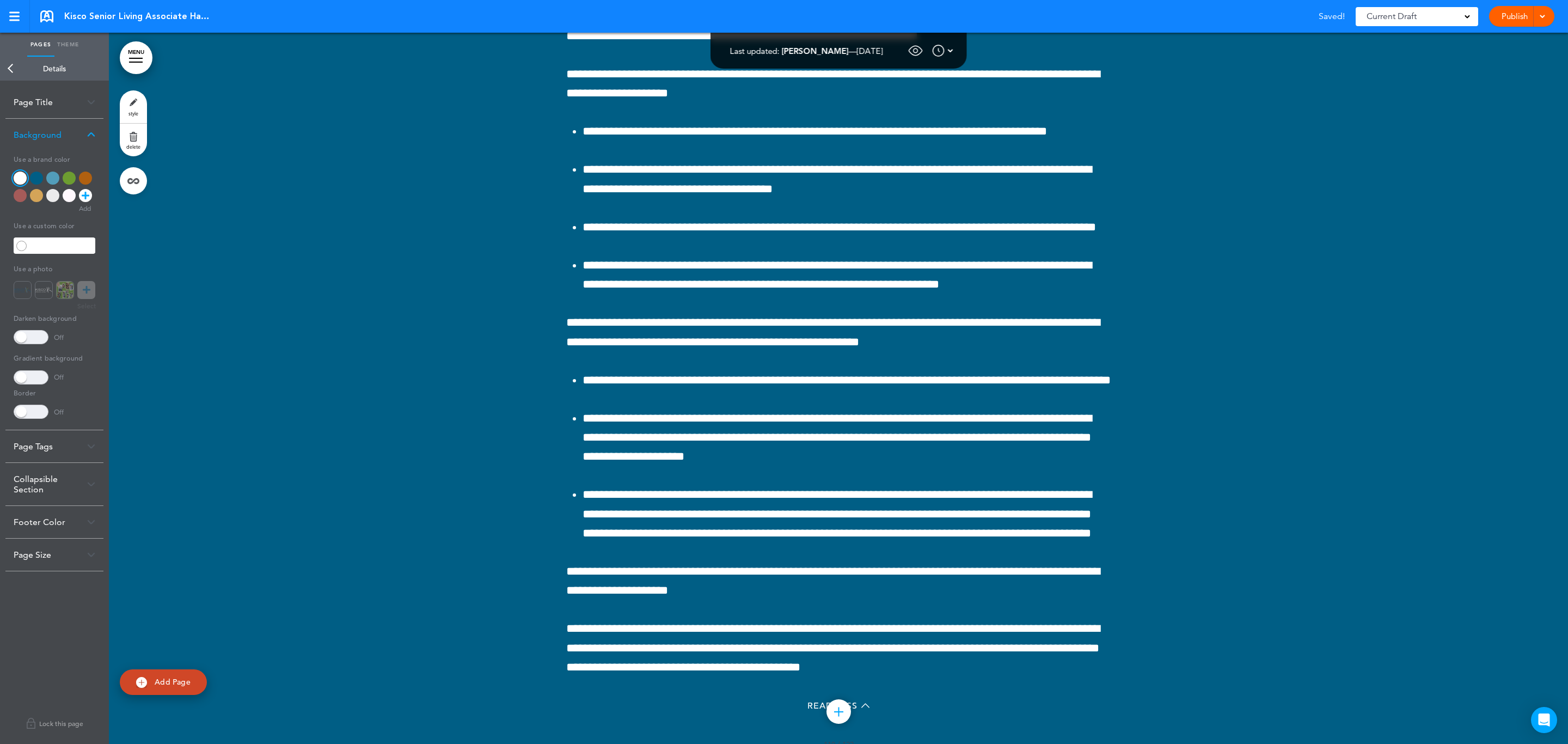
scroll to position [106559, 0]
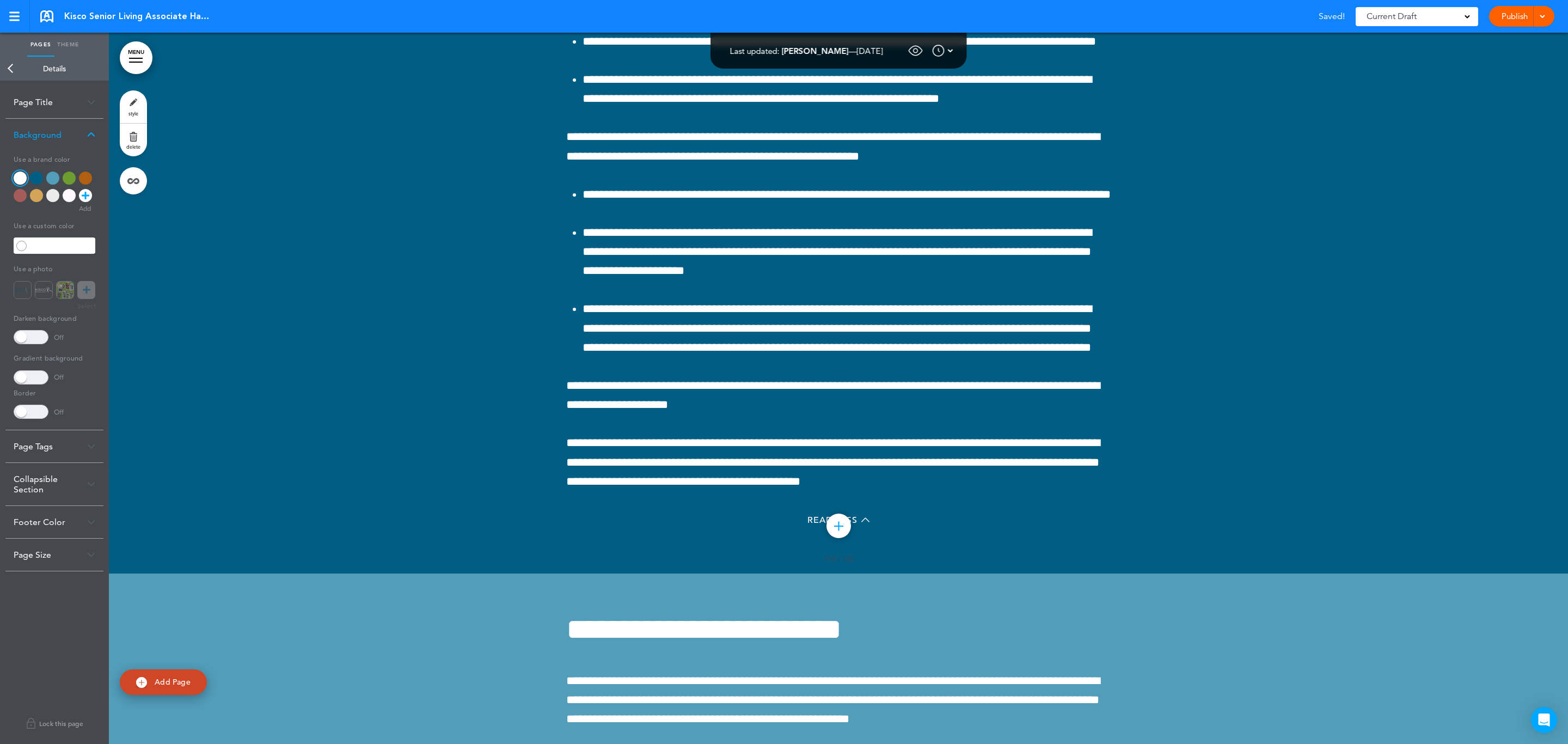
click at [141, 106] on link "style" at bounding box center [133, 106] width 27 height 33
click at [84, 177] on div at bounding box center [85, 178] width 13 height 13
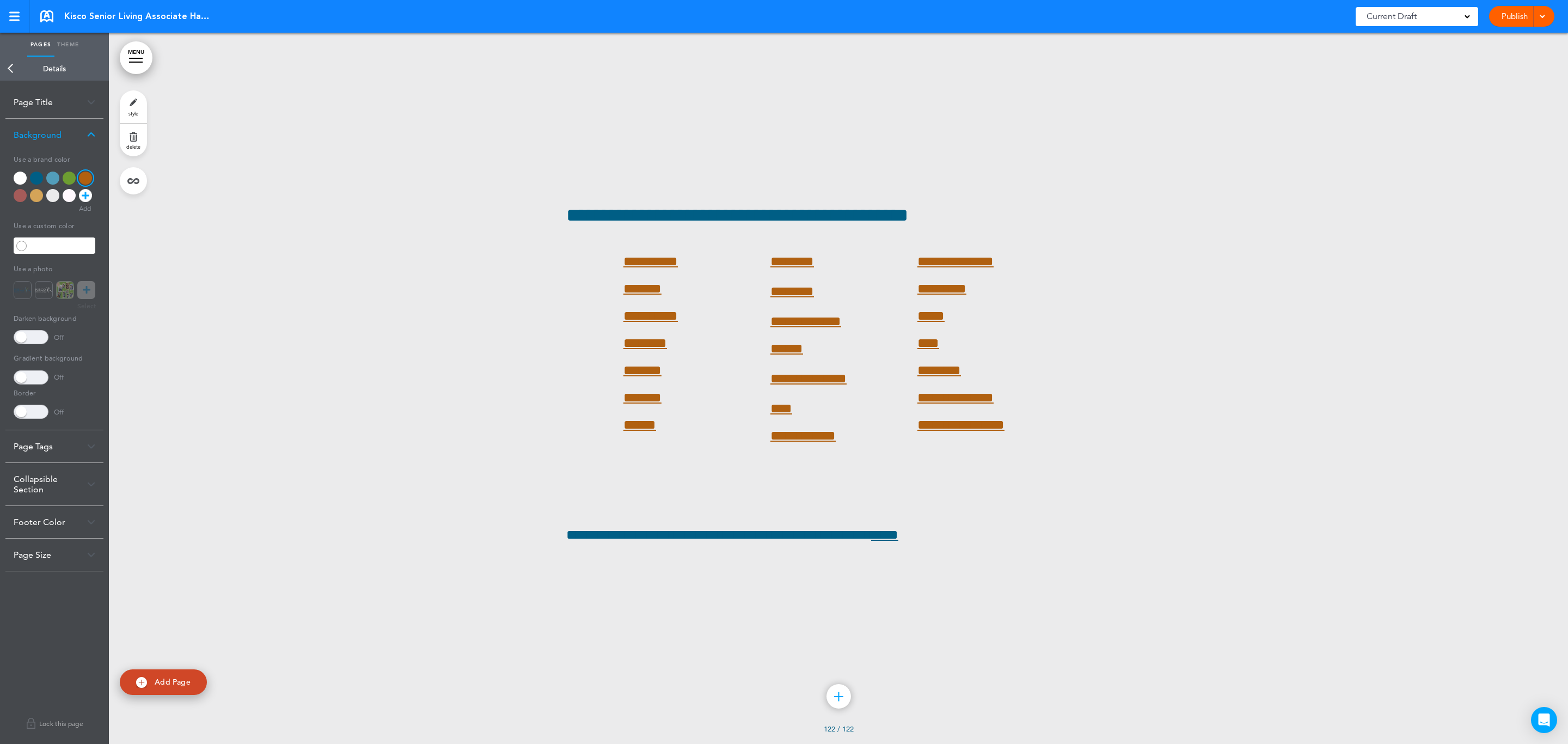
scroll to position [117415, 0]
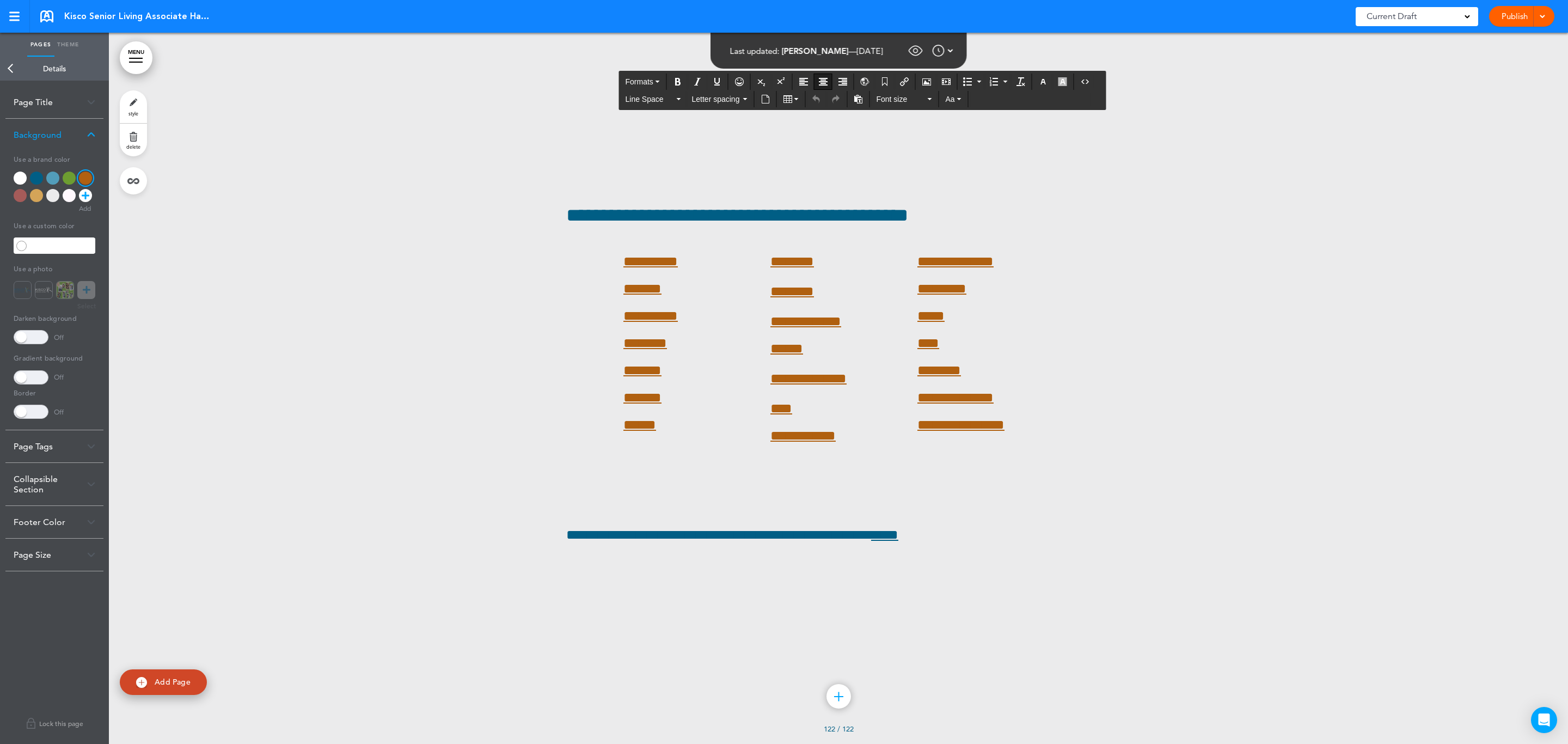
scroll to position [117415, 0]
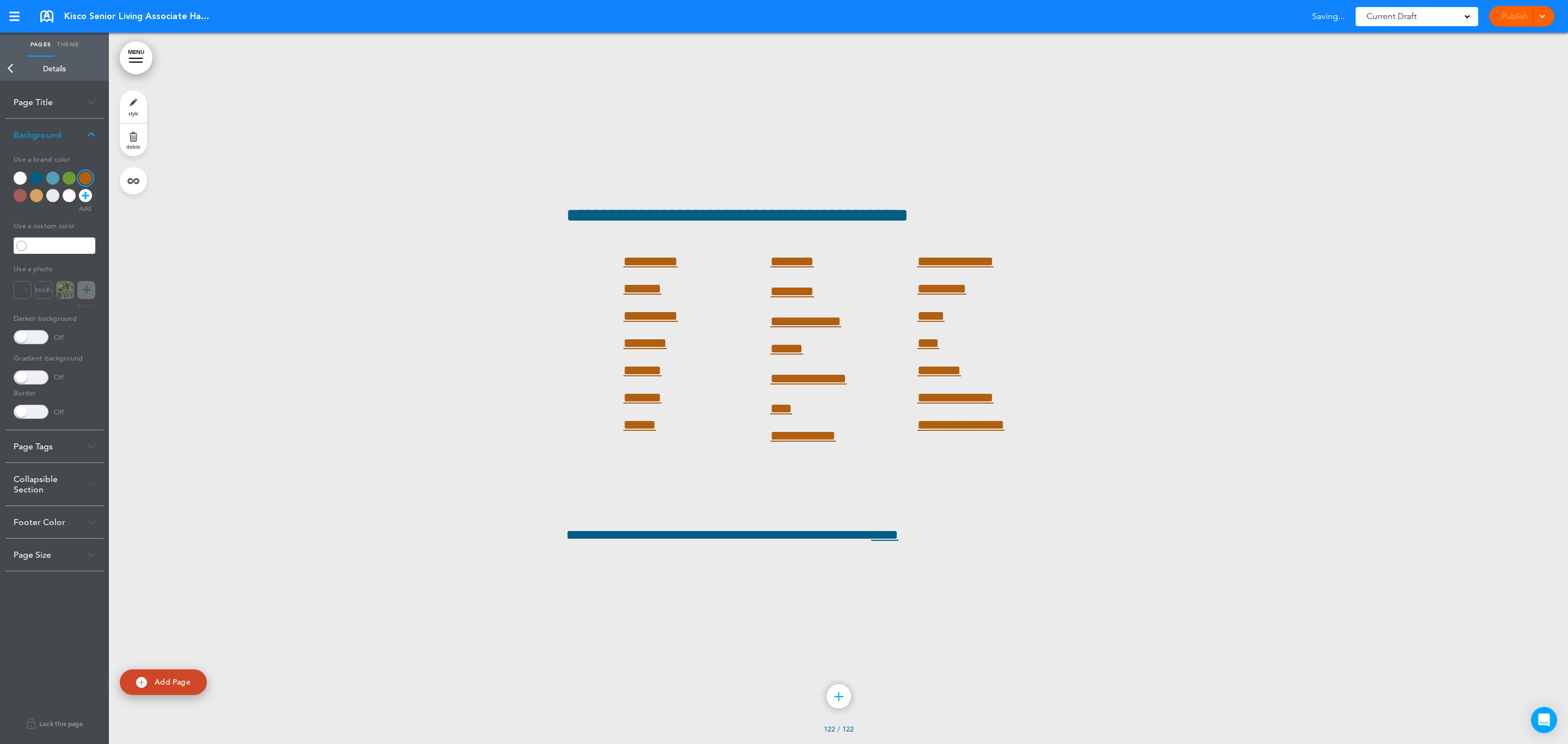
click at [139, 106] on link "style" at bounding box center [133, 106] width 27 height 33
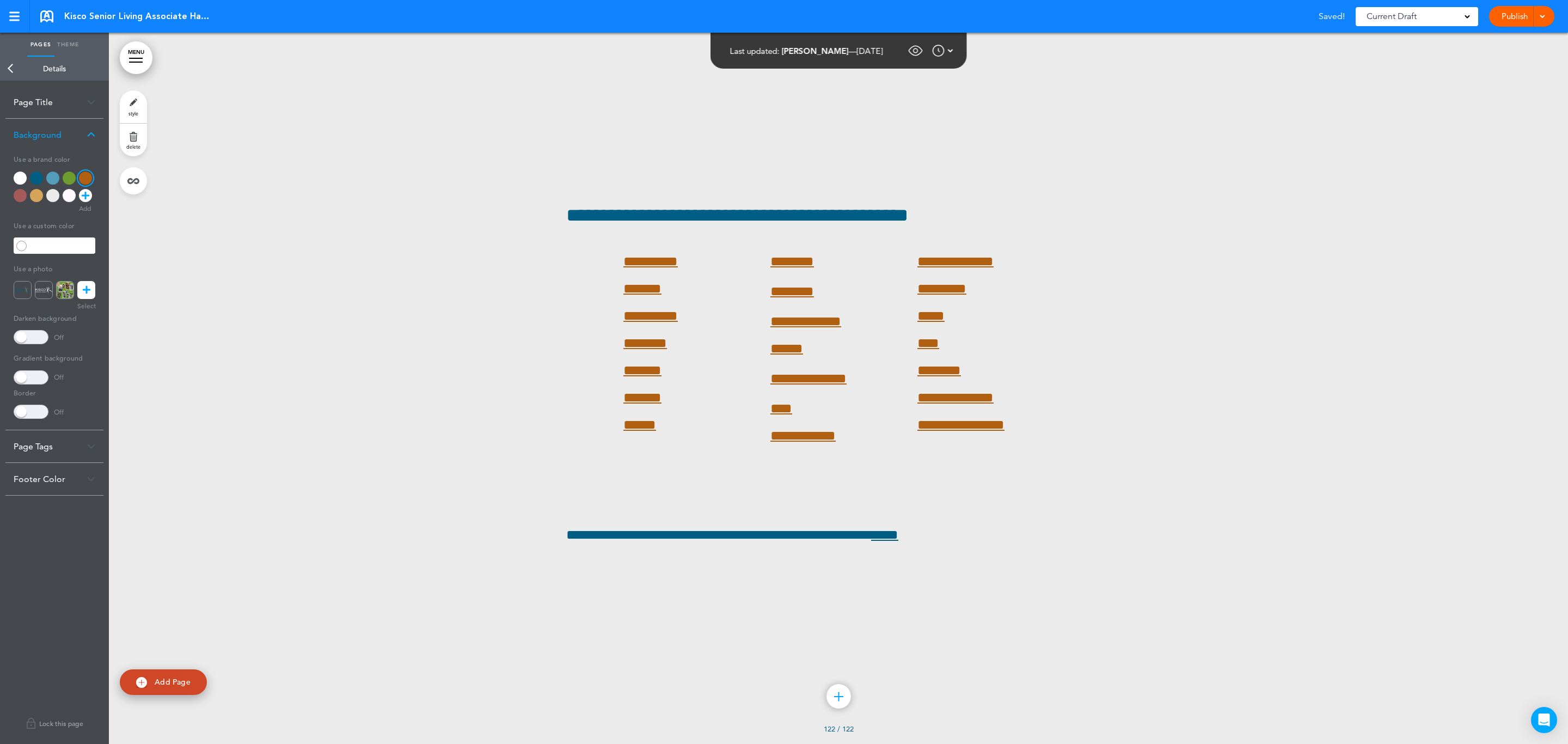
click at [46, 175] on div at bounding box center [54, 189] width 82 height 35
click at [49, 175] on div at bounding box center [53, 178] width 13 height 13
click at [40, 196] on div at bounding box center [36, 195] width 13 height 13
click at [88, 177] on div at bounding box center [85, 178] width 13 height 13
click at [36, 177] on div at bounding box center [36, 178] width 13 height 13
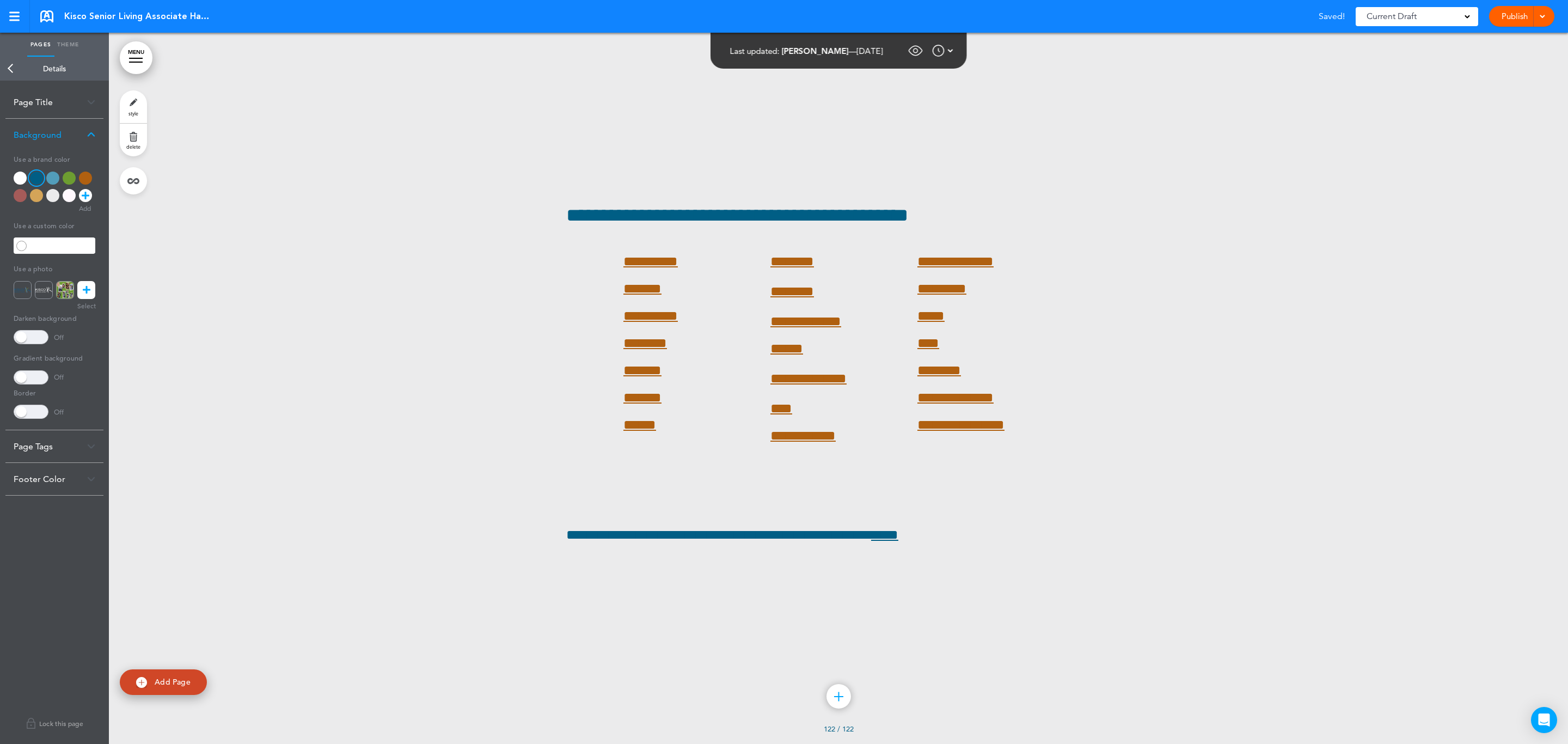
click at [53, 177] on div at bounding box center [53, 178] width 13 height 13
click at [84, 177] on div at bounding box center [85, 178] width 13 height 13
click at [55, 173] on div at bounding box center [53, 178] width 13 height 13
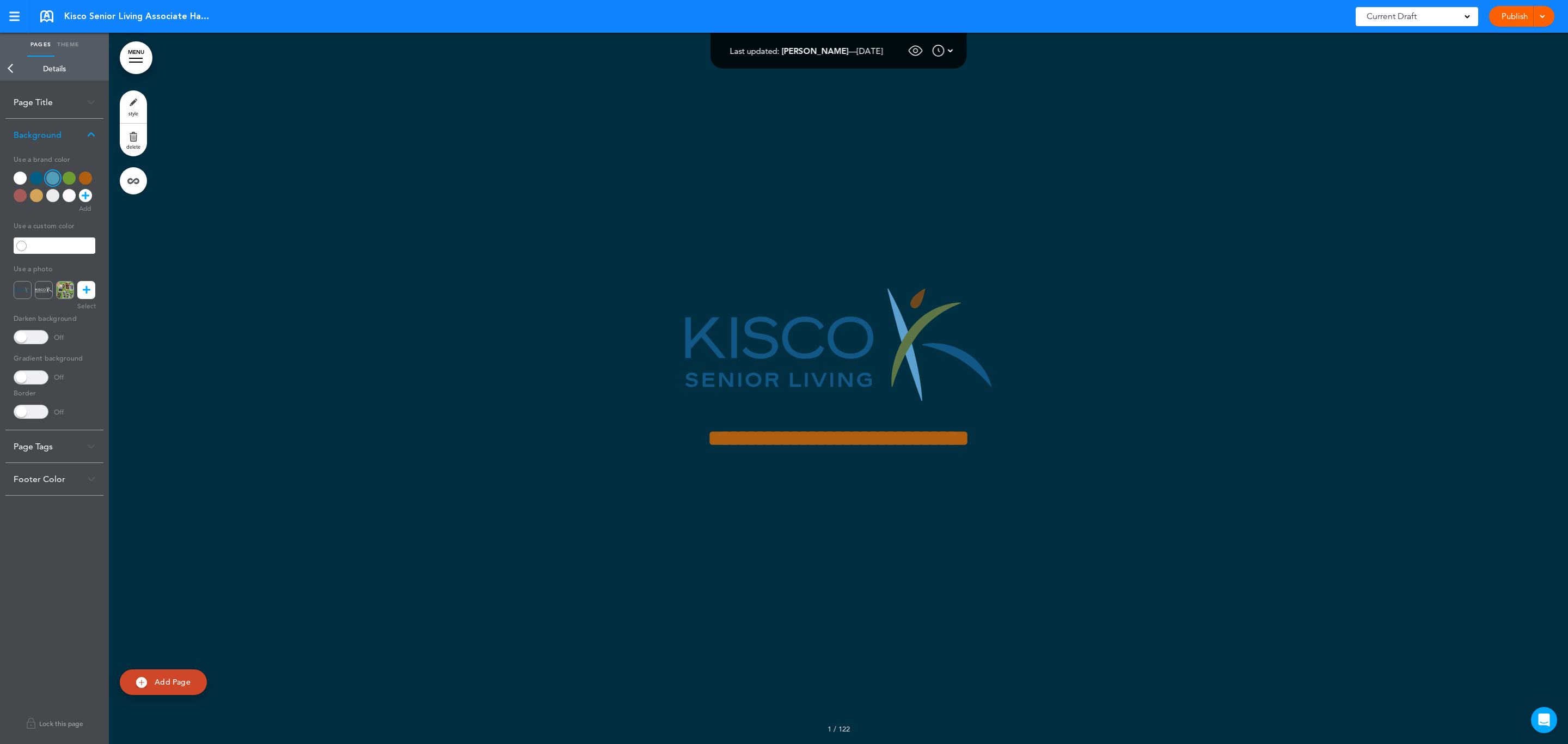
scroll to position [117415, 0]
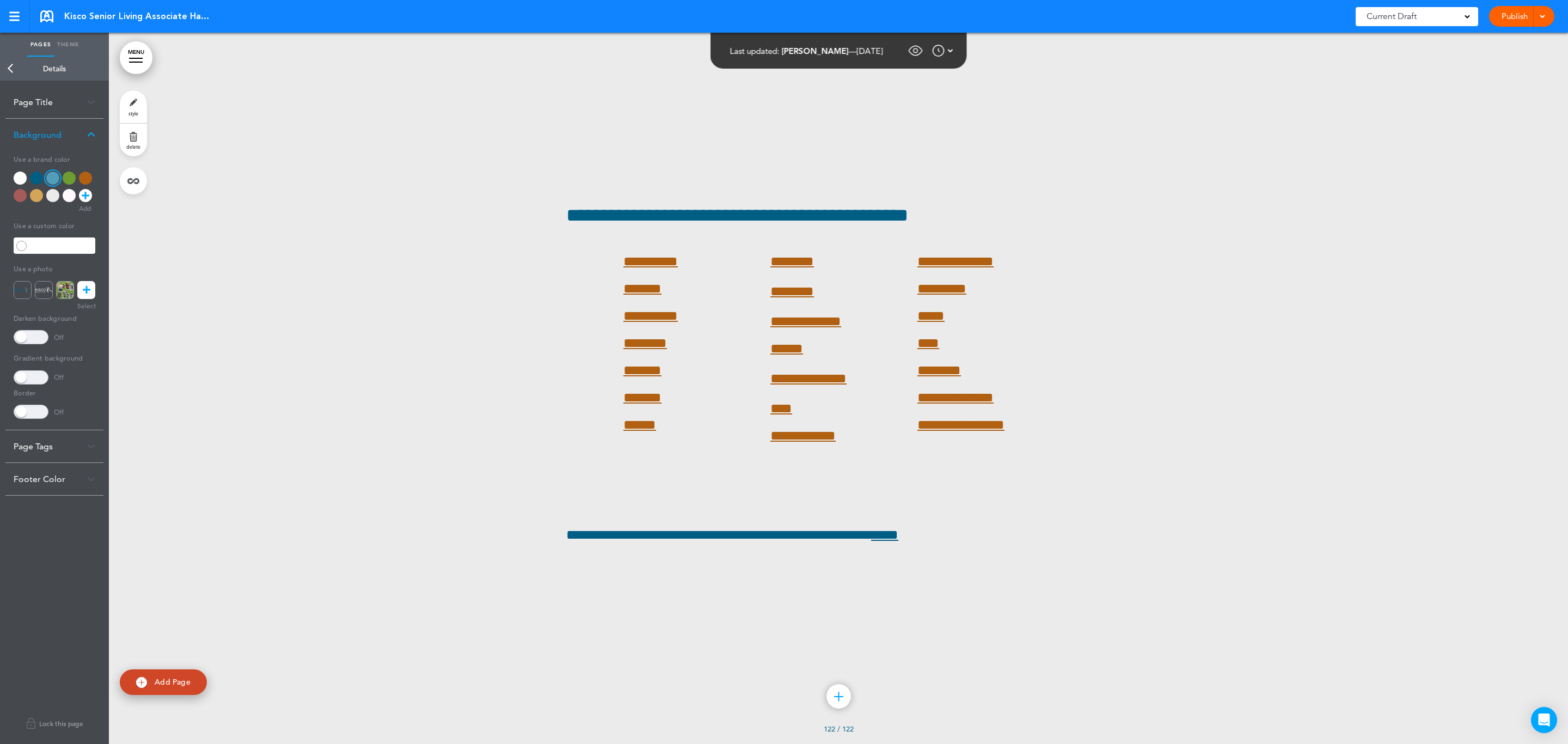
click at [141, 58] on div at bounding box center [135, 58] width 13 height 1
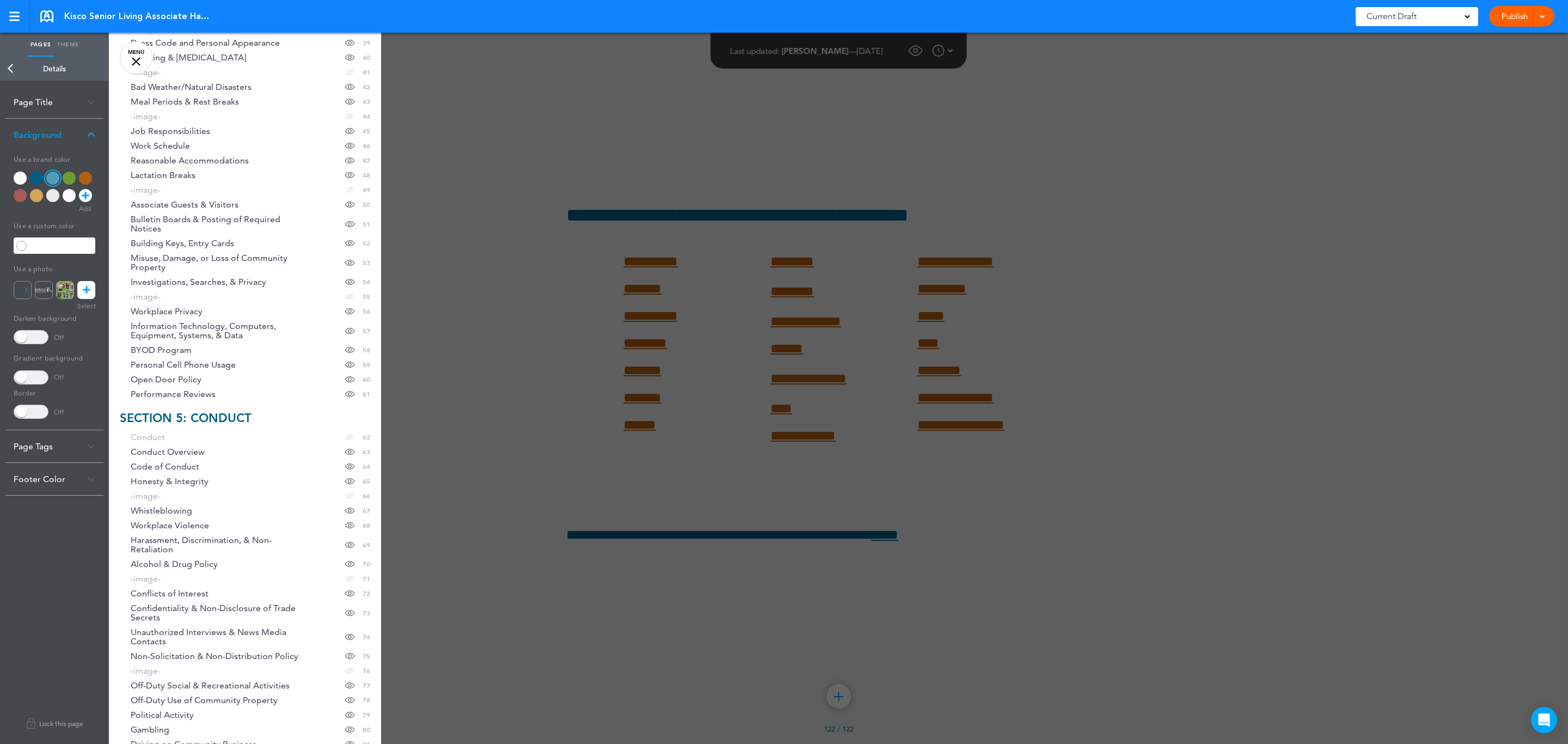
scroll to position [735, 0]
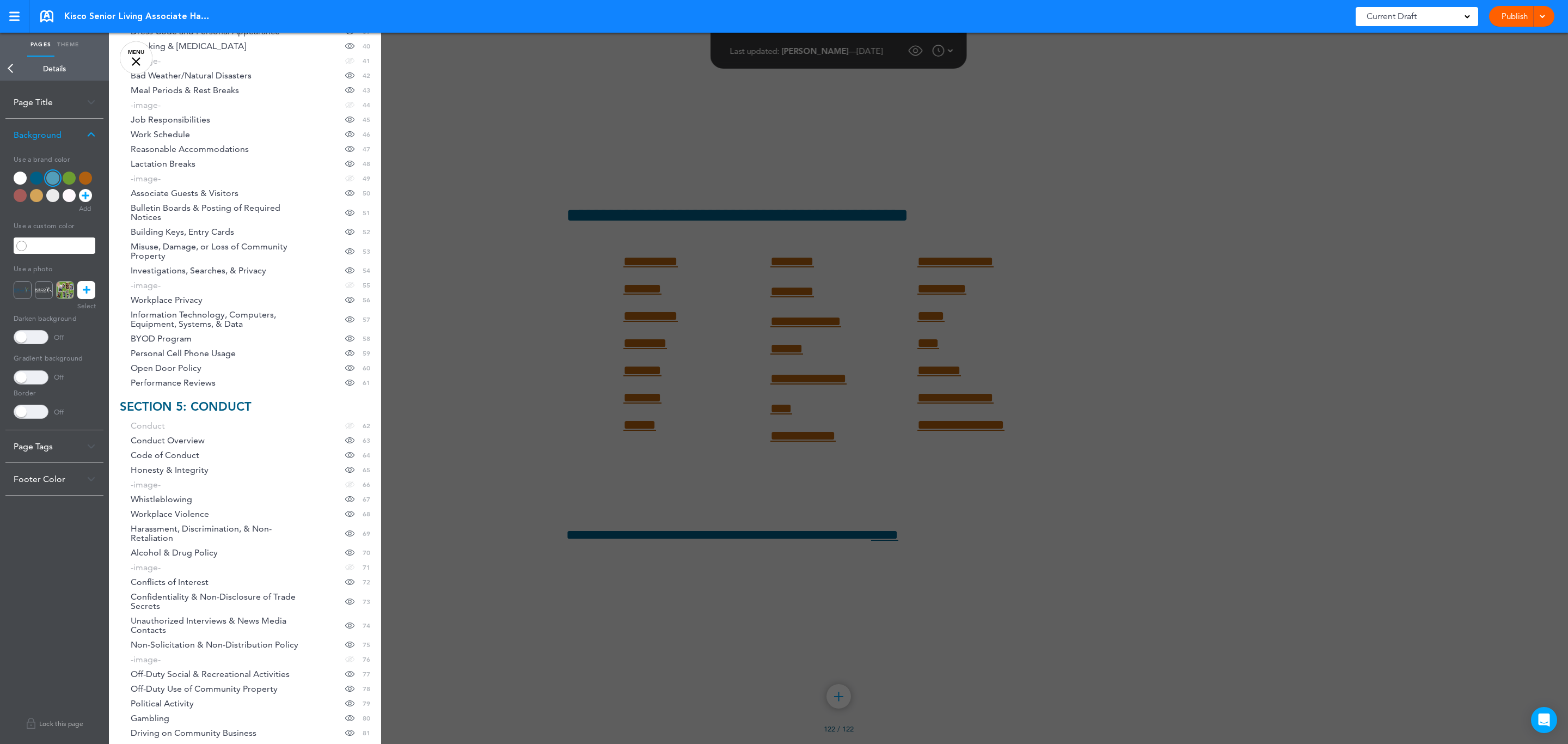
click at [135, 49] on link "MENU" at bounding box center [135, 57] width 33 height 33
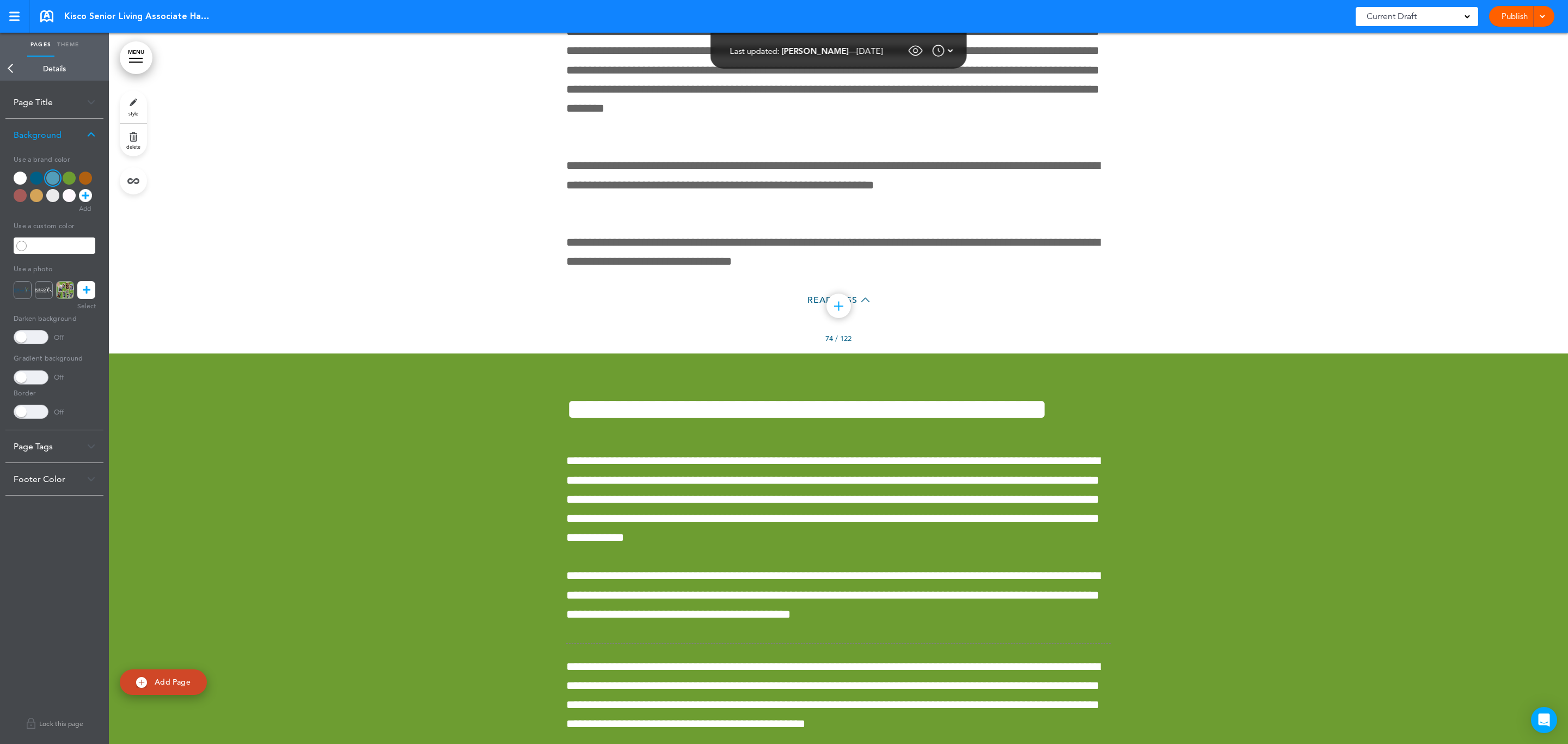
scroll to position [67614, 0]
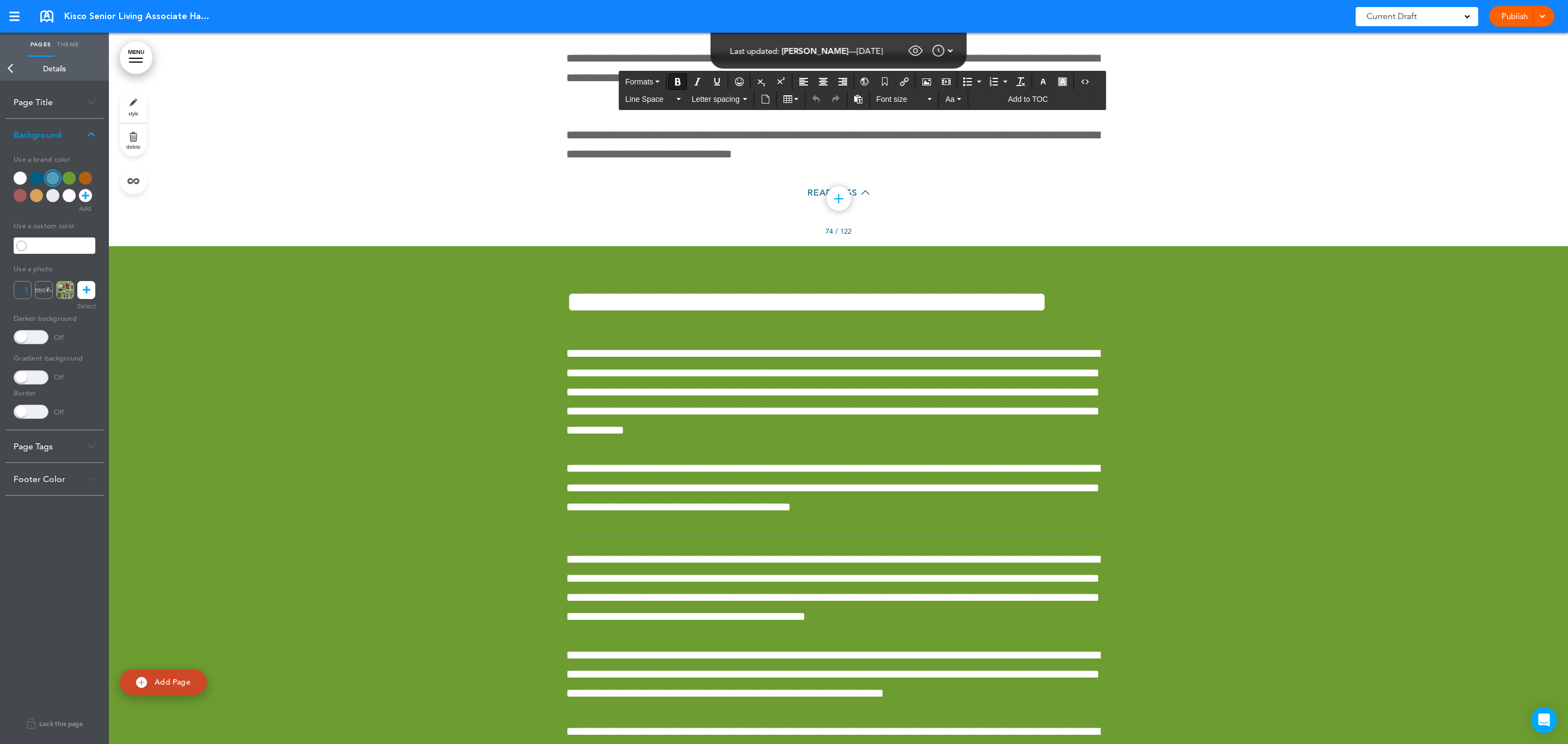
drag, startPoint x: 562, startPoint y: 326, endPoint x: 740, endPoint y: 498, distance: 247.5
paste div
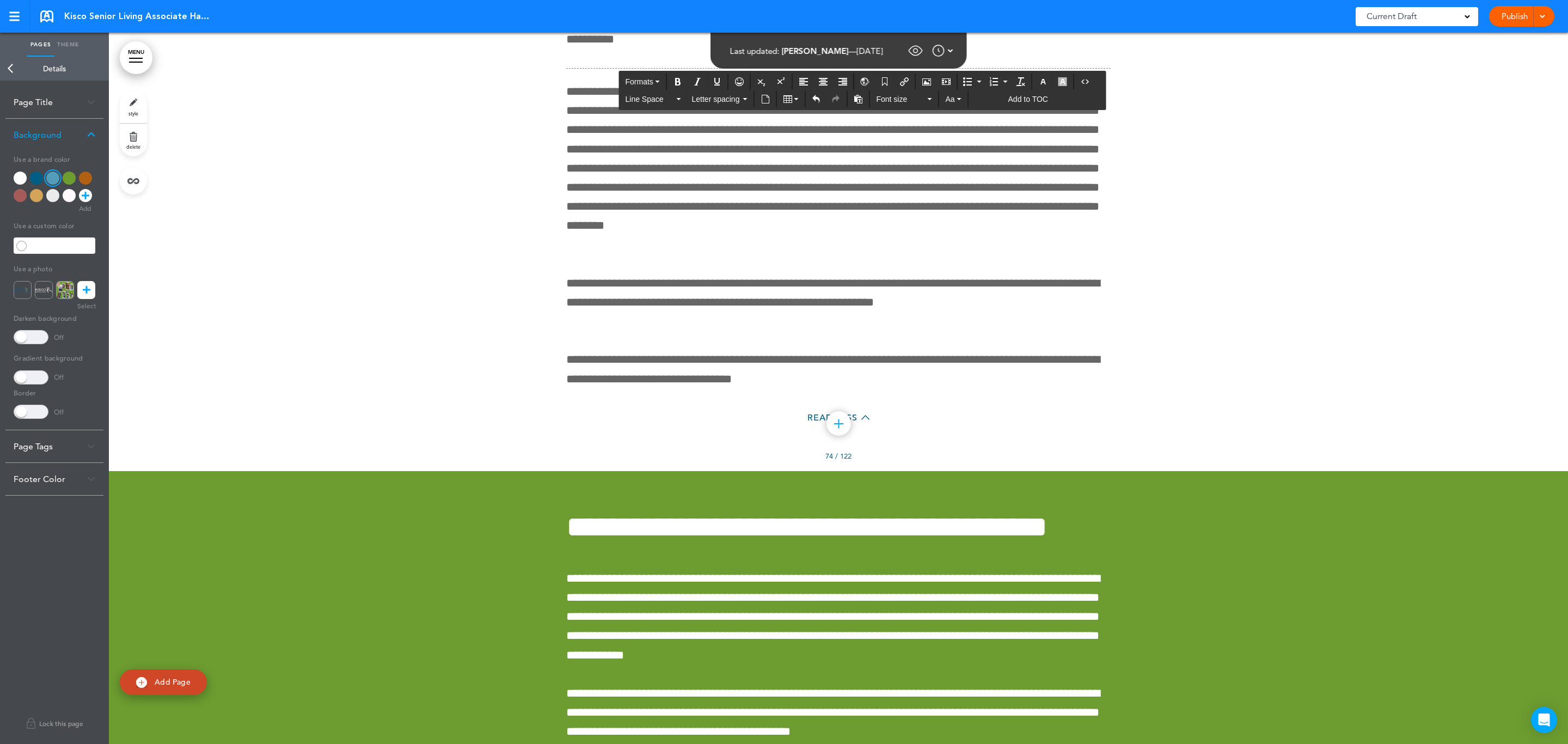
scroll to position [67777, 0]
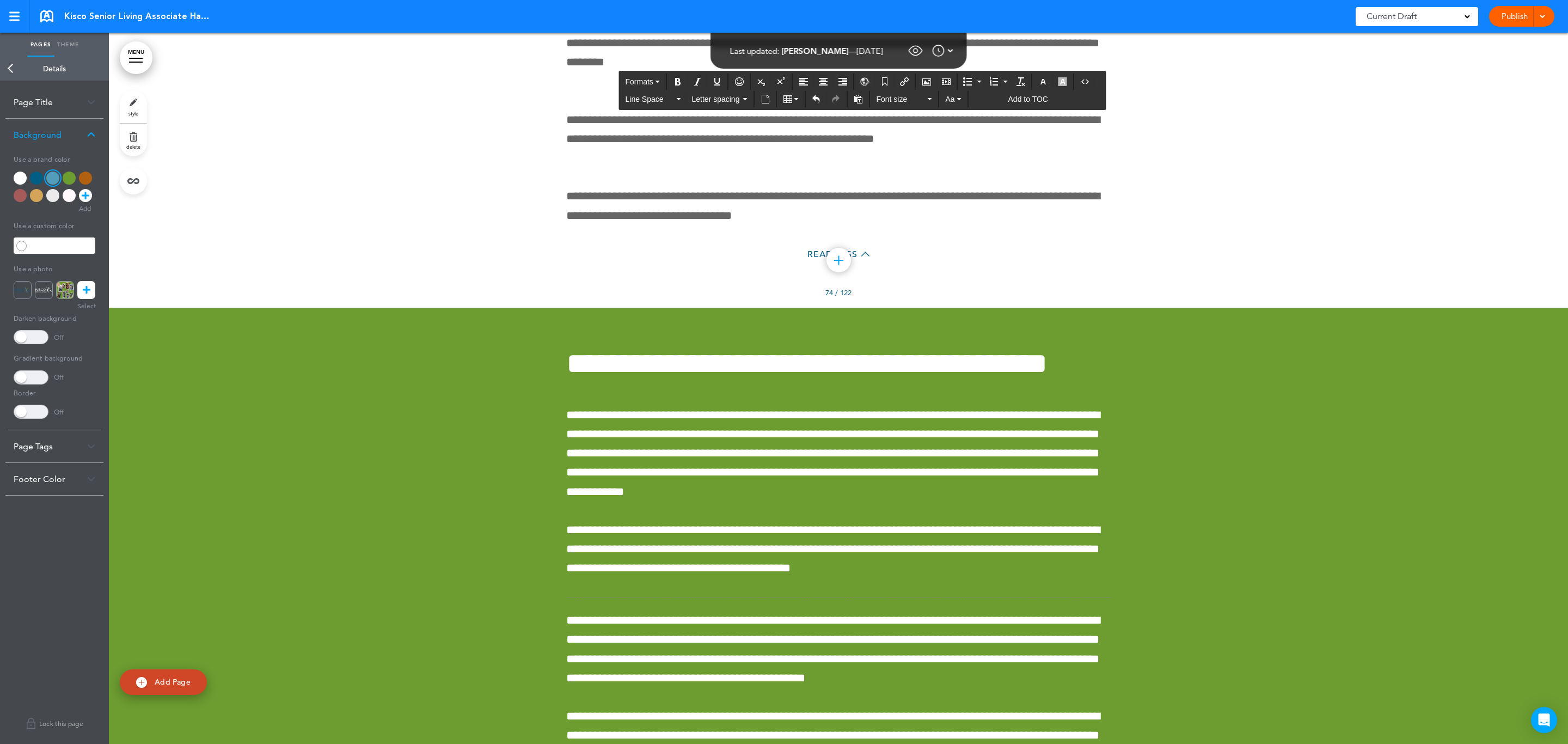
drag, startPoint x: 768, startPoint y: 288, endPoint x: 1071, endPoint y: 572, distance: 415.3
drag, startPoint x: 612, startPoint y: 131, endPoint x: 640, endPoint y: 167, distance: 45.6
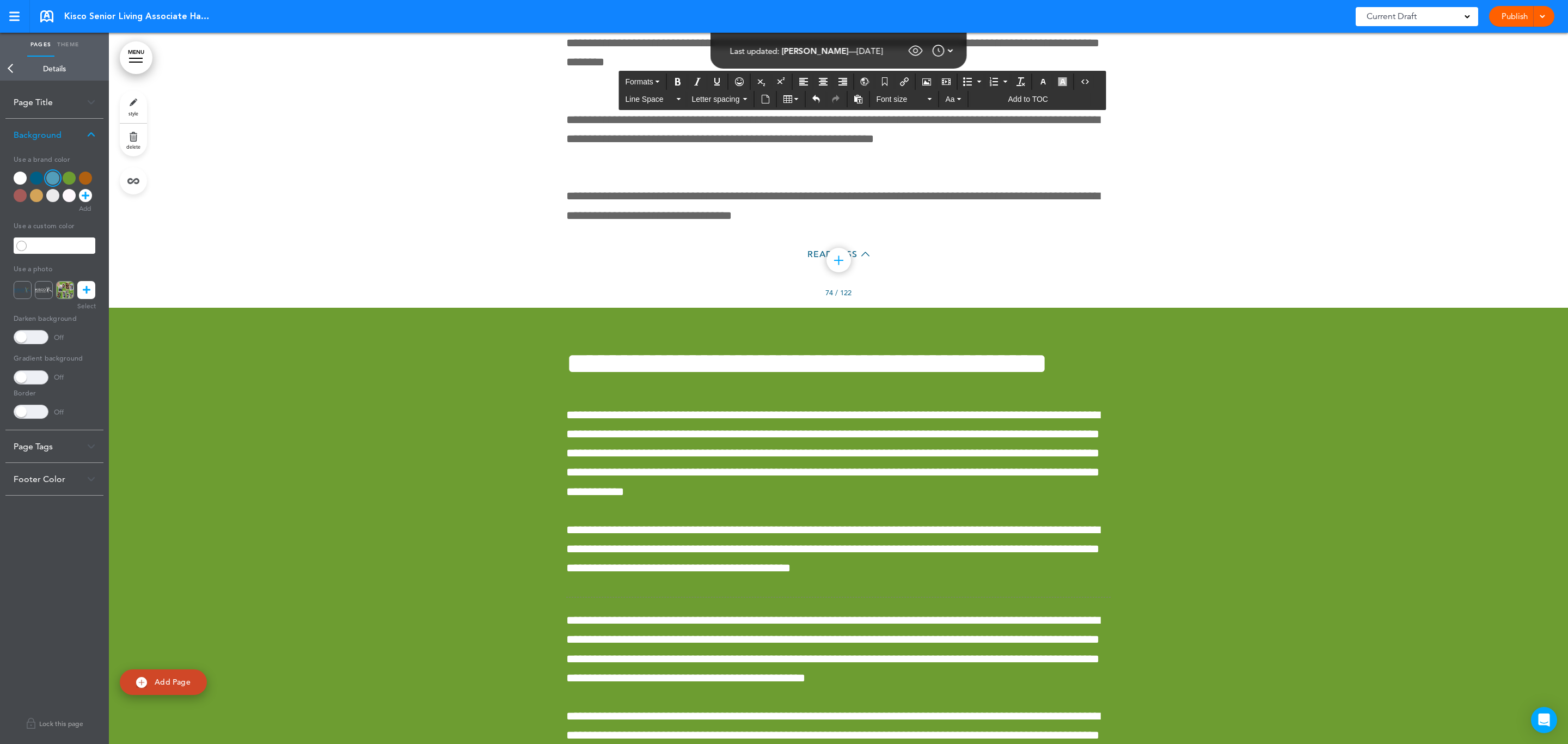
drag, startPoint x: 876, startPoint y: 139, endPoint x: 1055, endPoint y: 525, distance: 425.5
drag, startPoint x: 1081, startPoint y: 562, endPoint x: 558, endPoint y: 148, distance: 667.0
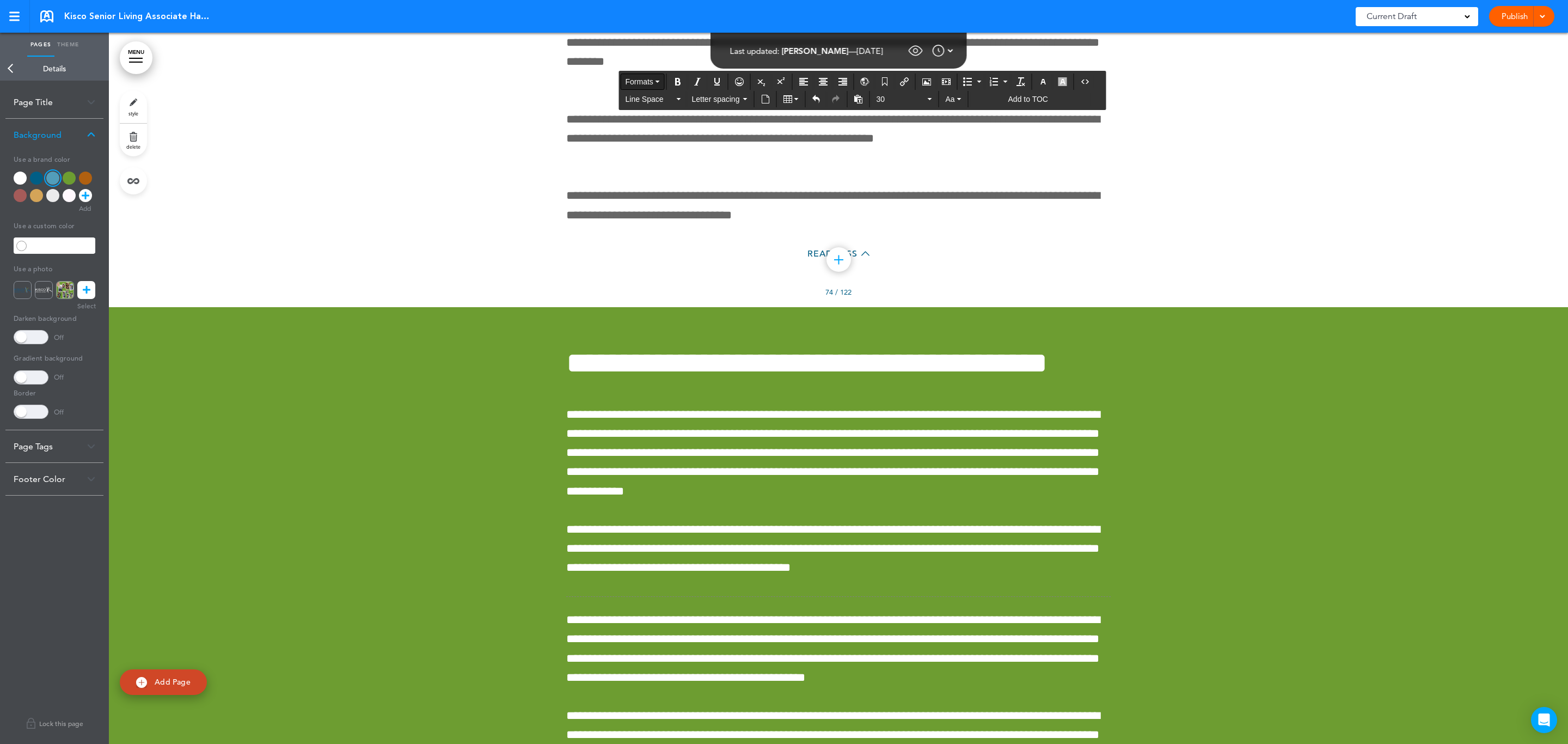
scroll to position [67779, 0]
click at [637, 77] on span "Formats" at bounding box center [639, 82] width 28 height 9
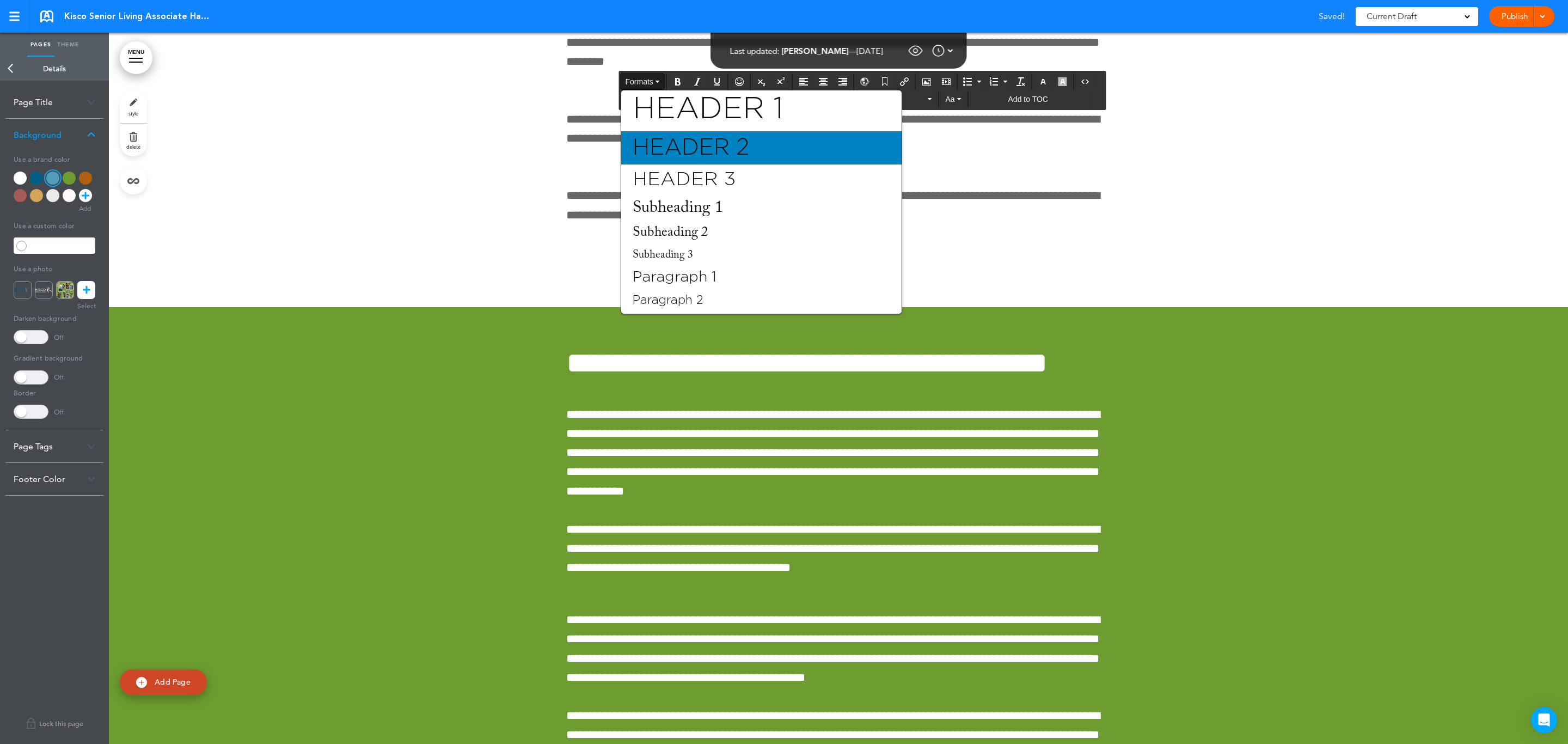
scroll to position [88, 0]
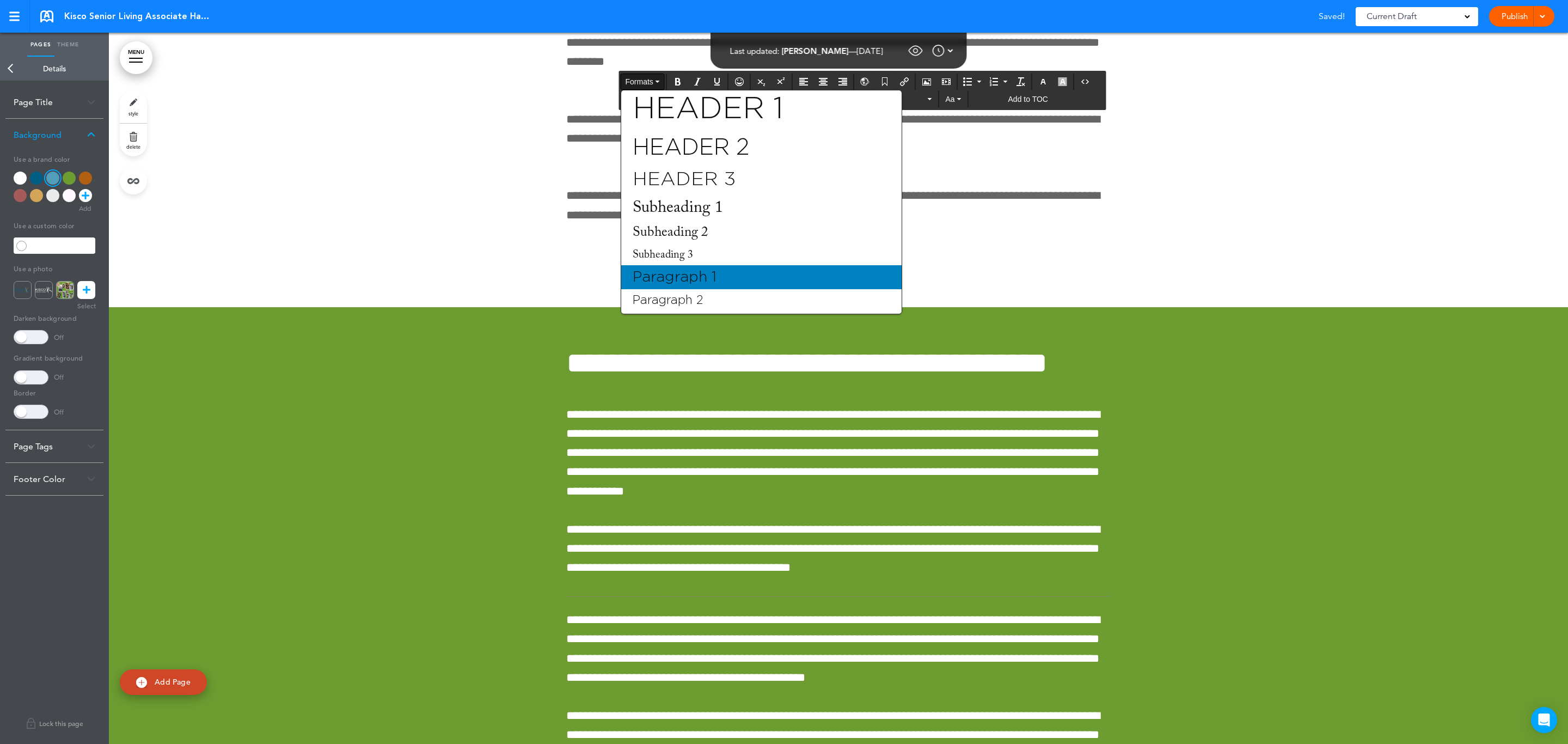
click at [716, 275] on span "Paragraph 1" at bounding box center [675, 276] width 86 height 15
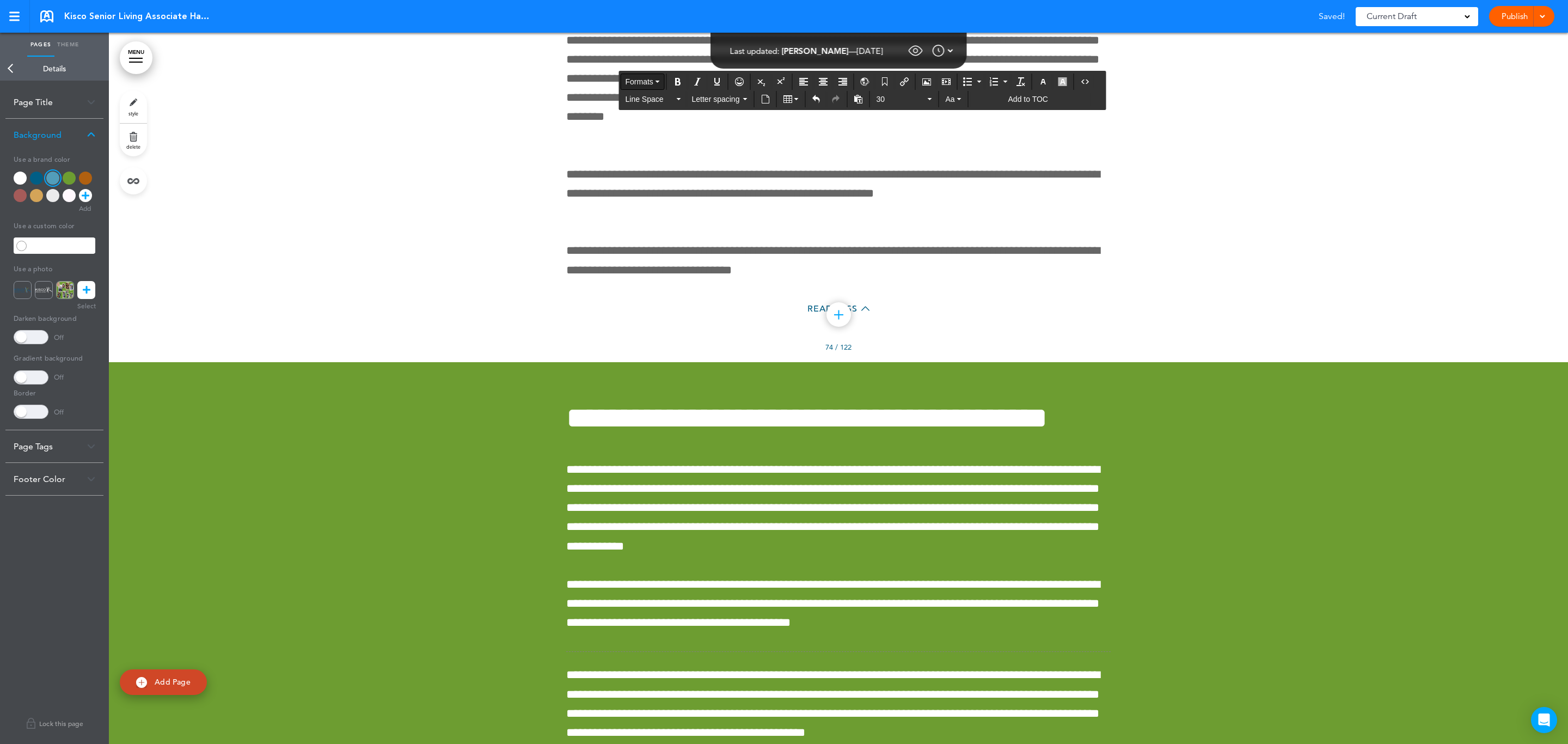
scroll to position [67779, 0]
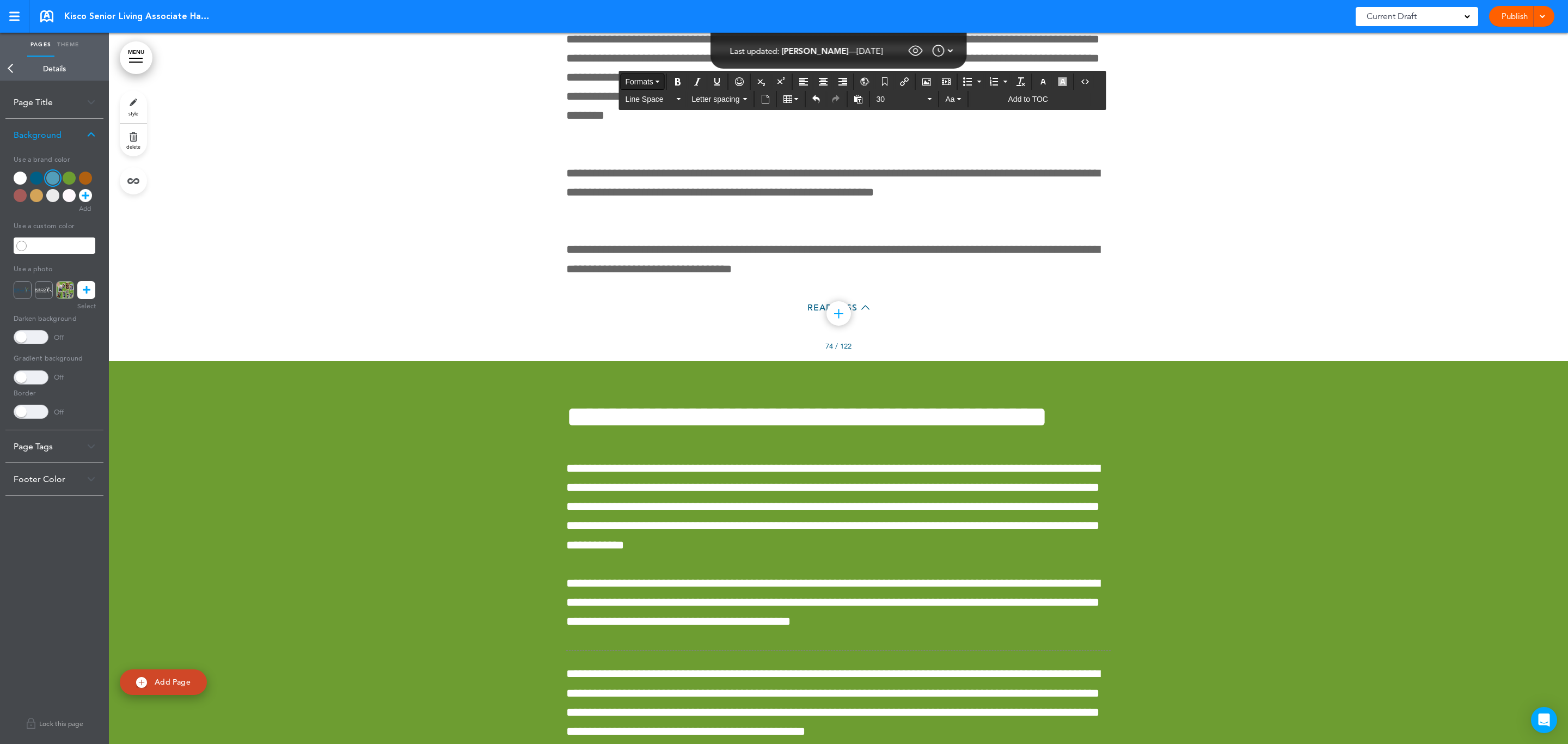
click at [647, 79] on span "Formats" at bounding box center [639, 82] width 28 height 9
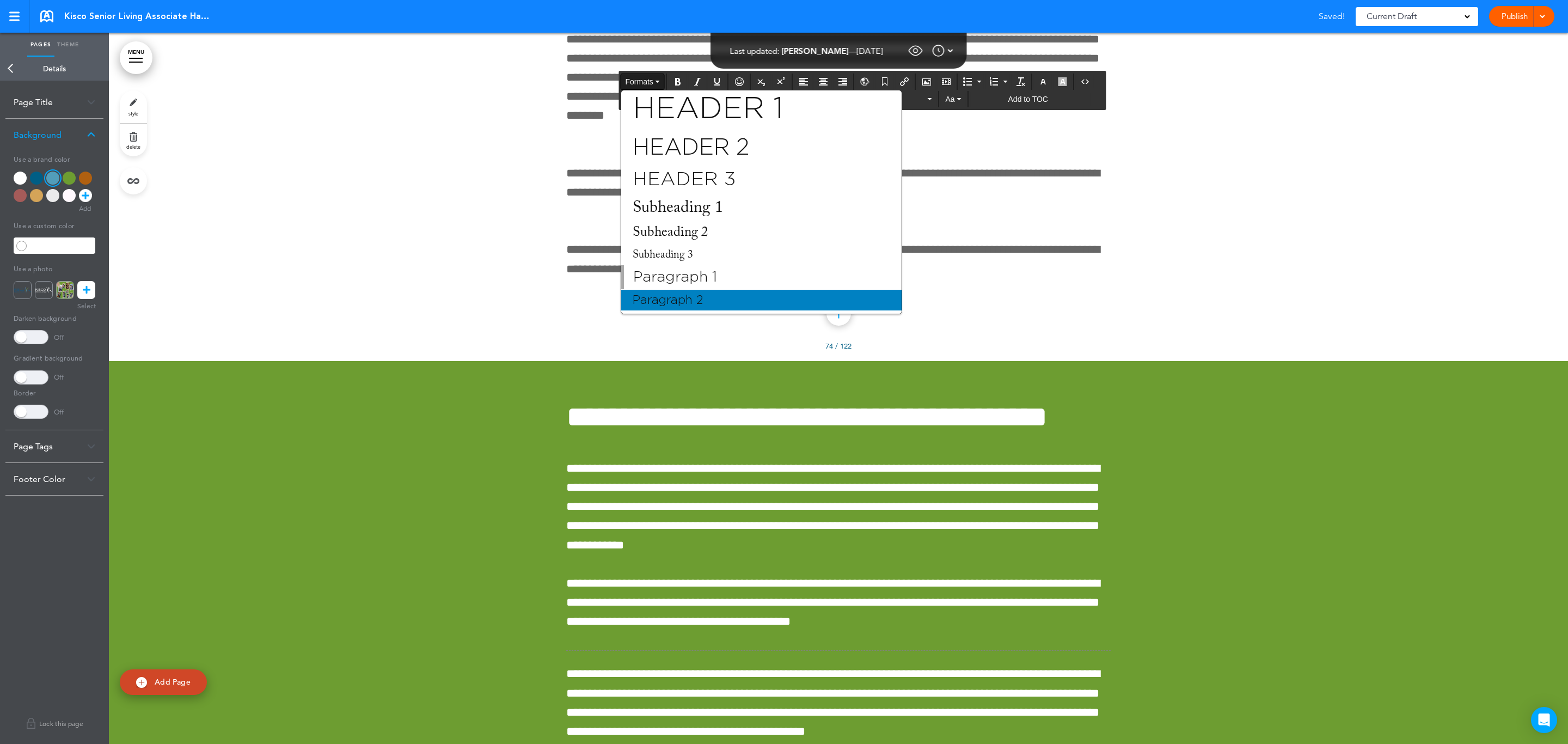
click at [687, 303] on span "Paragraph 2" at bounding box center [667, 300] width 73 height 12
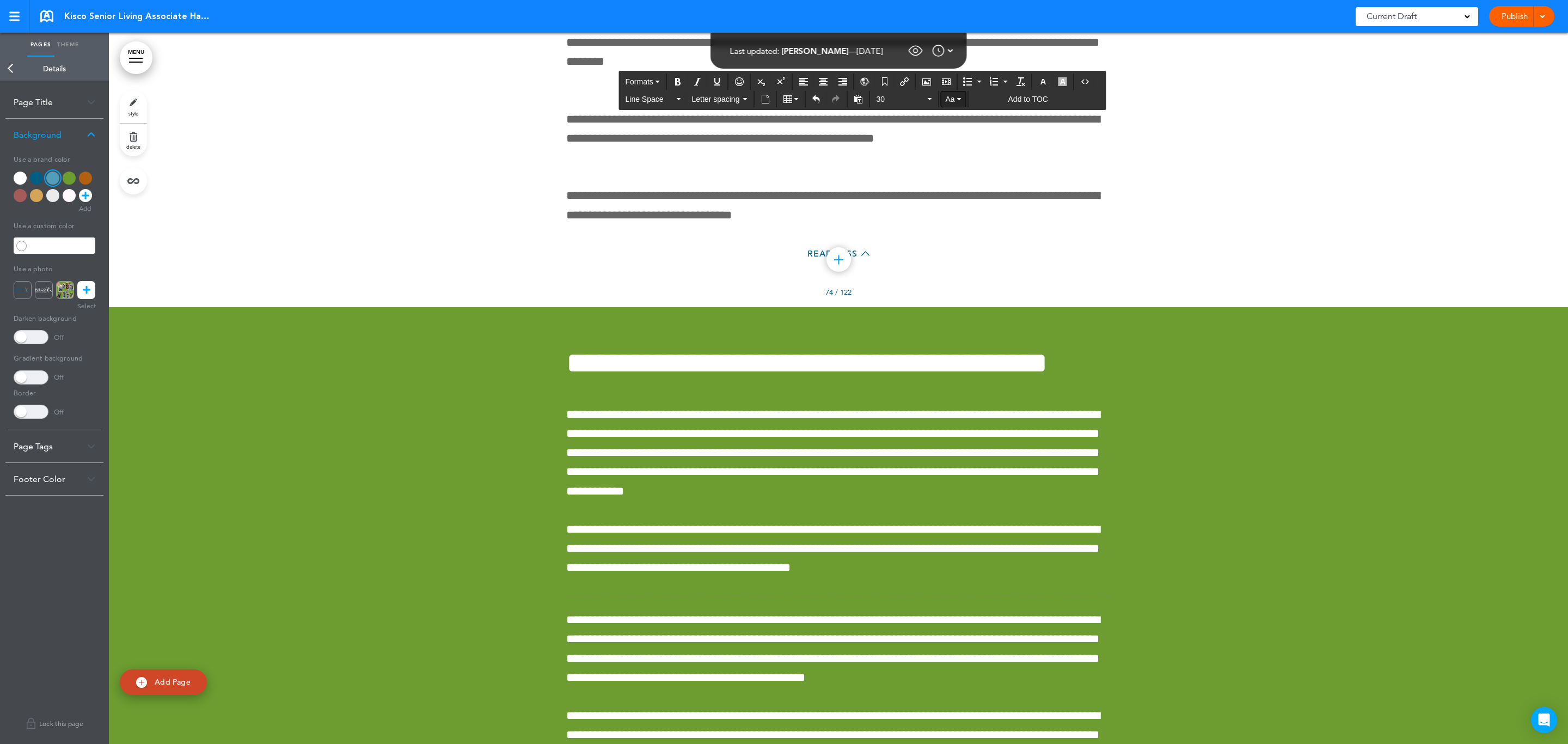
click at [952, 98] on span "Aa" at bounding box center [950, 99] width 10 height 9
click at [954, 101] on span "Aa" at bounding box center [950, 99] width 10 height 9
click at [1047, 82] on icon "button" at bounding box center [1043, 82] width 9 height 9
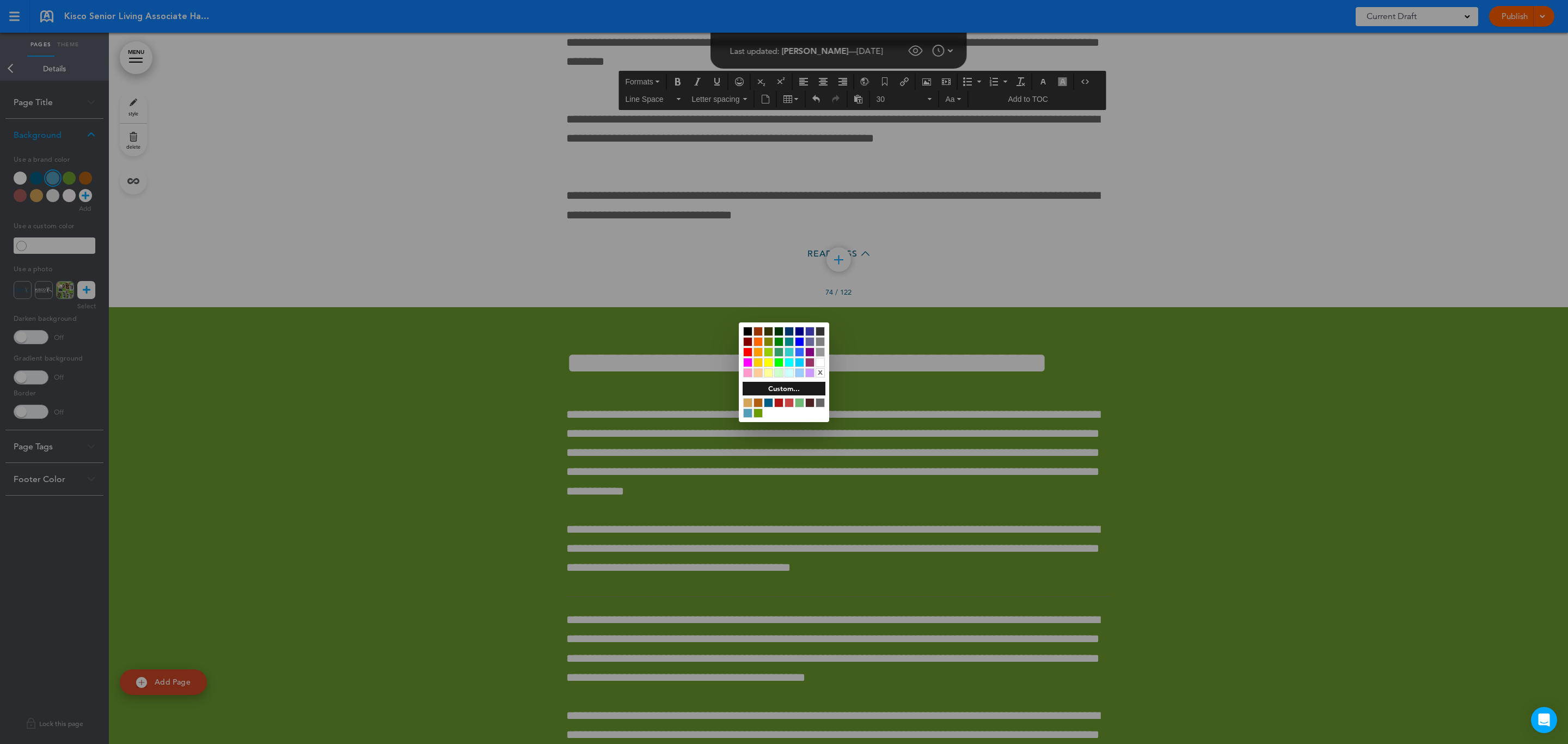
click at [820, 363] on div at bounding box center [820, 362] width 10 height 10
click at [748, 186] on div at bounding box center [784, 372] width 1568 height 744
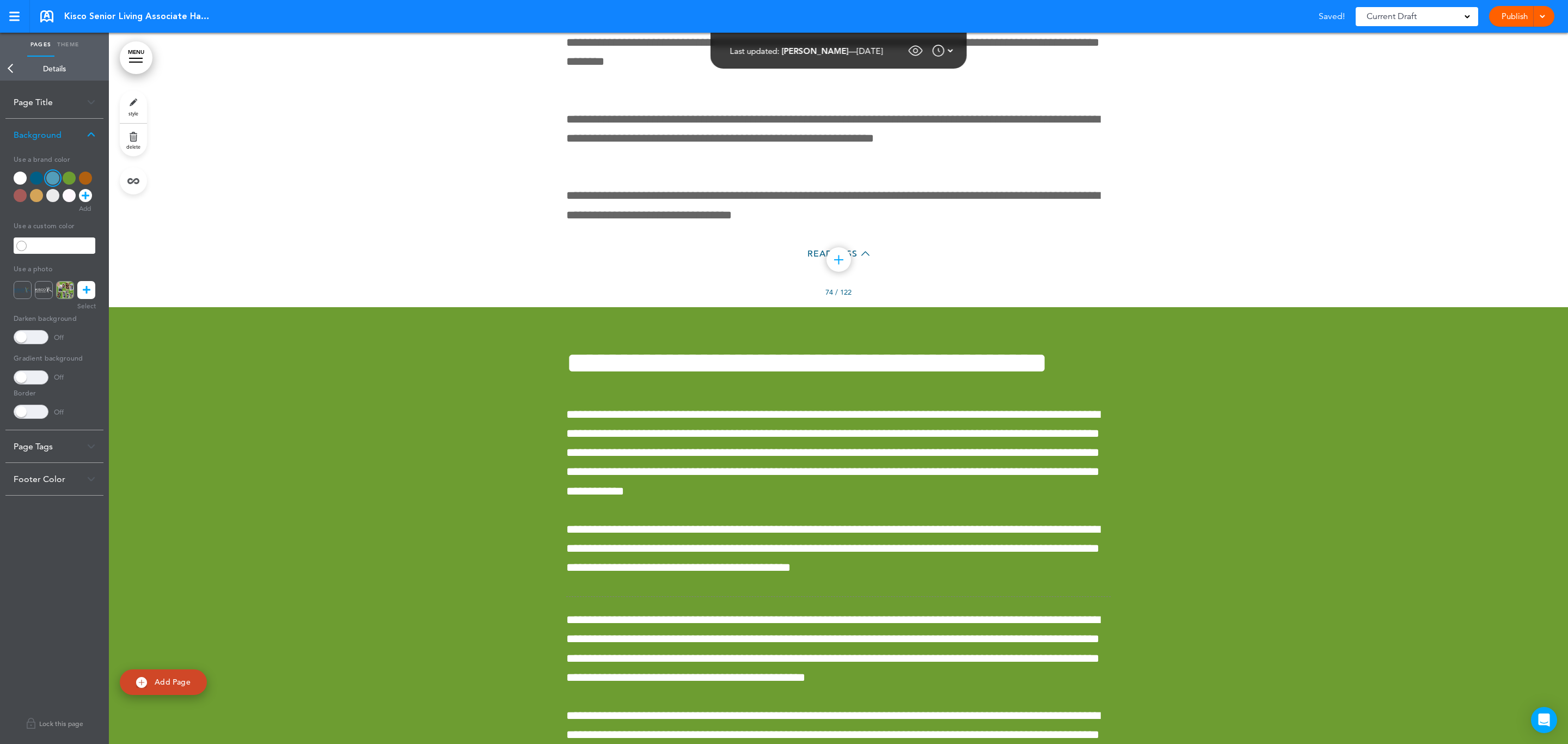
scroll to position [67777, 0]
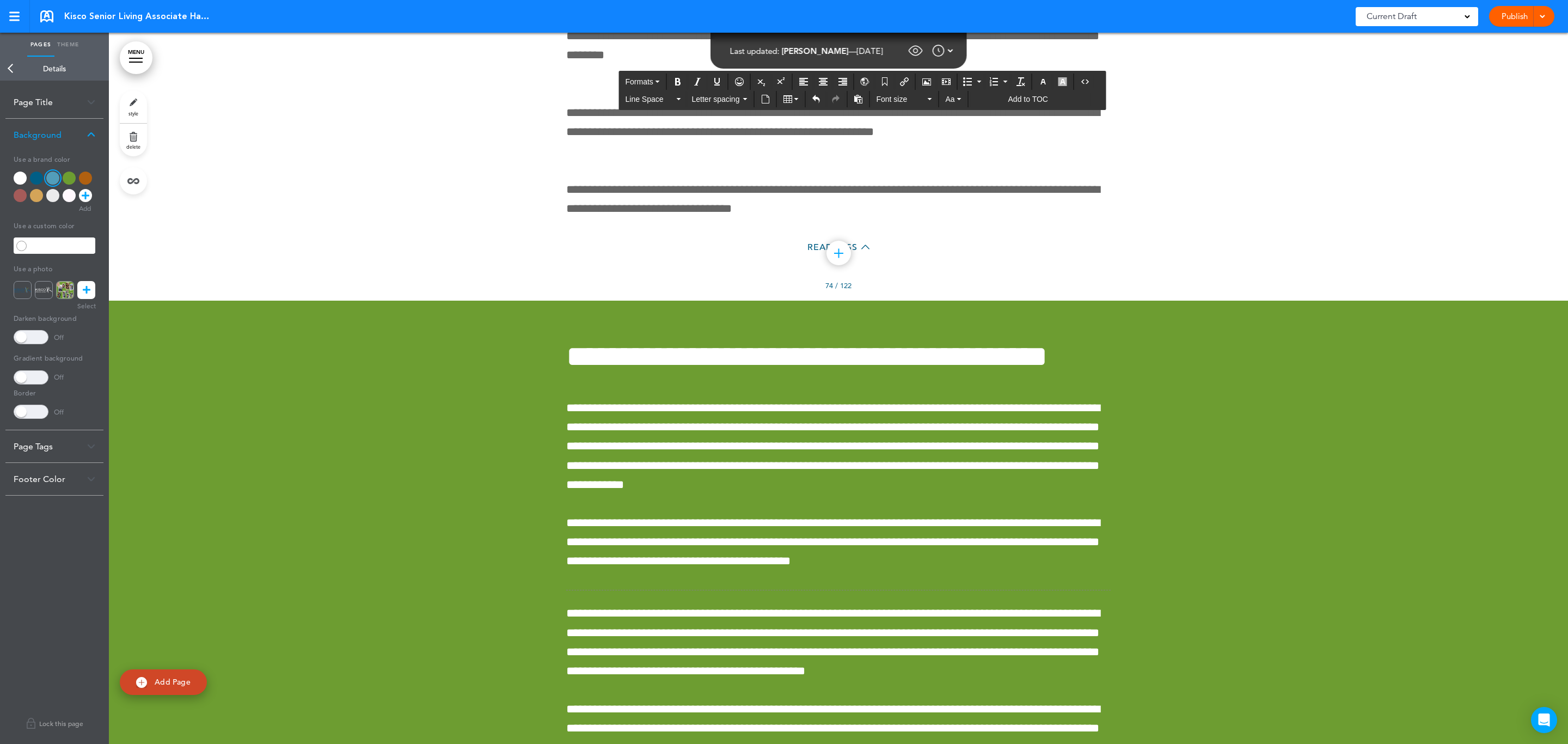
scroll to position [67779, 0]
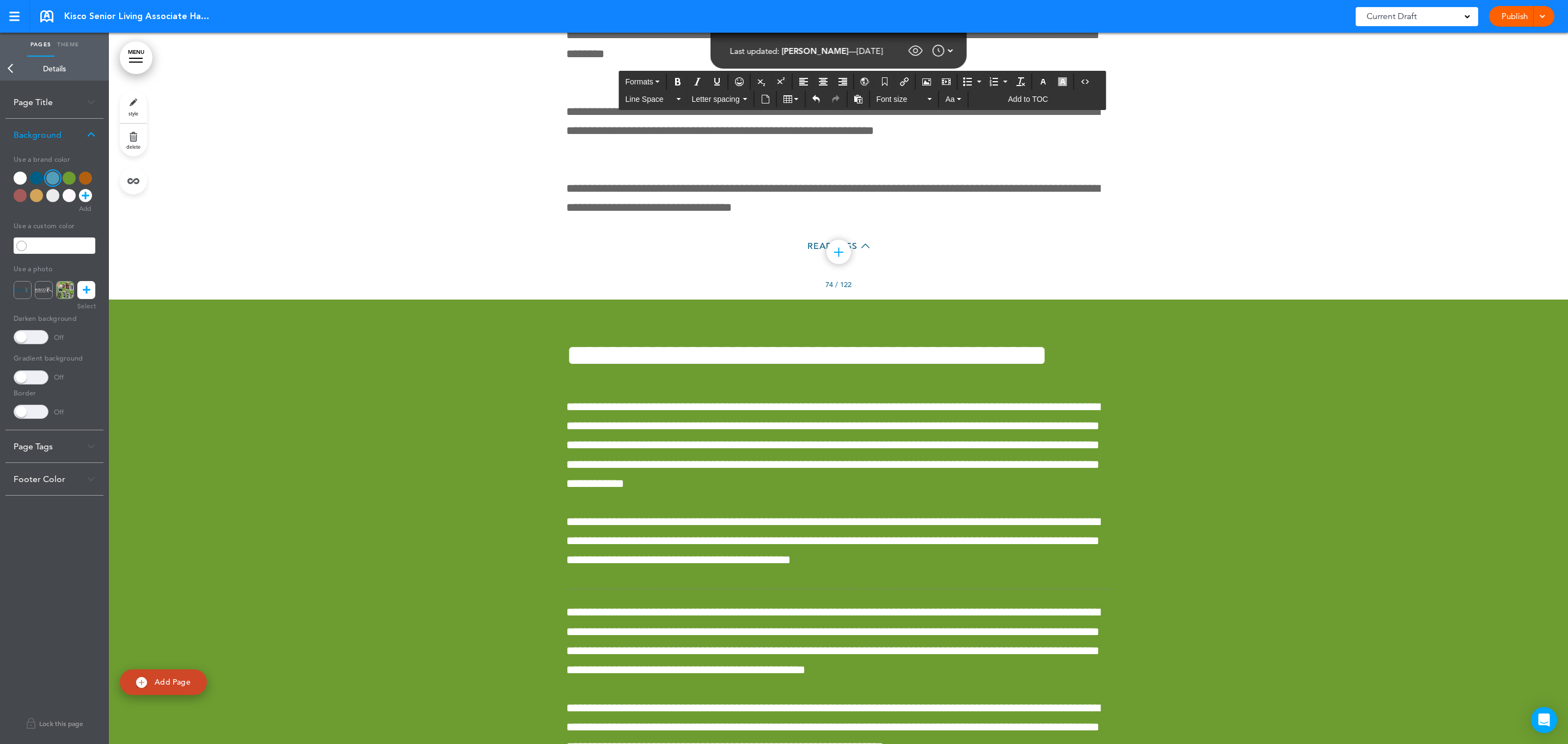
drag, startPoint x: 711, startPoint y: 168, endPoint x: 558, endPoint y: 170, distance: 153.0
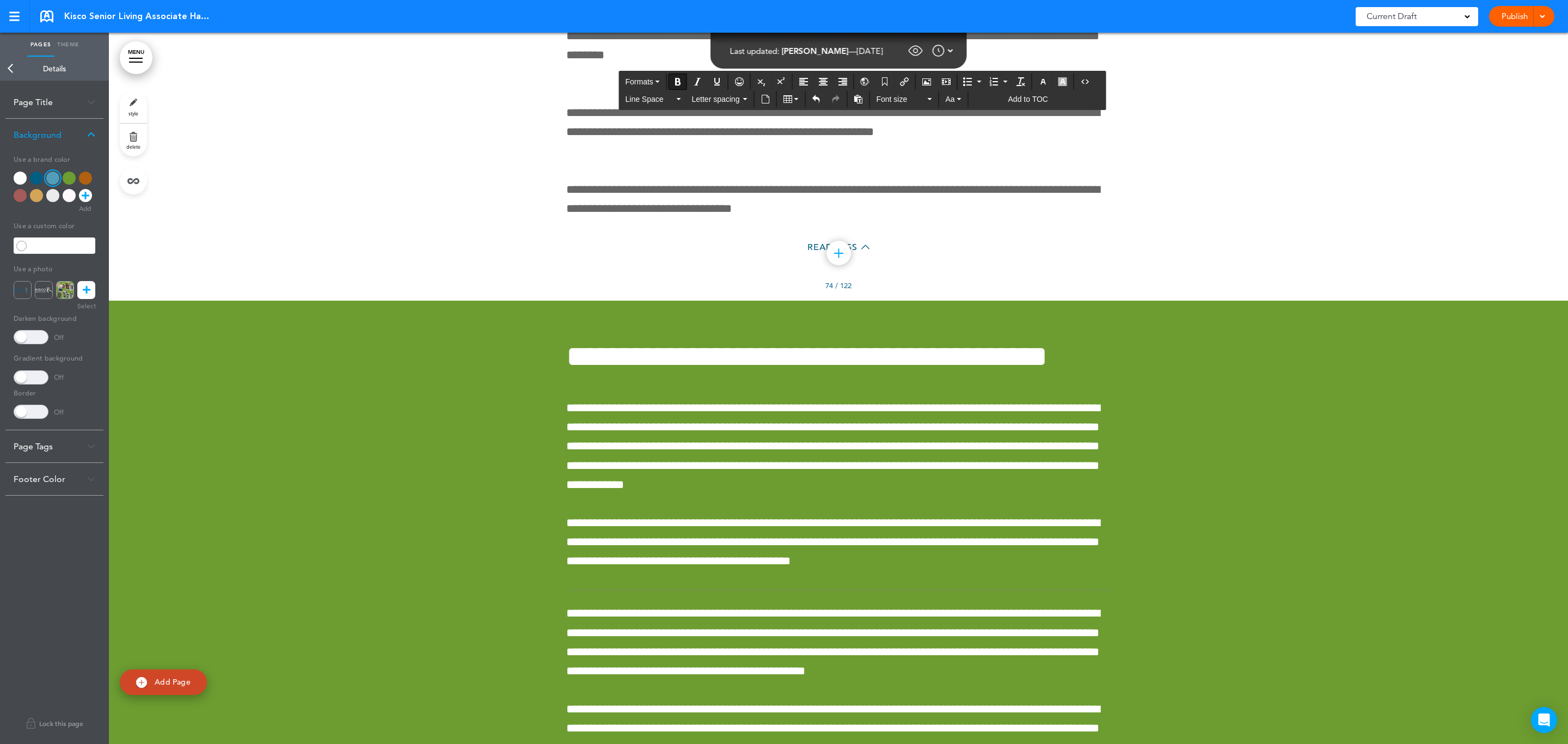
scroll to position [67777, 0]
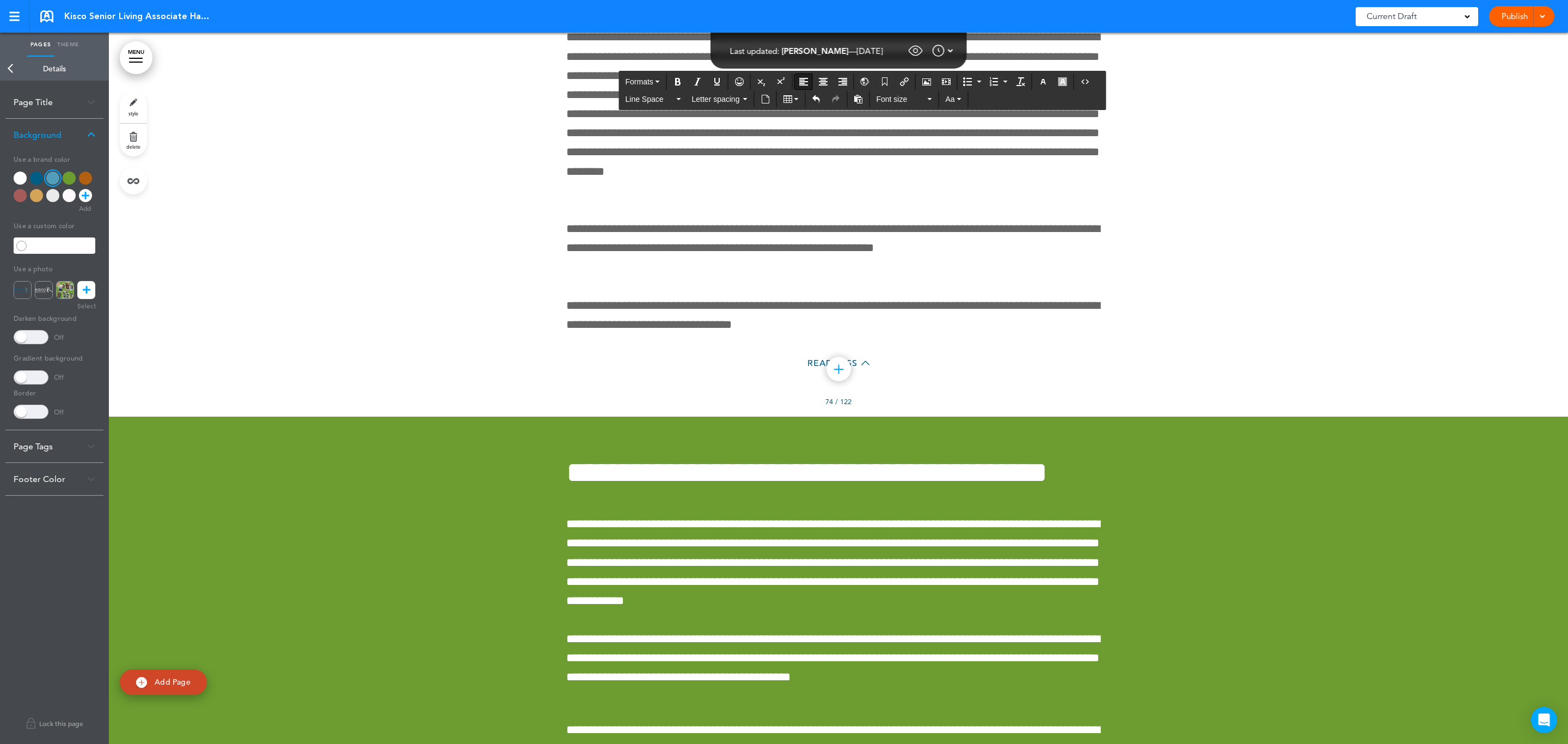
scroll to position [67614, 0]
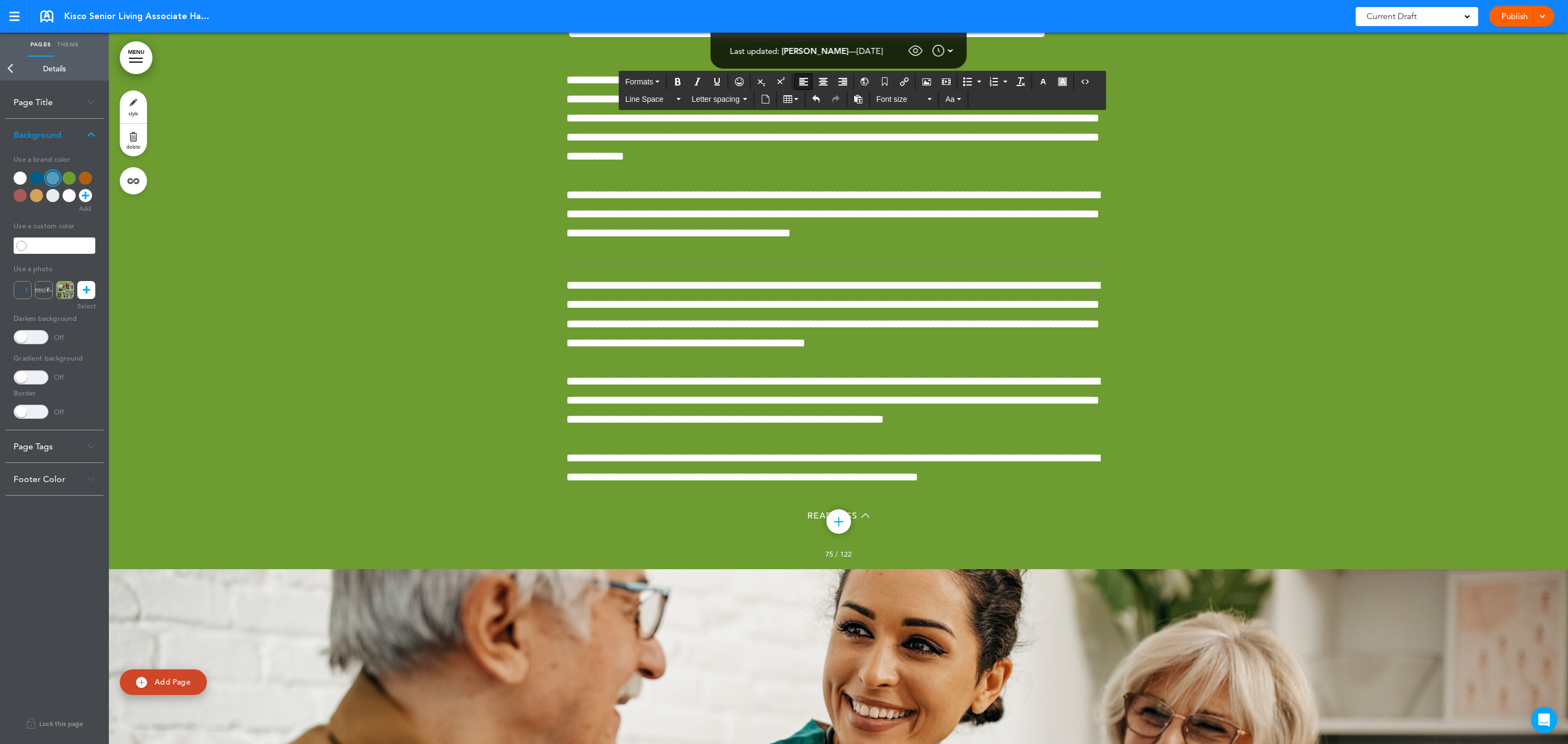
scroll to position [68023, 0]
click at [141, 58] on div at bounding box center [135, 58] width 13 height 1
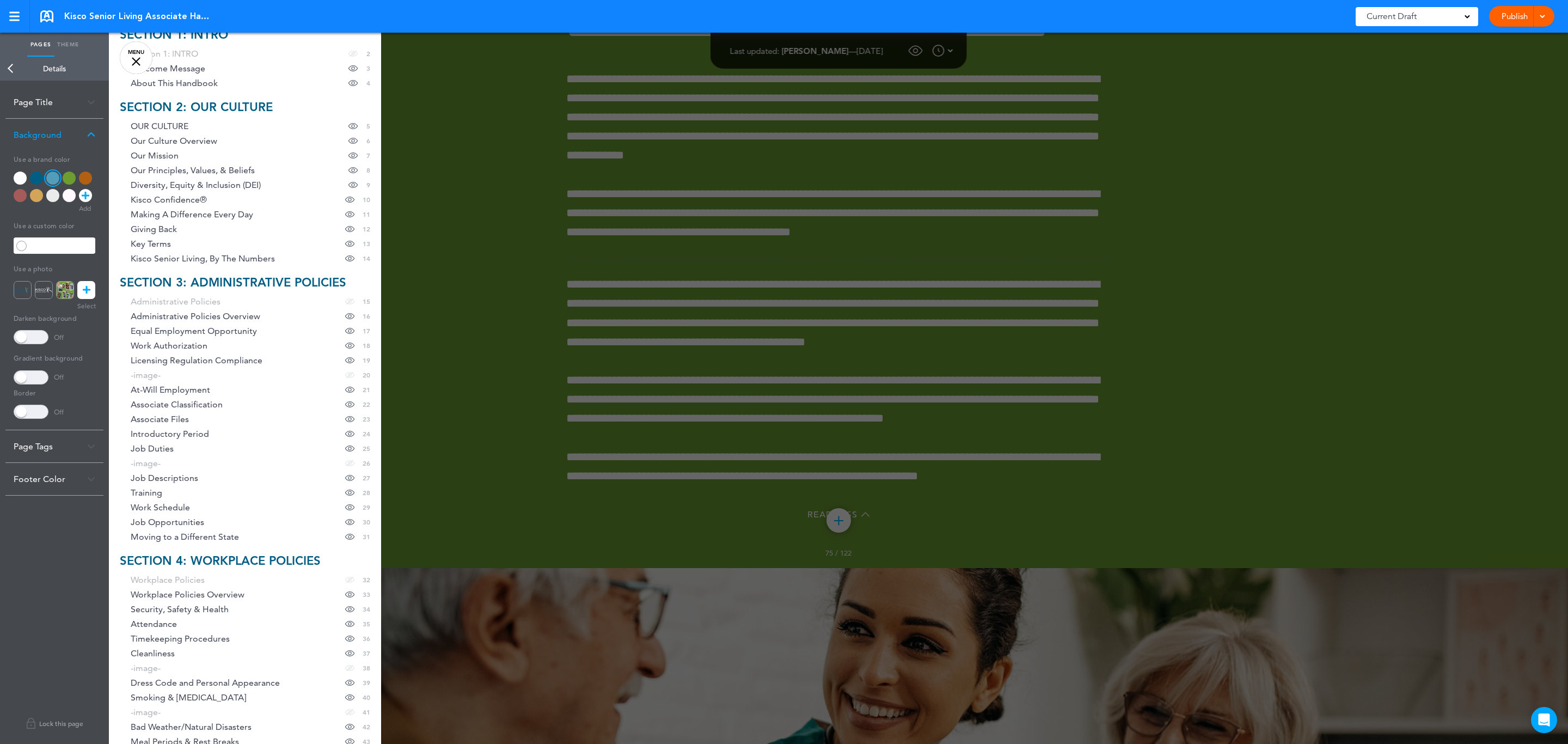
scroll to position [82, 0]
click at [201, 265] on link "Kisco Senior Living, By The Numbers Hide page in table of contents 14" at bounding box center [245, 260] width 273 height 15
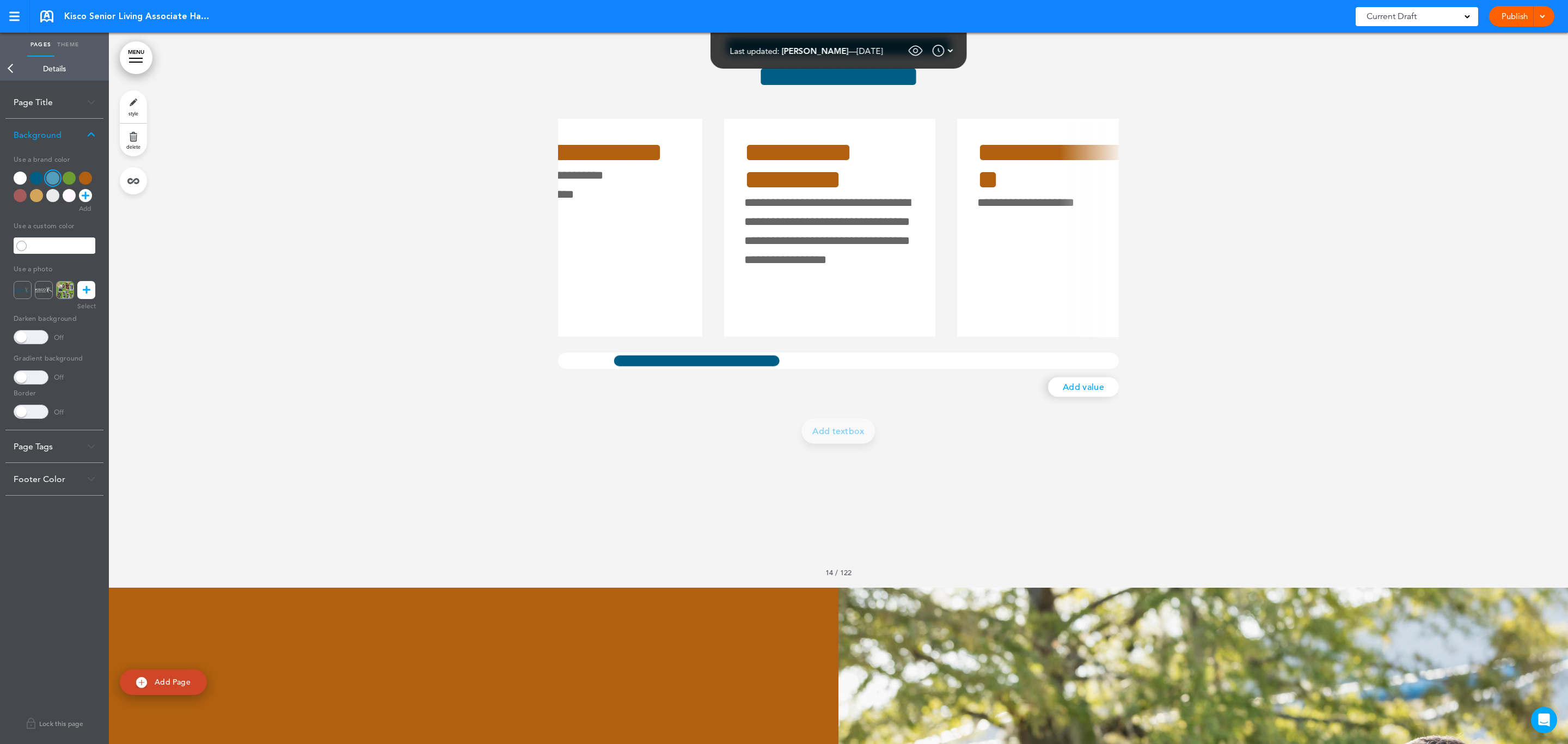
scroll to position [0, 0]
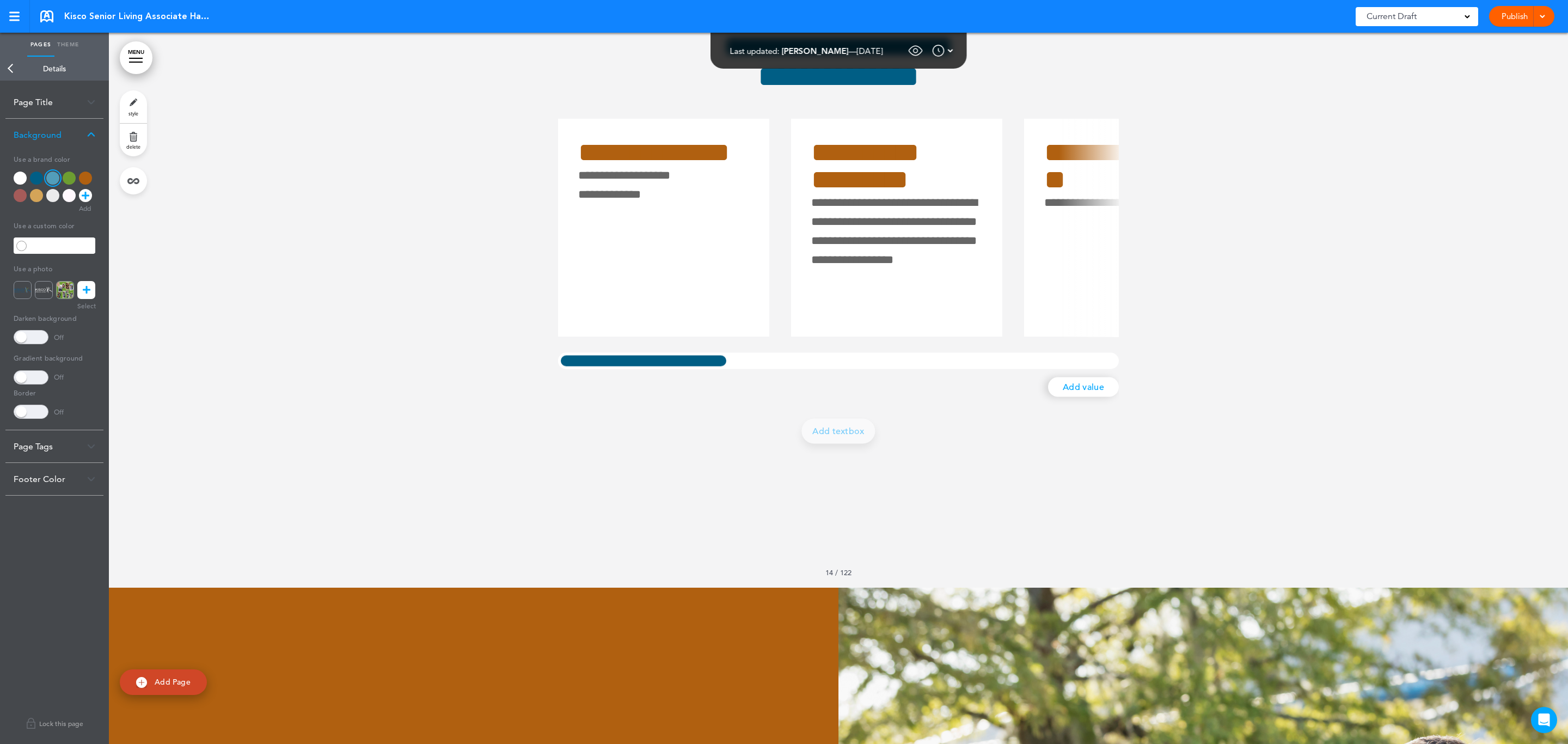
click at [658, 368] on div at bounding box center [643, 361] width 171 height 17
click at [135, 58] on div at bounding box center [135, 58] width 13 height 1
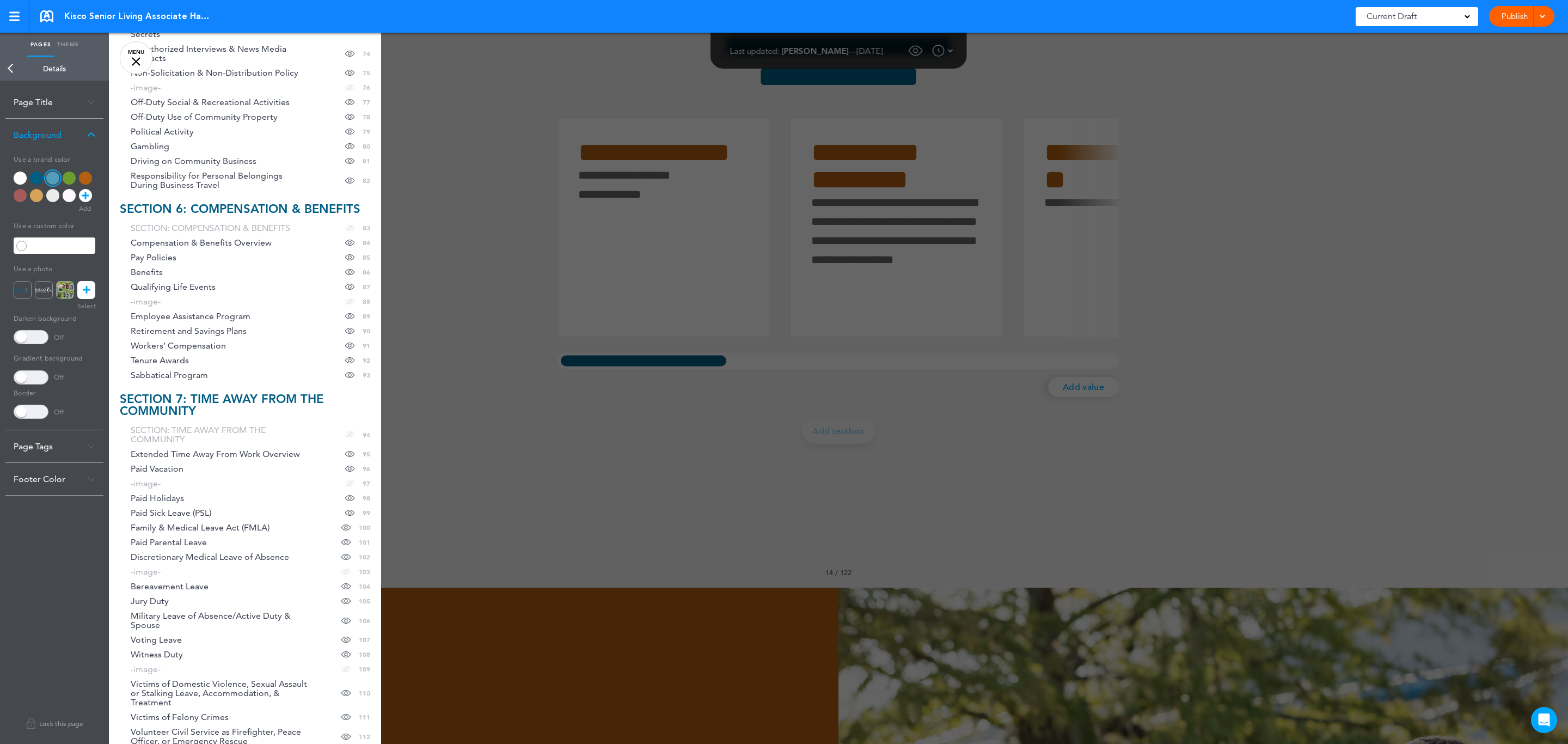
scroll to position [1470, 0]
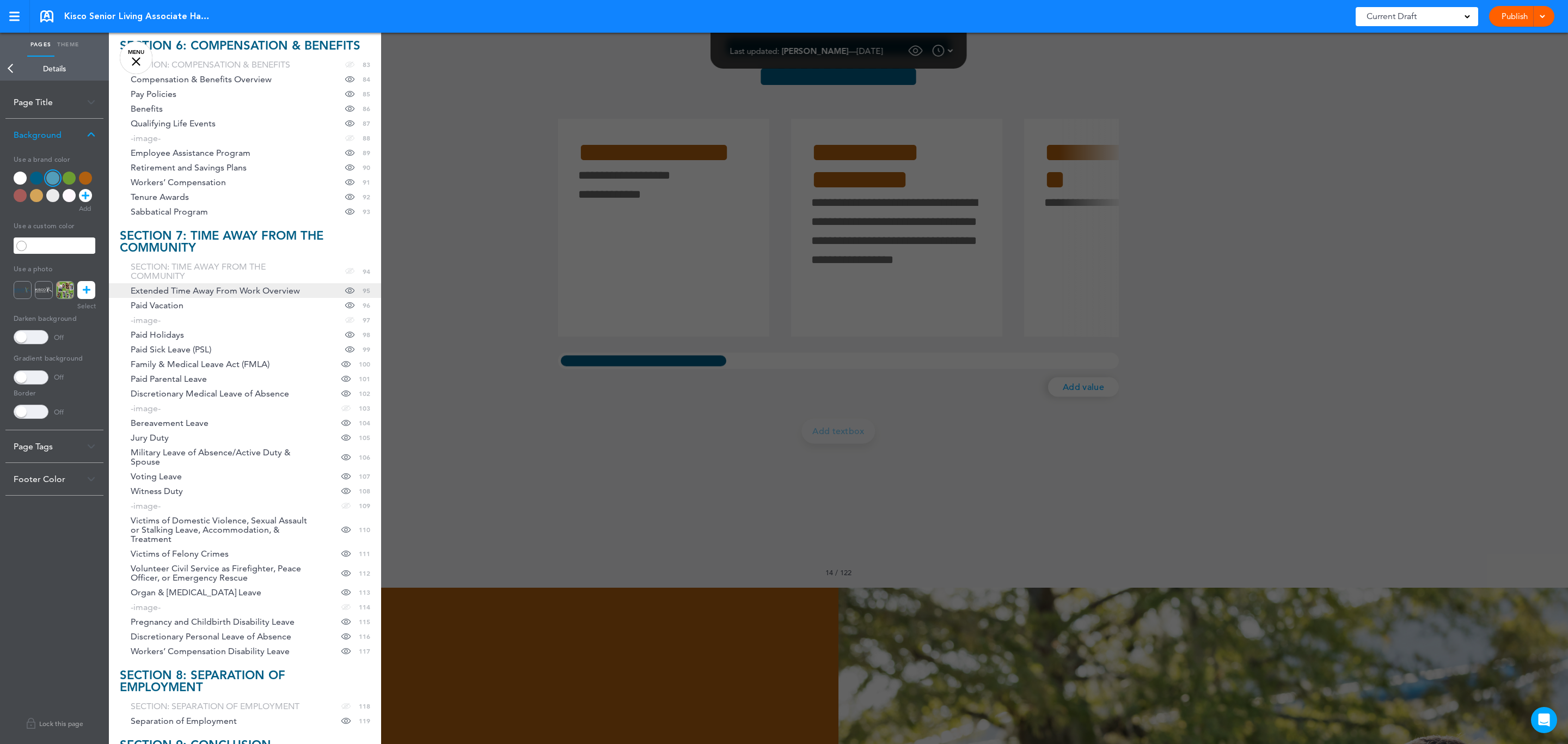
click at [268, 295] on span "Extended Time Away From Work Overview" at bounding box center [215, 290] width 170 height 10
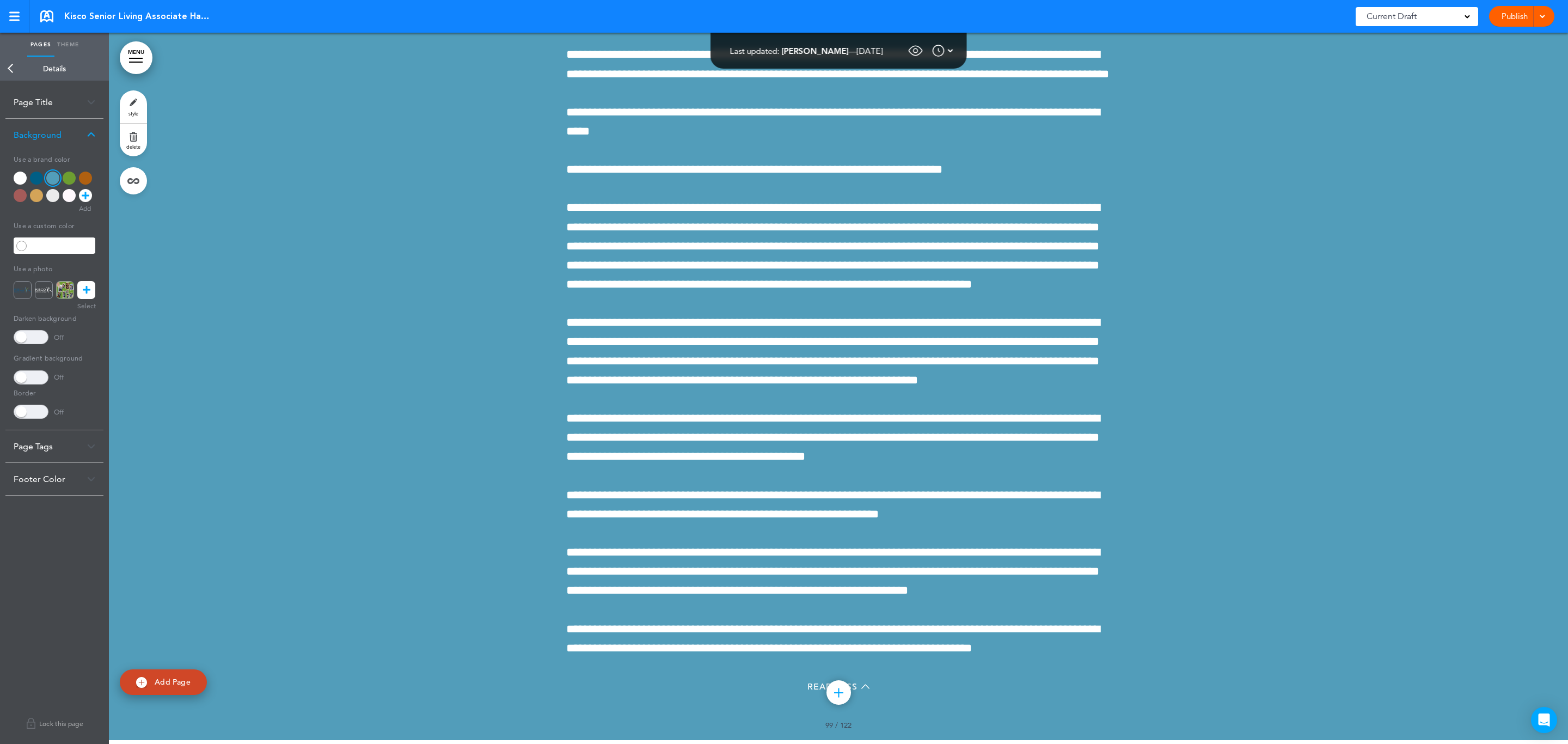
scroll to position [90524, 0]
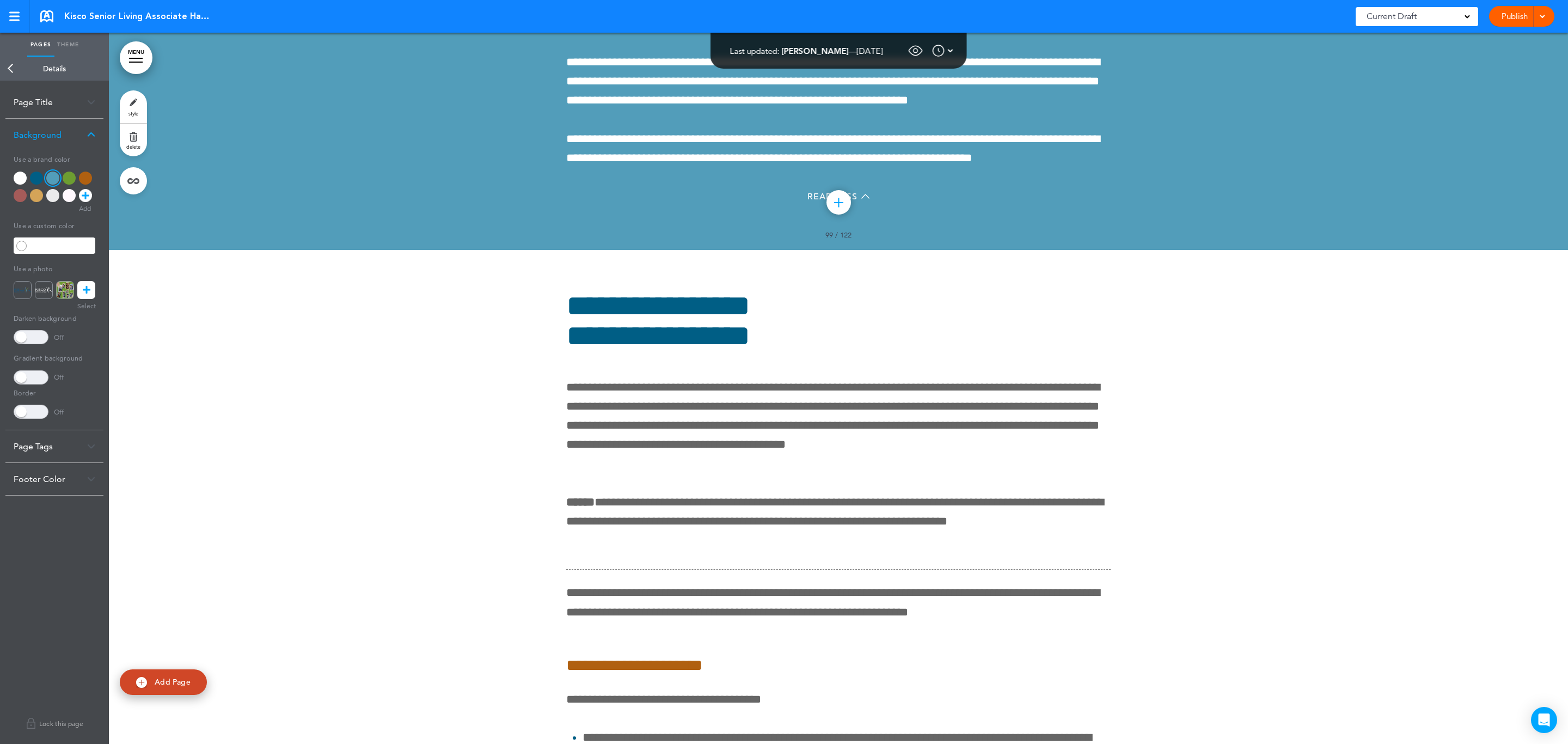
click at [136, 53] on link "MENU" at bounding box center [135, 57] width 33 height 33
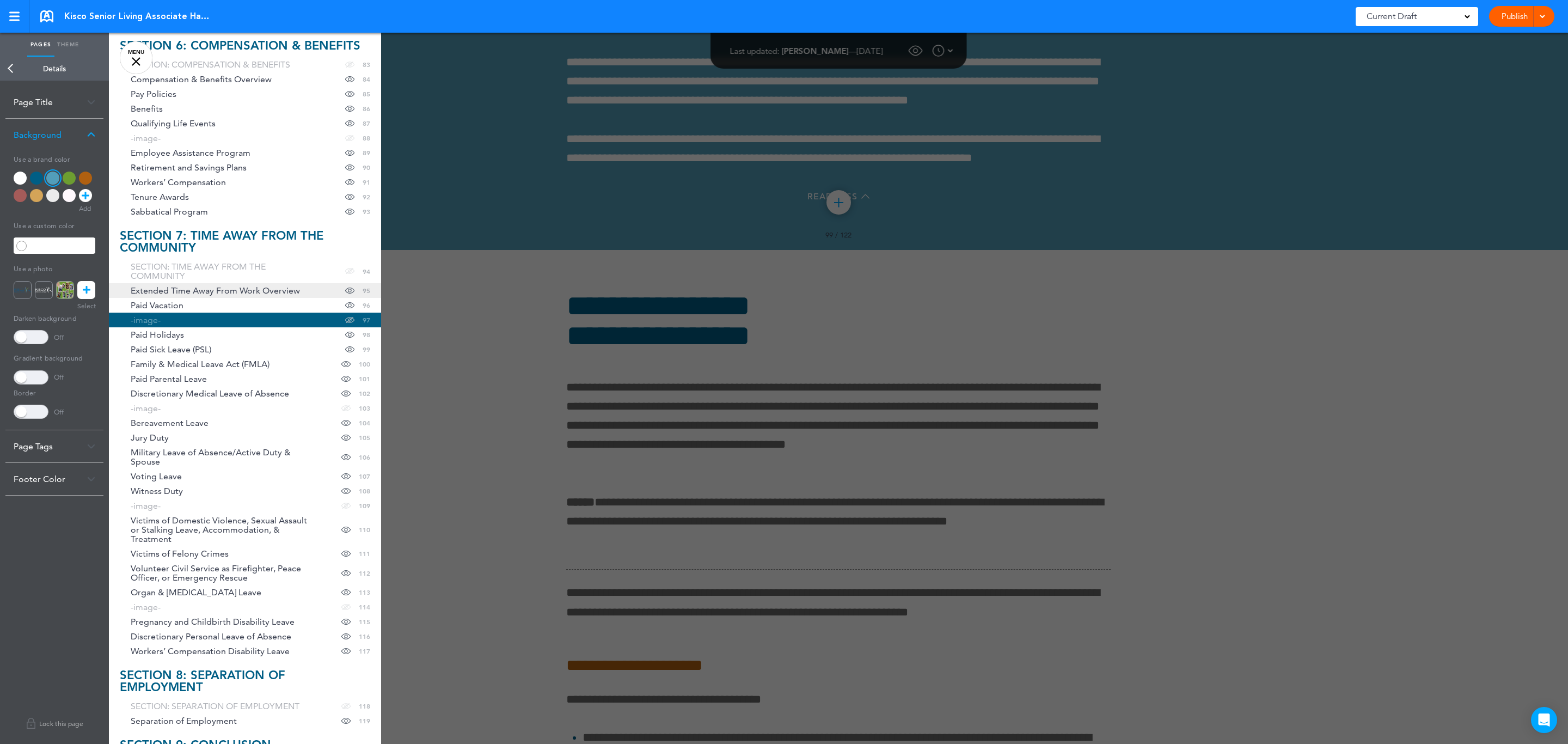
click at [195, 295] on span "Extended Time Away From Work Overview" at bounding box center [215, 290] width 170 height 10
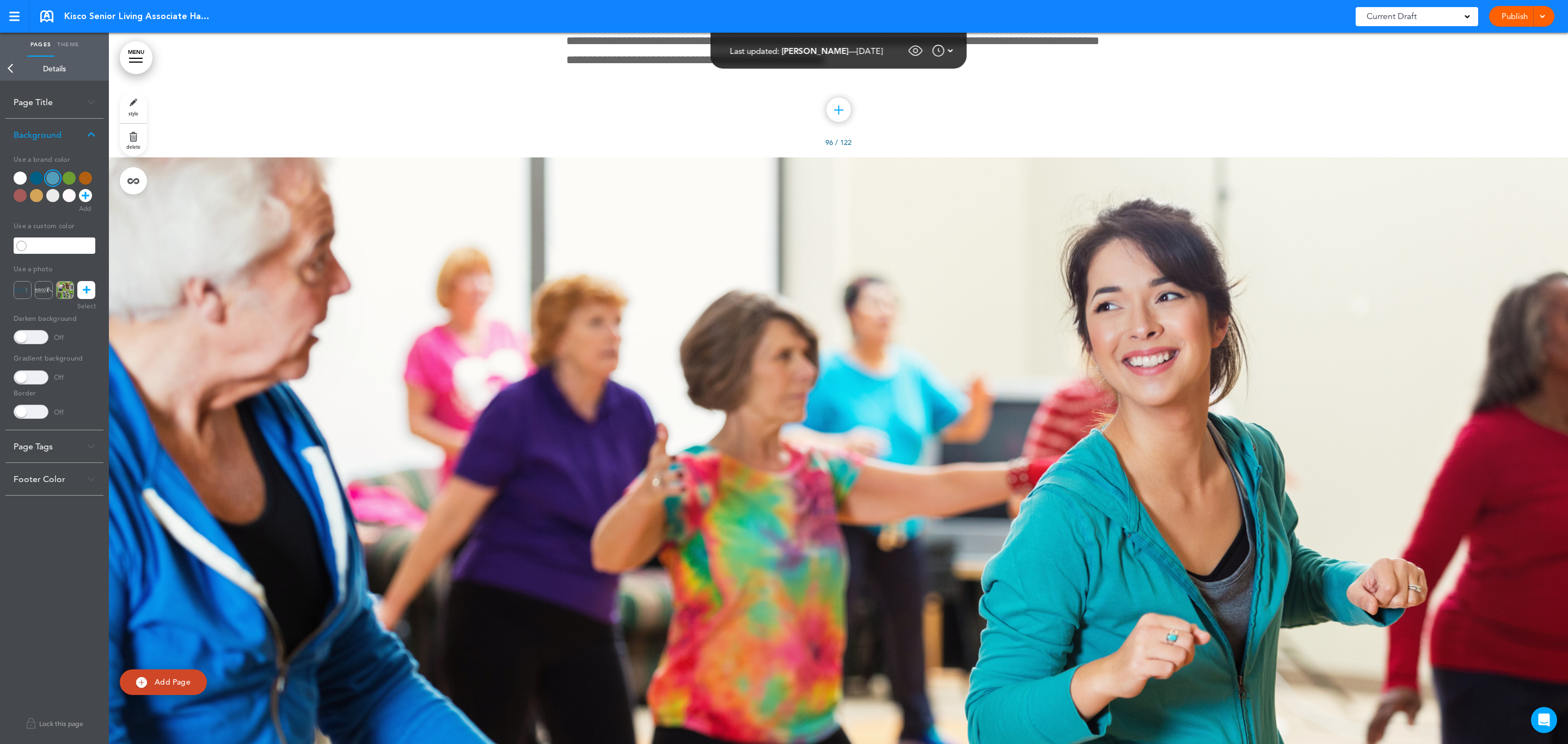
scroll to position [87912, 0]
click at [134, 59] on link "MENU" at bounding box center [135, 57] width 33 height 33
